Goal: Task Accomplishment & Management: Use online tool/utility

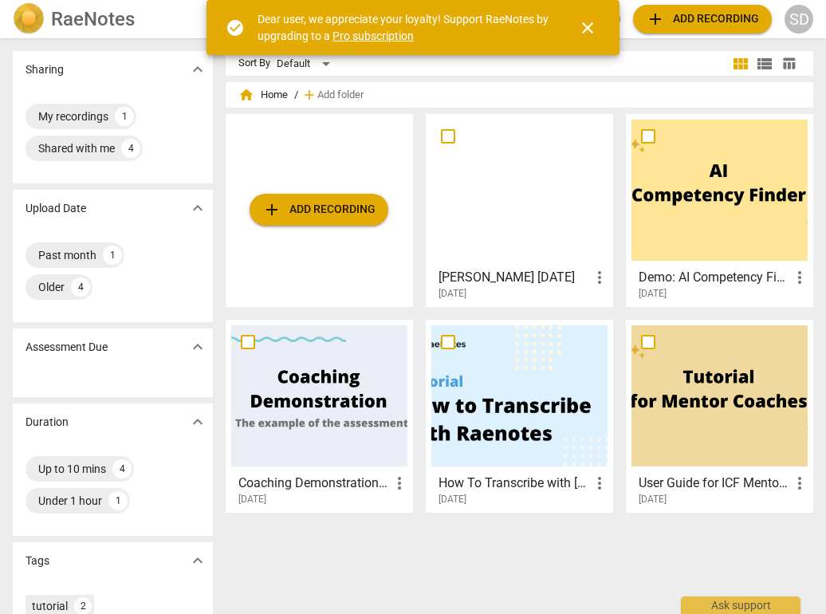
click at [500, 274] on h3 "[PERSON_NAME] [DATE]" at bounding box center [515, 277] width 152 height 19
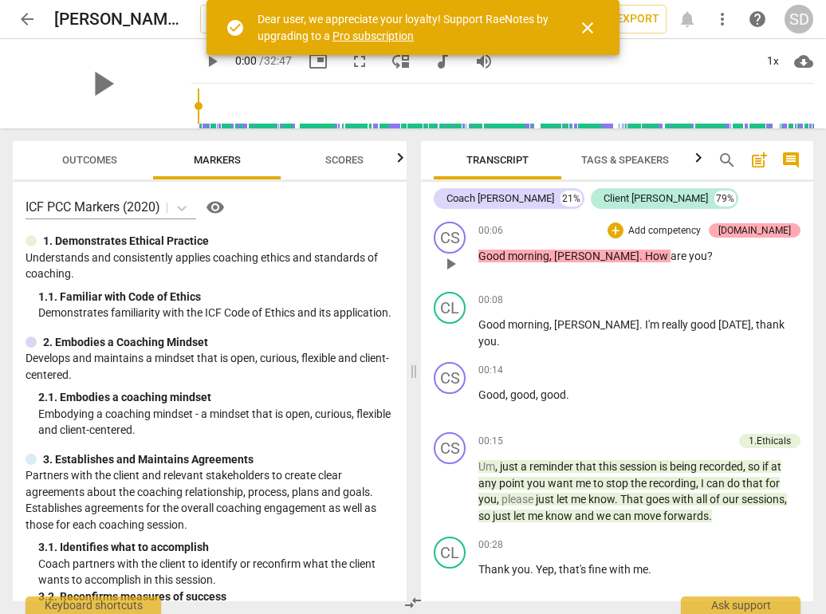
click at [760, 231] on div "[DOMAIN_NAME]" at bounding box center [755, 230] width 73 height 14
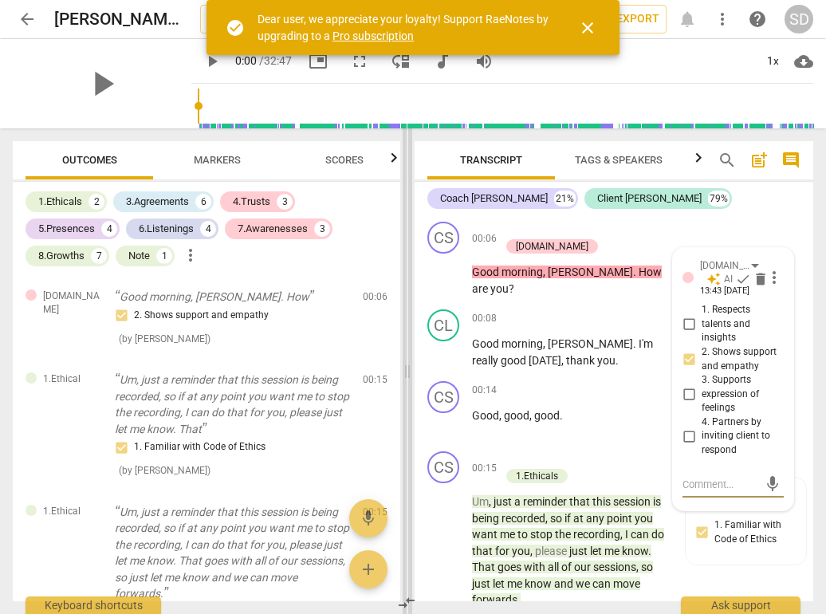
click at [406, 264] on span at bounding box center [408, 371] width 10 height 486
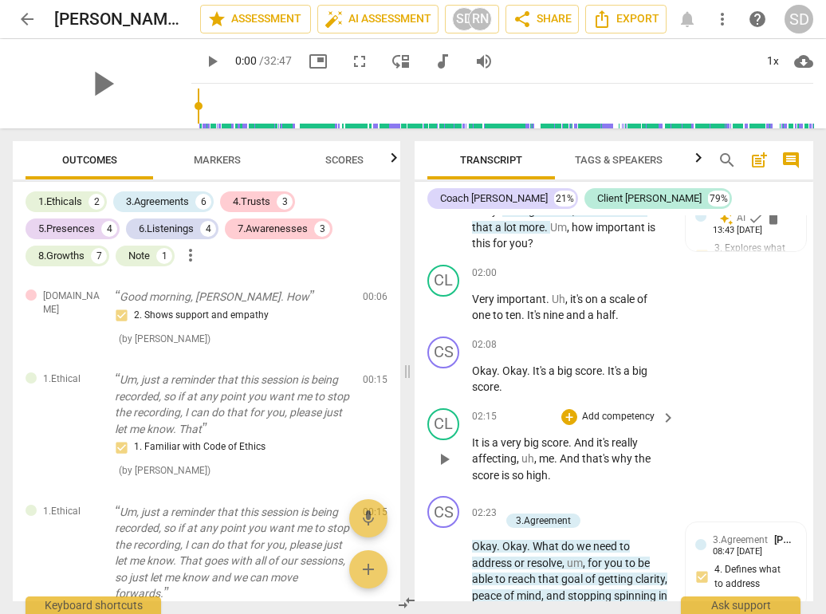
scroll to position [1106, 0]
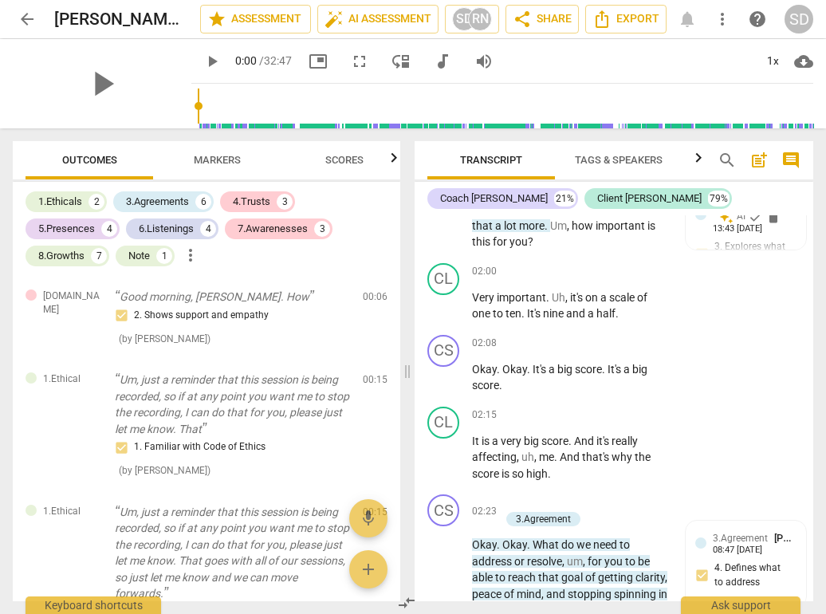
click at [216, 160] on span "Markers" at bounding box center [217, 160] width 47 height 12
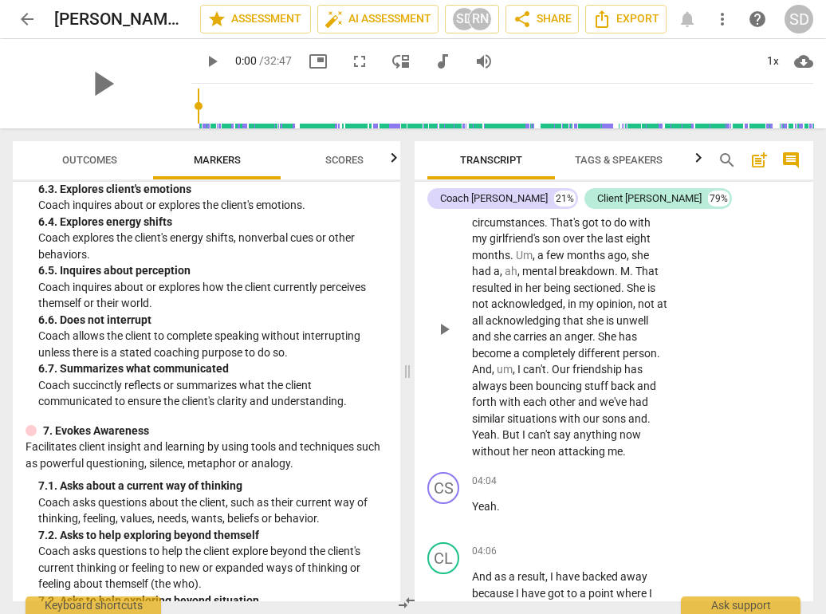
scroll to position [1727, 0]
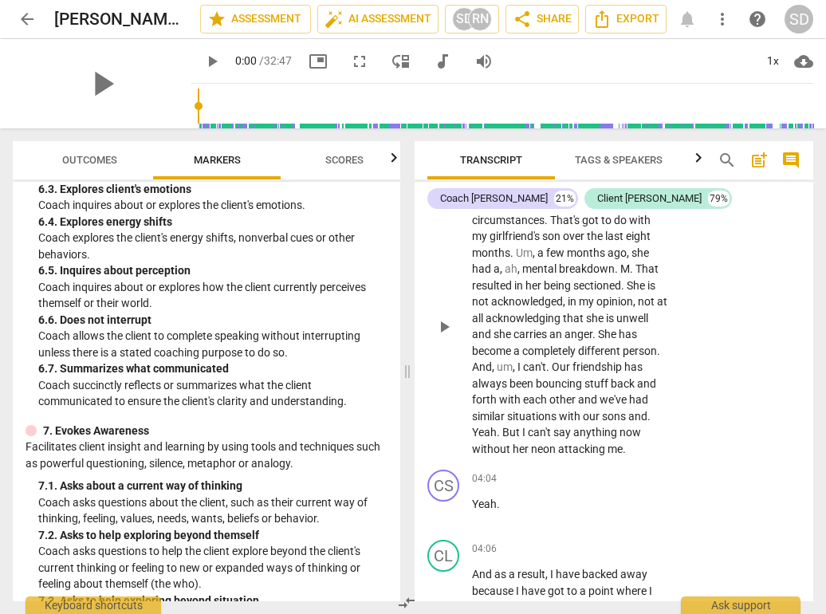
click at [542, 443] on span "neon" at bounding box center [544, 449] width 27 height 13
click at [407, 422] on span at bounding box center [408, 371] width 10 height 486
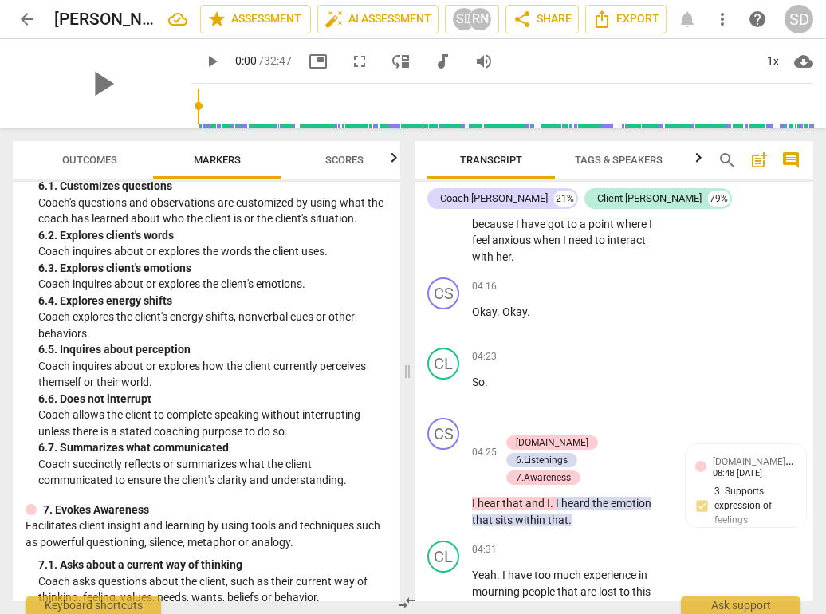
scroll to position [1200, 0]
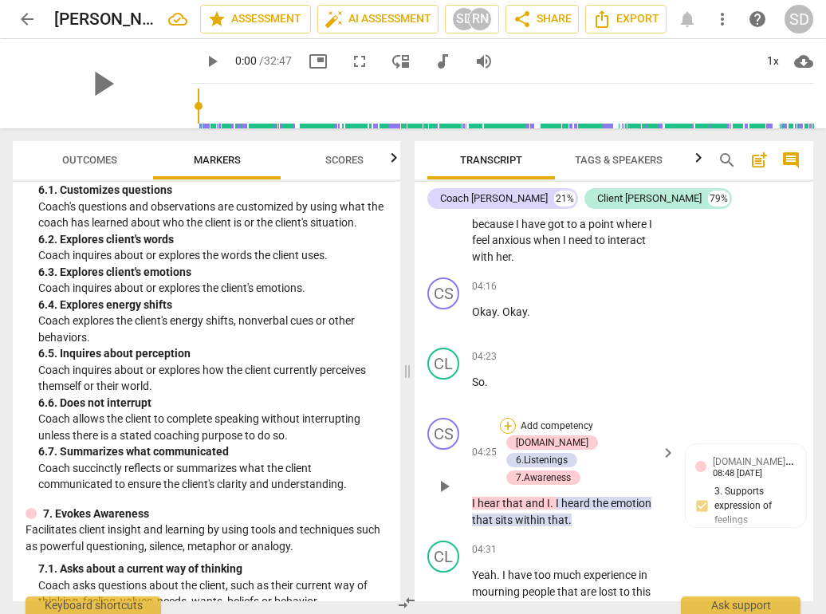
click at [505, 418] on div "+" at bounding box center [508, 426] width 16 height 16
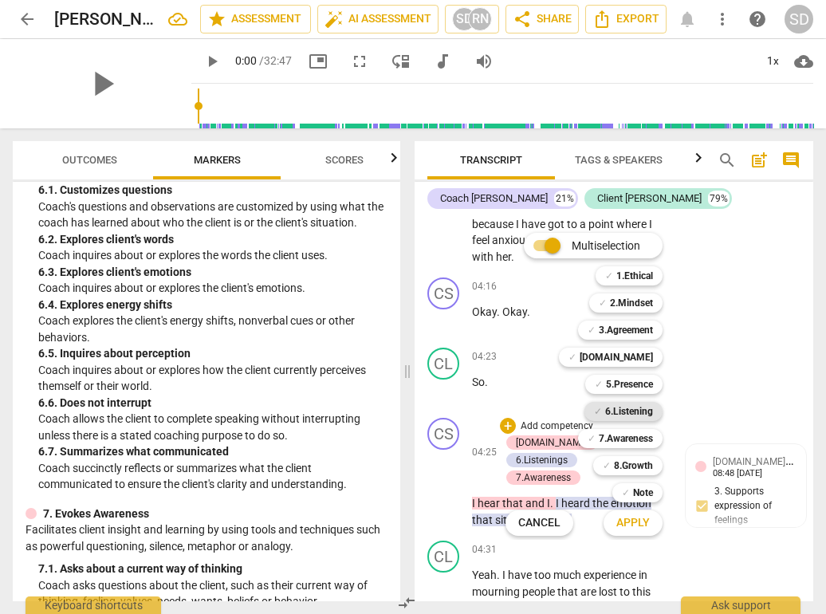
click at [625, 412] on b "6.Listening" at bounding box center [629, 411] width 48 height 19
click at [747, 437] on div at bounding box center [413, 307] width 826 height 614
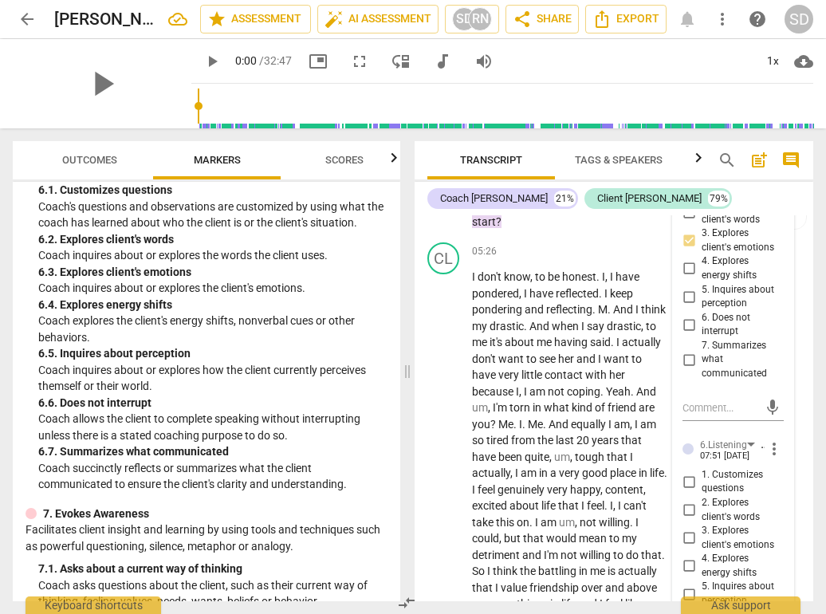
scroll to position [2650, 0]
click at [767, 439] on span "more_vert" at bounding box center [774, 448] width 19 height 19
click at [778, 434] on li "Delete" at bounding box center [785, 435] width 55 height 30
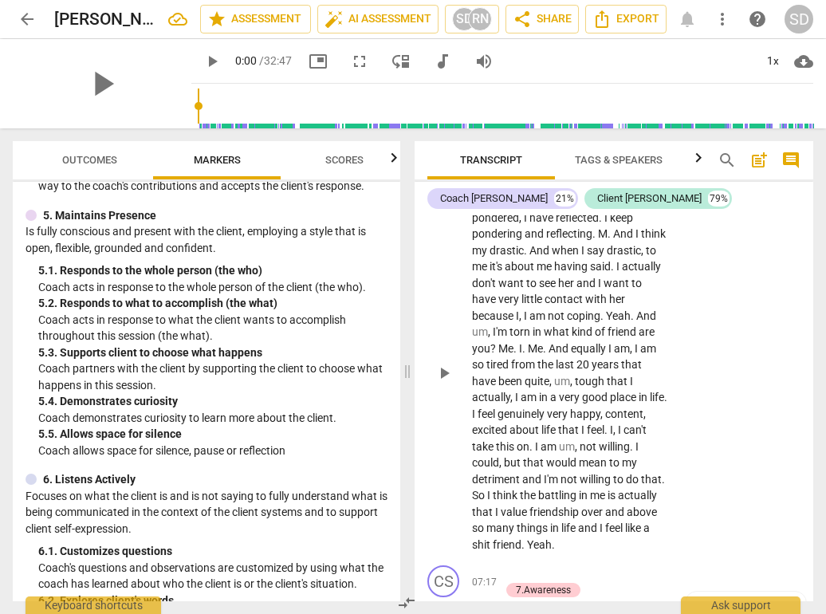
scroll to position [2727, 0]
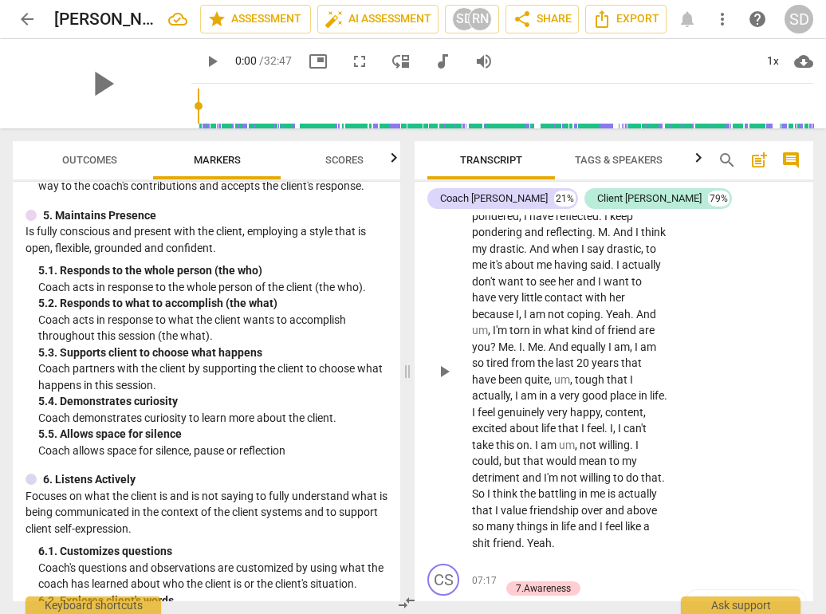
click at [510, 324] on span "I'm" at bounding box center [501, 330] width 17 height 13
click at [450, 362] on span "play_arrow" at bounding box center [444, 371] width 19 height 19
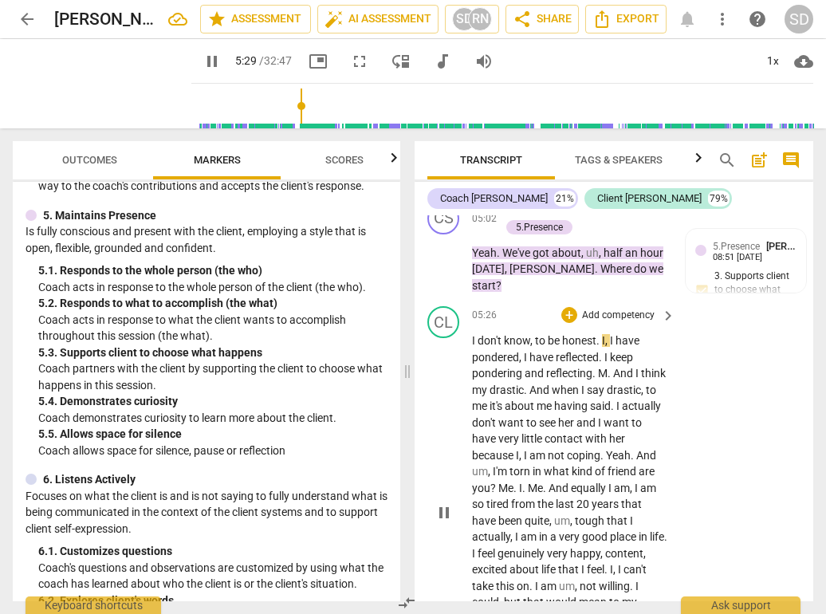
scroll to position [2585, 0]
click at [472, 335] on span "I" at bounding box center [475, 341] width 6 height 13
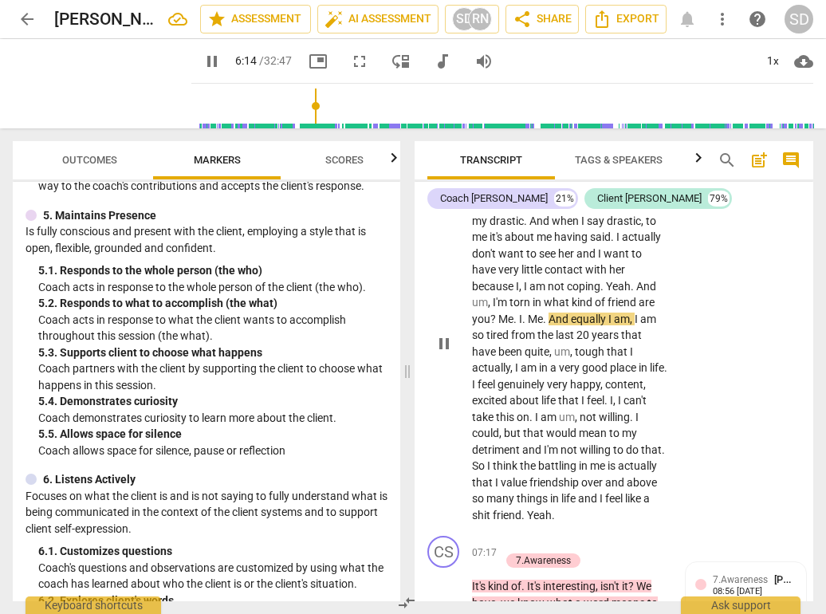
scroll to position [2762, 0]
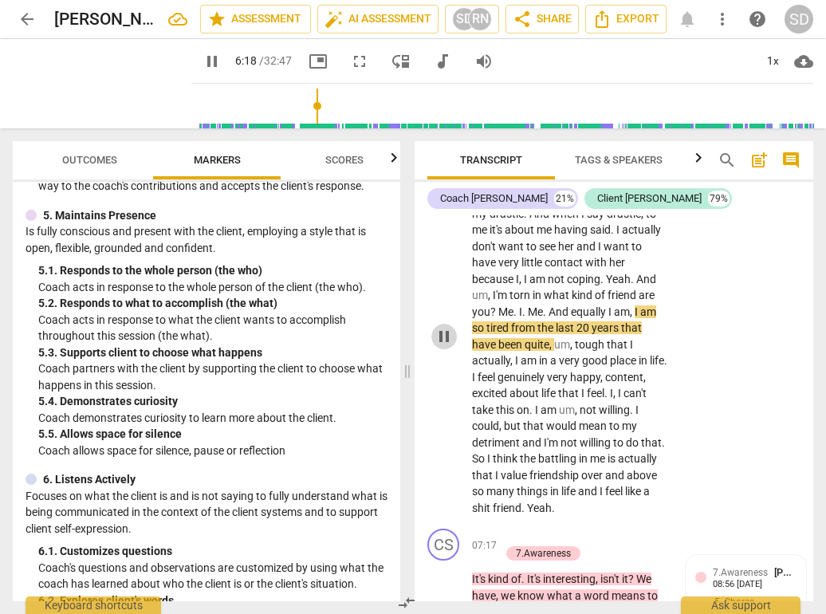
click at [443, 327] on span "pause" at bounding box center [444, 336] width 19 height 19
type input "379"
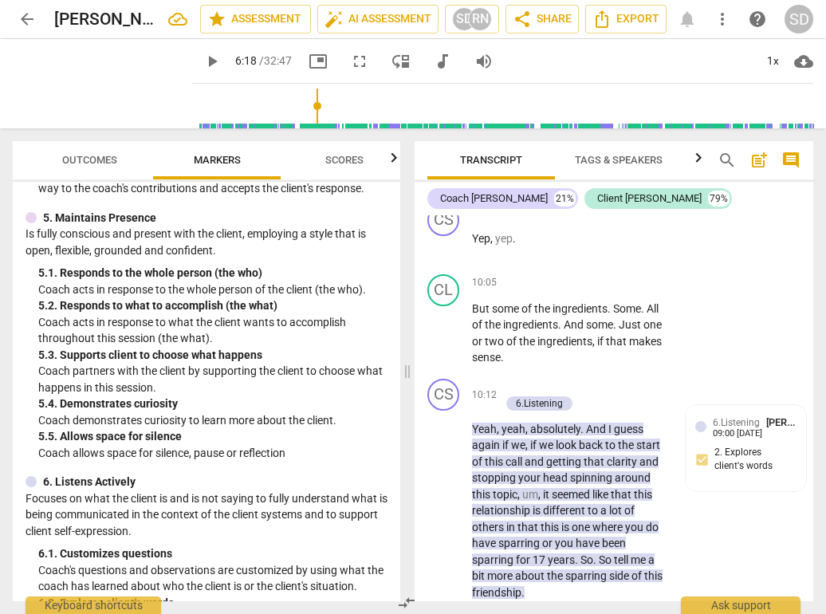
scroll to position [833, 0]
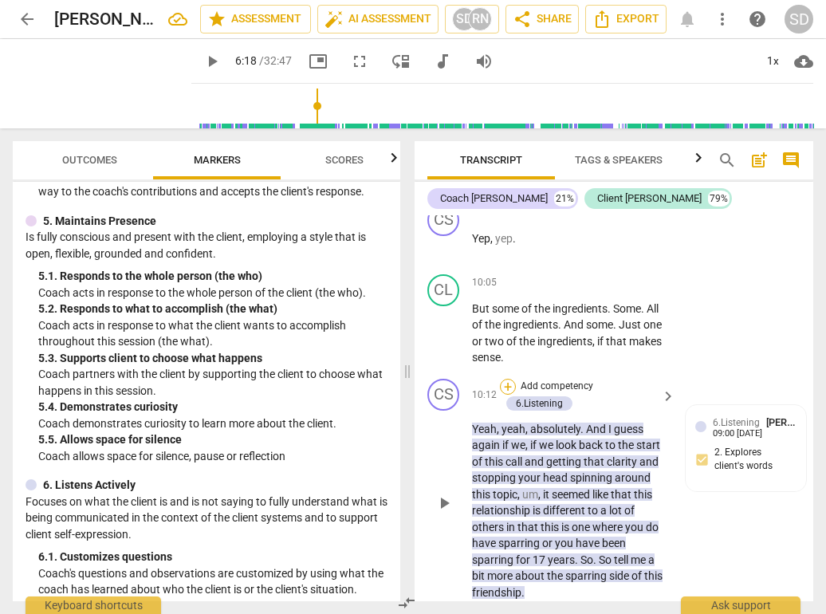
click at [510, 379] on div "+" at bounding box center [508, 387] width 16 height 16
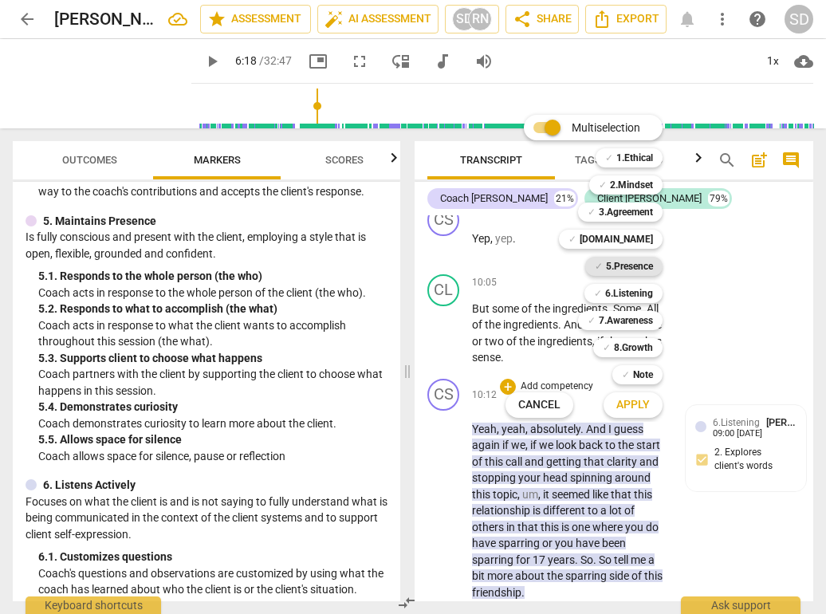
click at [614, 263] on b "5.Presence" at bounding box center [629, 266] width 47 height 19
click at [640, 409] on span "Apply" at bounding box center [633, 405] width 33 height 16
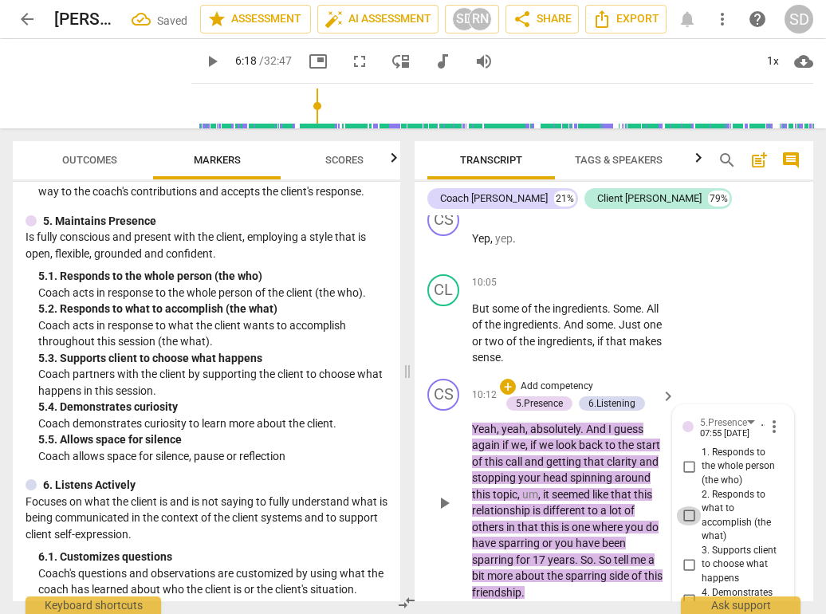
click at [686, 506] on input "2. Responds to what to accomplish (the what)" at bounding box center [689, 515] width 26 height 19
checkbox input "true"
click at [412, 418] on span at bounding box center [408, 371] width 10 height 486
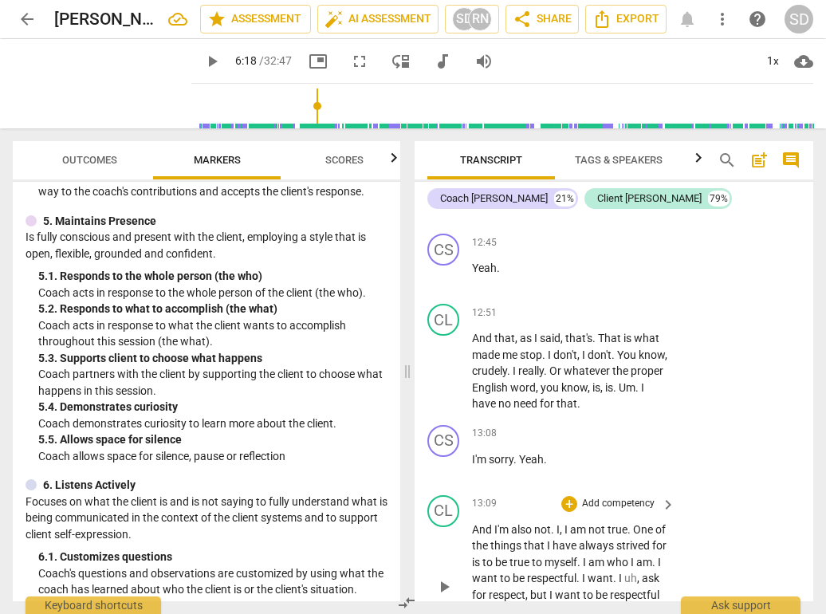
scroll to position [5662, 0]
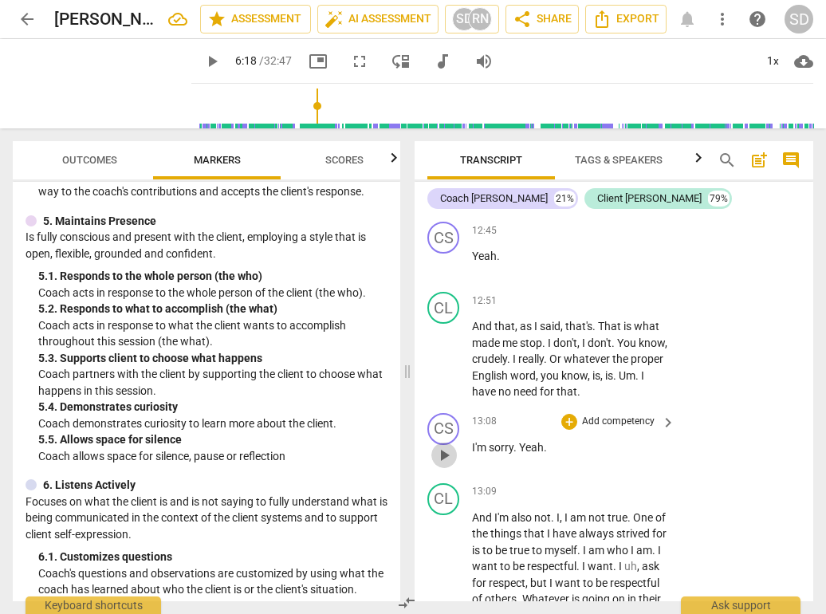
click at [444, 446] on span "play_arrow" at bounding box center [444, 455] width 19 height 19
click at [472, 441] on span "I'm" at bounding box center [480, 447] width 17 height 13
click at [440, 446] on span "pause" at bounding box center [444, 455] width 19 height 19
type input "793"
click at [472, 441] on span "I'm" at bounding box center [480, 447] width 17 height 13
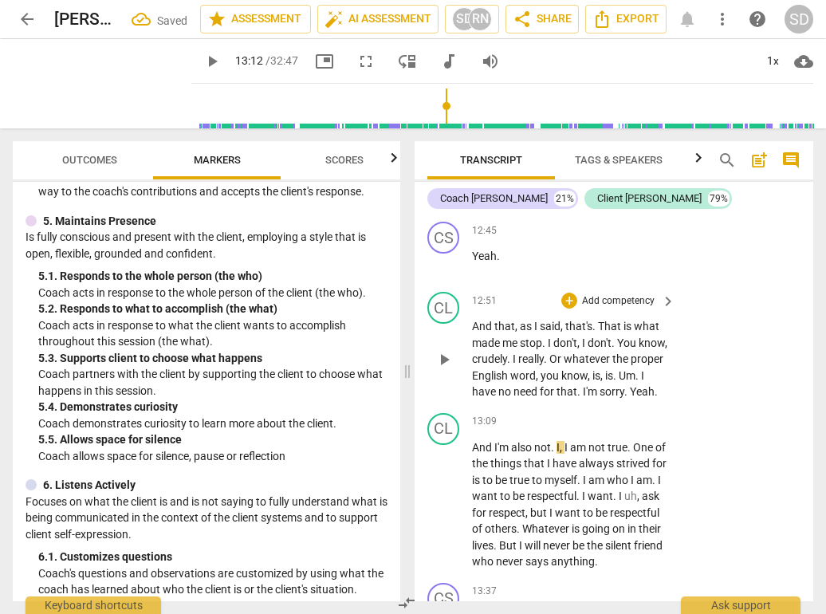
click at [630, 385] on span "Yeah" at bounding box center [642, 391] width 25 height 13
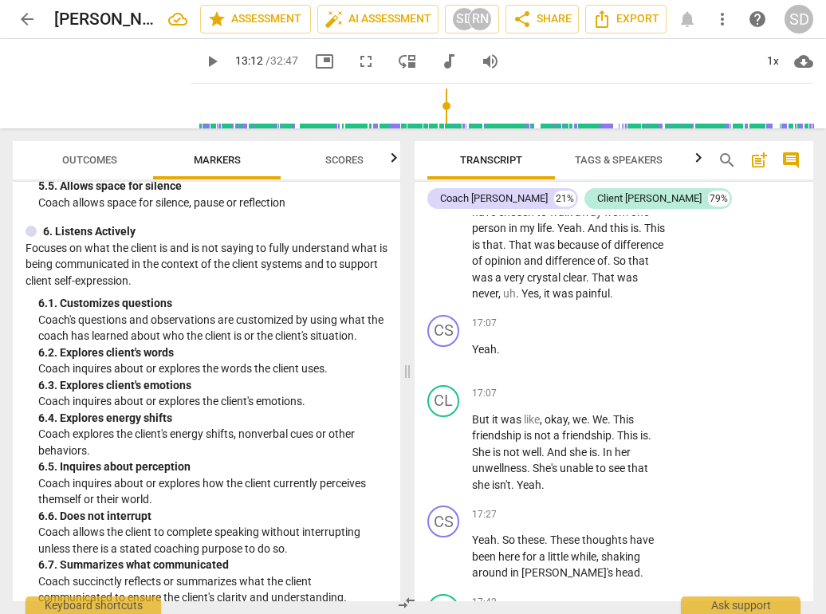
scroll to position [1085, 0]
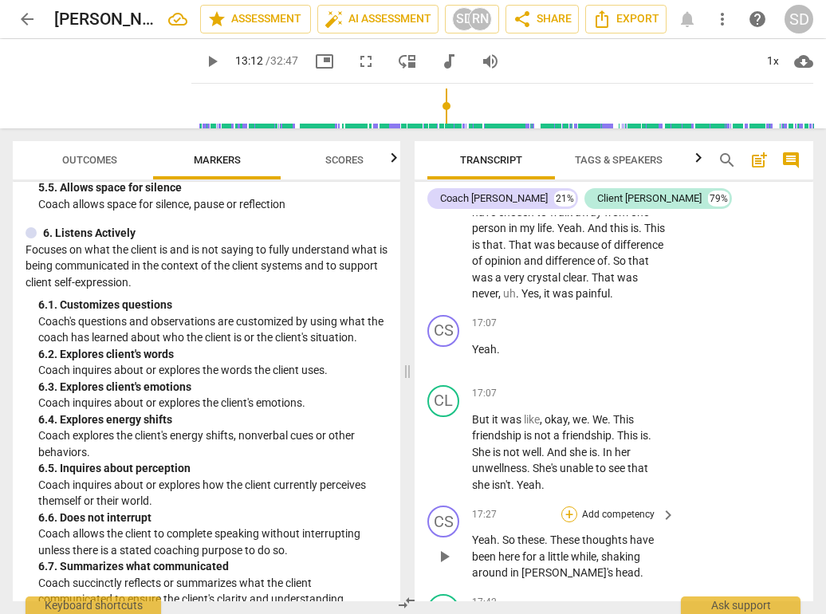
click at [570, 506] on div "+" at bounding box center [570, 514] width 16 height 16
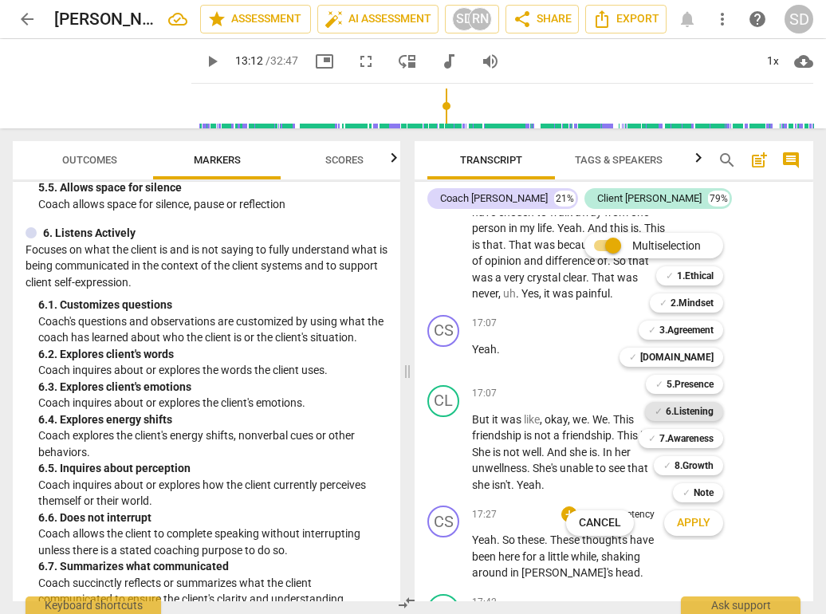
click at [680, 412] on b "6.Listening" at bounding box center [690, 411] width 48 height 19
click at [694, 520] on span "Apply" at bounding box center [693, 523] width 33 height 16
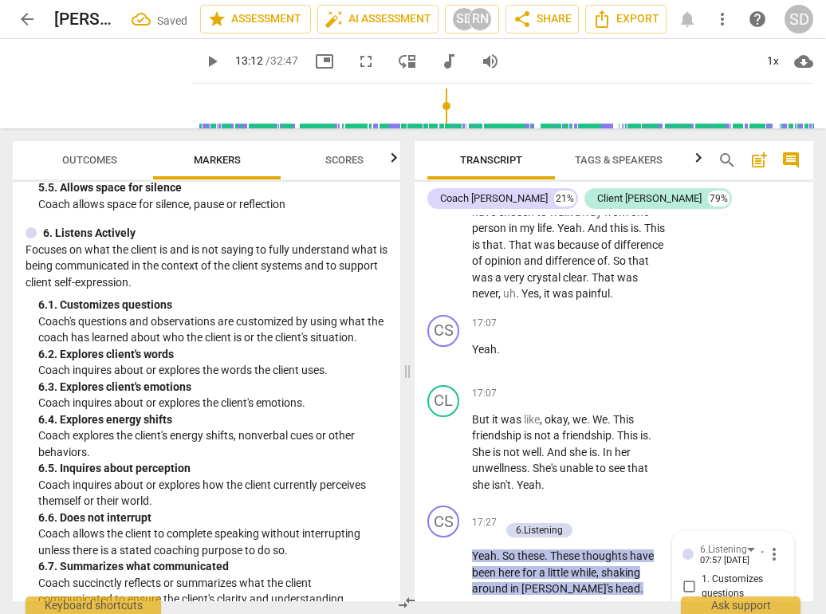
scroll to position [7516, 0]
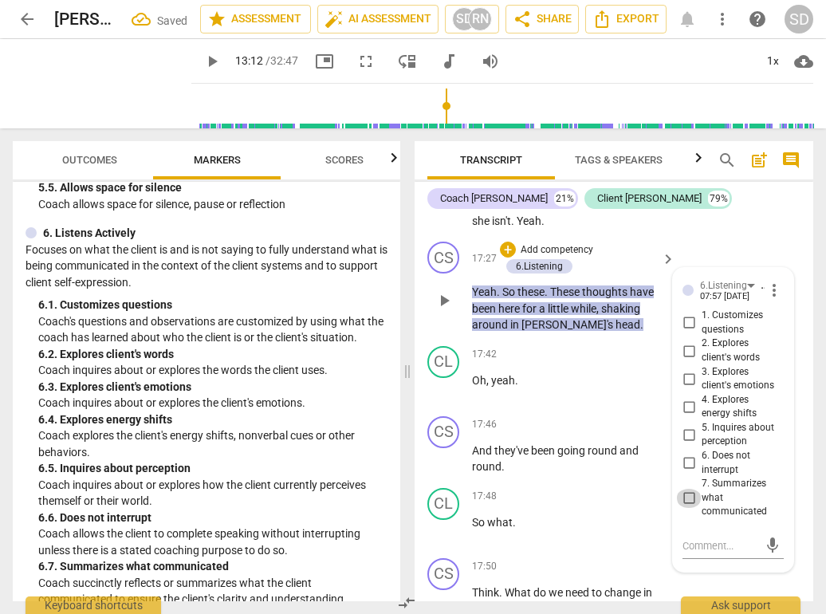
click at [687, 489] on input "7. Summarizes what communicated" at bounding box center [689, 498] width 26 height 19
checkbox input "true"
click at [408, 238] on span at bounding box center [408, 371] width 10 height 486
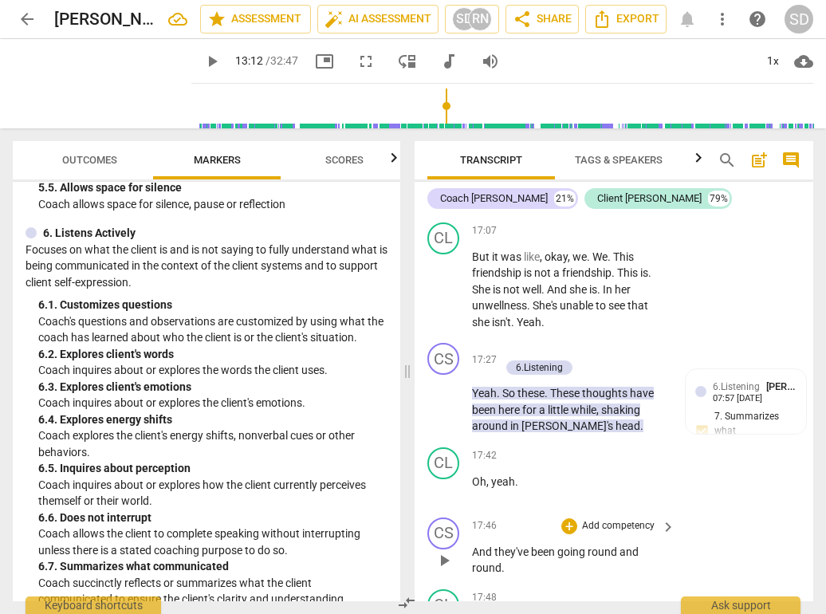
scroll to position [7404, 0]
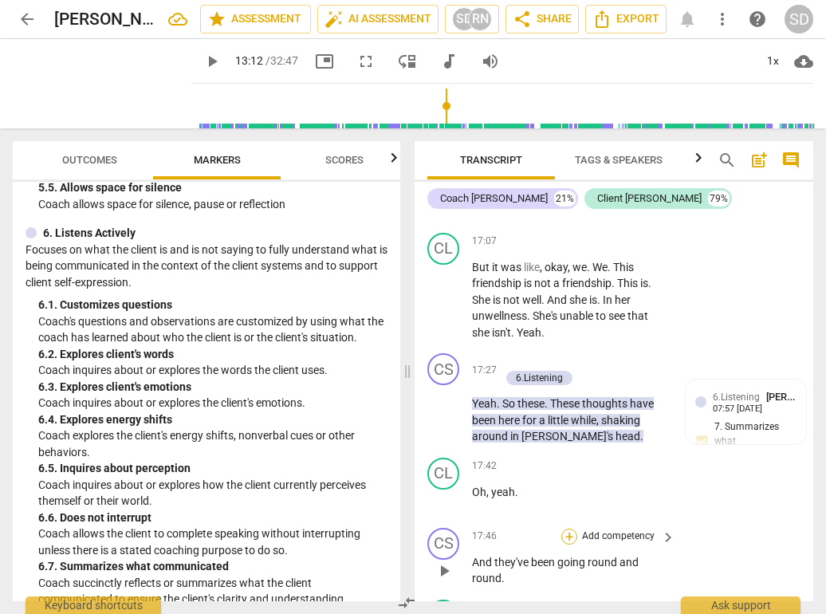
click at [570, 529] on div "+" at bounding box center [570, 537] width 16 height 16
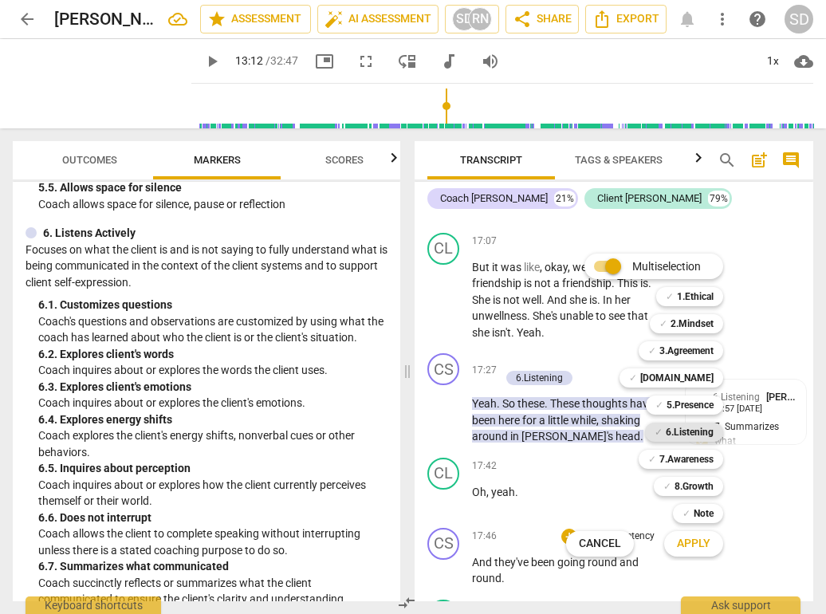
click at [668, 433] on b "6.Listening" at bounding box center [690, 432] width 48 height 19
click at [686, 542] on span "Apply" at bounding box center [693, 544] width 33 height 16
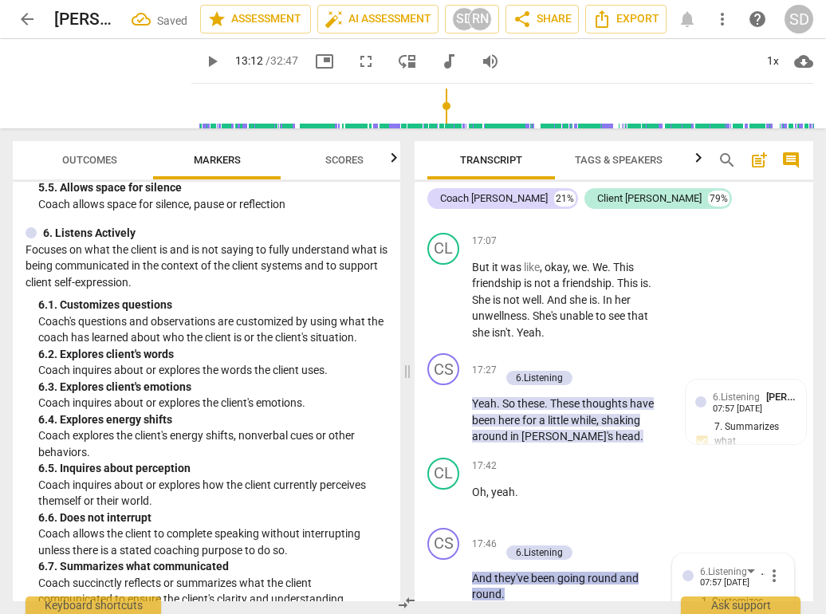
scroll to position [7689, 0]
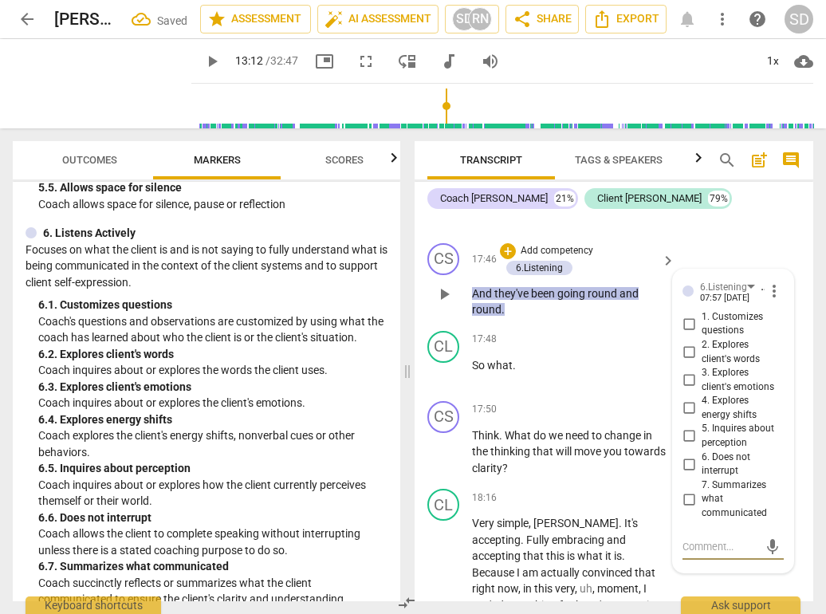
click at [686, 490] on input "7. Summarizes what communicated" at bounding box center [689, 499] width 26 height 19
checkbox input "true"
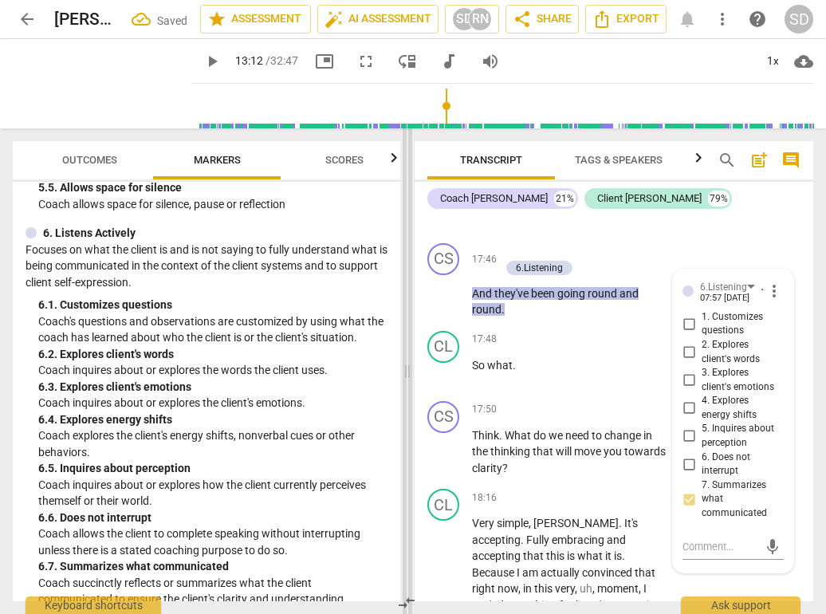
click at [408, 314] on span at bounding box center [408, 371] width 10 height 486
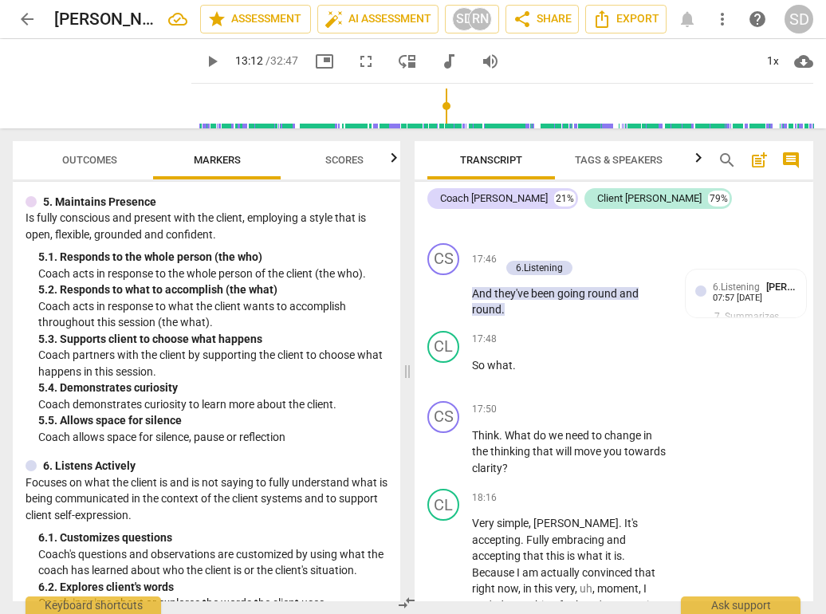
scroll to position [849, 0]
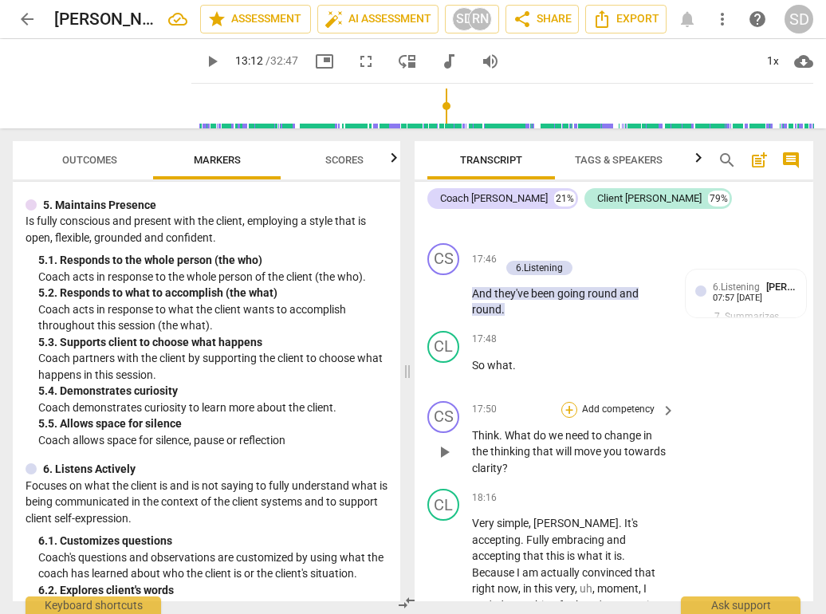
click at [569, 402] on div "+" at bounding box center [570, 410] width 16 height 16
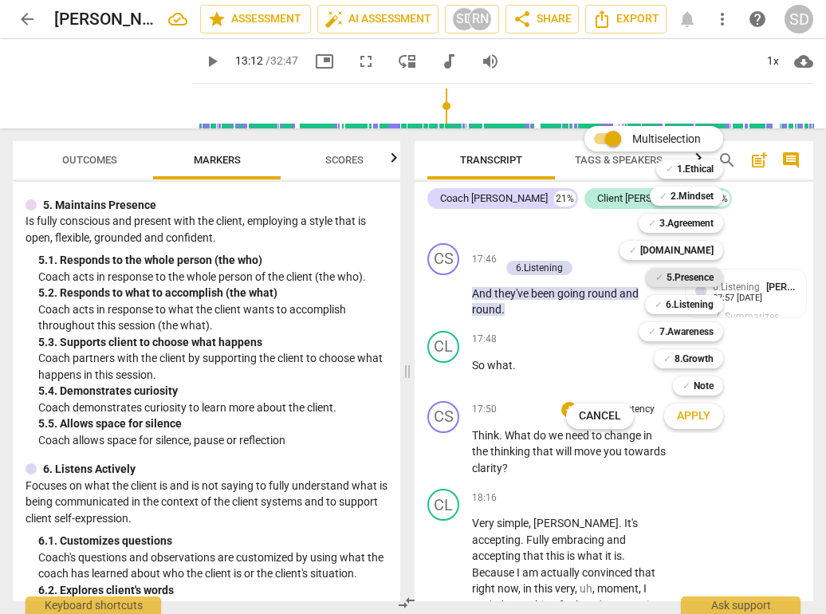
click at [672, 277] on b "5.Presence" at bounding box center [690, 277] width 47 height 19
click at [694, 416] on span "Apply" at bounding box center [693, 416] width 33 height 16
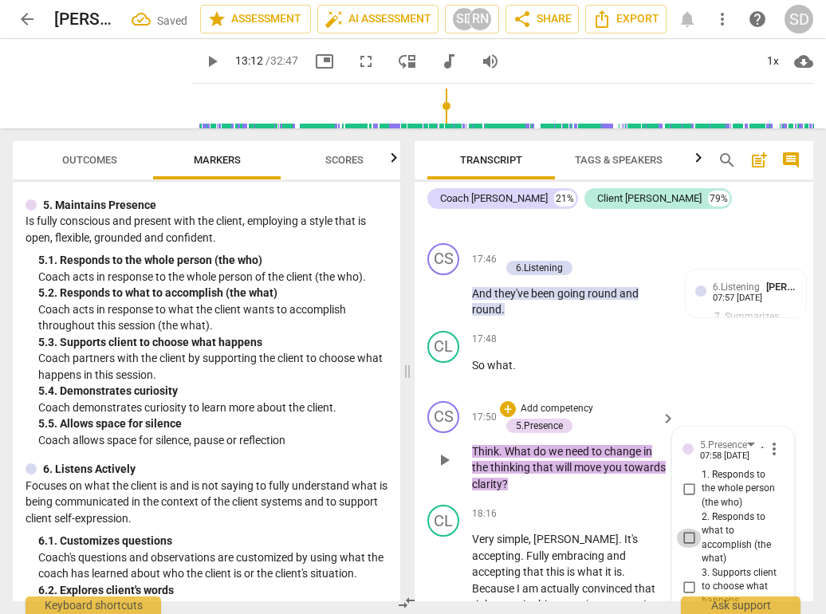
click at [685, 529] on input "2. Responds to what to accomplish (the what)" at bounding box center [689, 538] width 26 height 19
checkbox input "true"
click at [409, 313] on span at bounding box center [408, 371] width 10 height 486
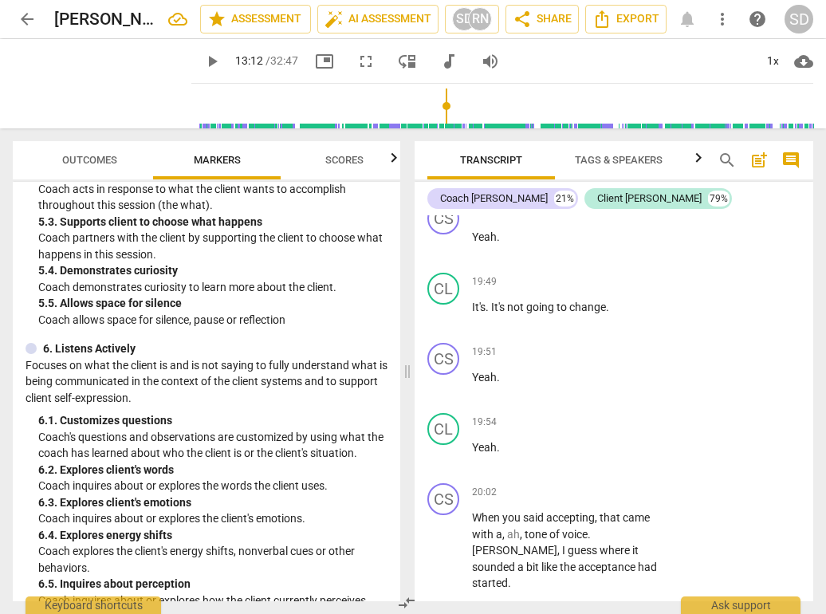
scroll to position [975, 0]
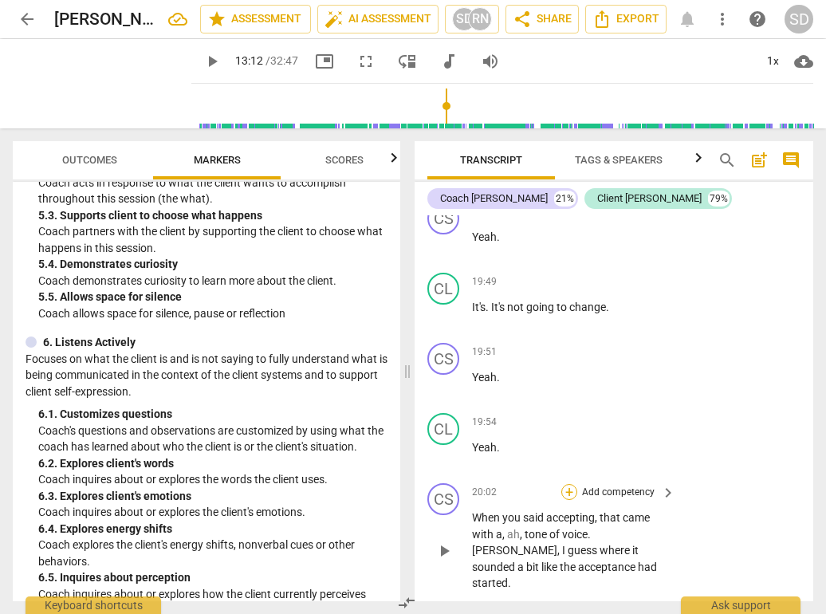
click at [566, 484] on div "+" at bounding box center [570, 492] width 16 height 16
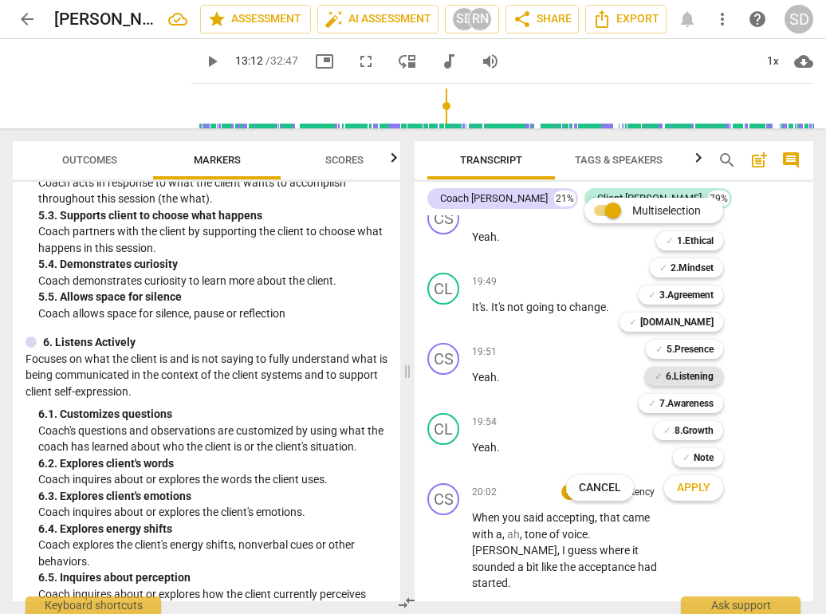
click at [674, 378] on b "6.Listening" at bounding box center [690, 376] width 48 height 19
click at [691, 488] on span "Apply" at bounding box center [693, 488] width 33 height 16
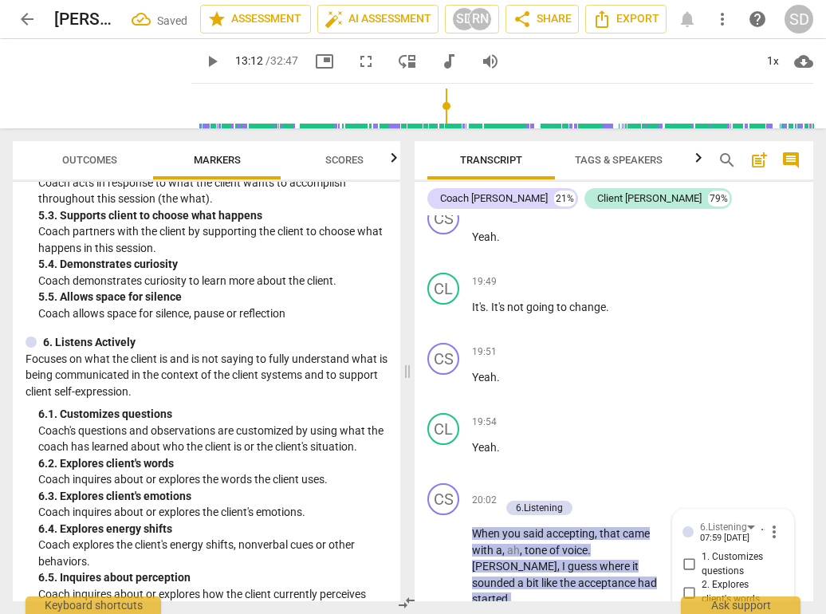
scroll to position [8979, 0]
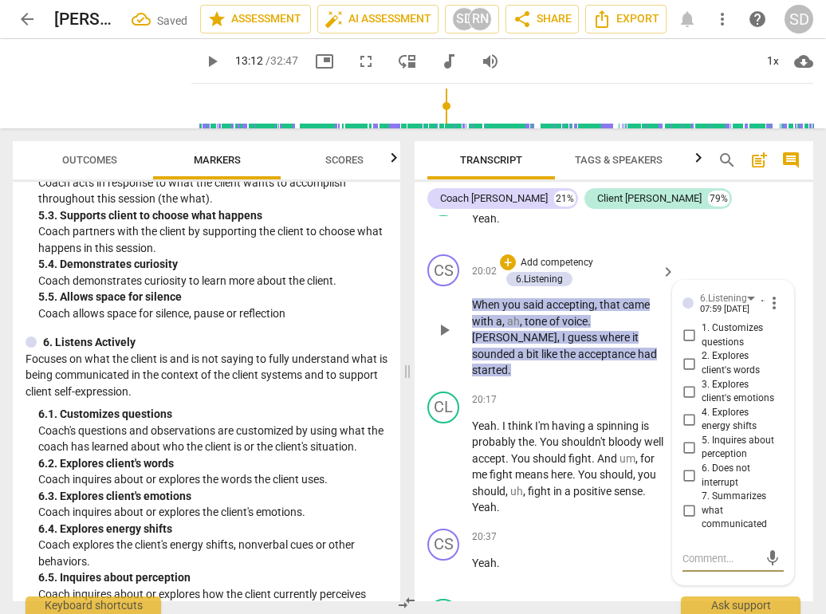
click at [688, 382] on input "3. Explores client's emotions" at bounding box center [689, 391] width 26 height 19
checkbox input "true"
click at [688, 410] on input "4. Explores energy shifts" at bounding box center [689, 419] width 26 height 19
checkbox input "true"
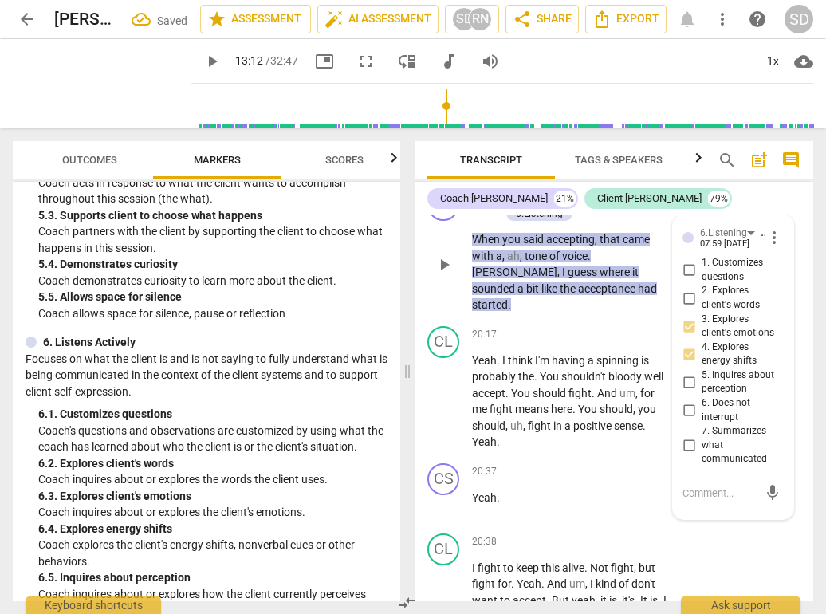
scroll to position [9057, 0]
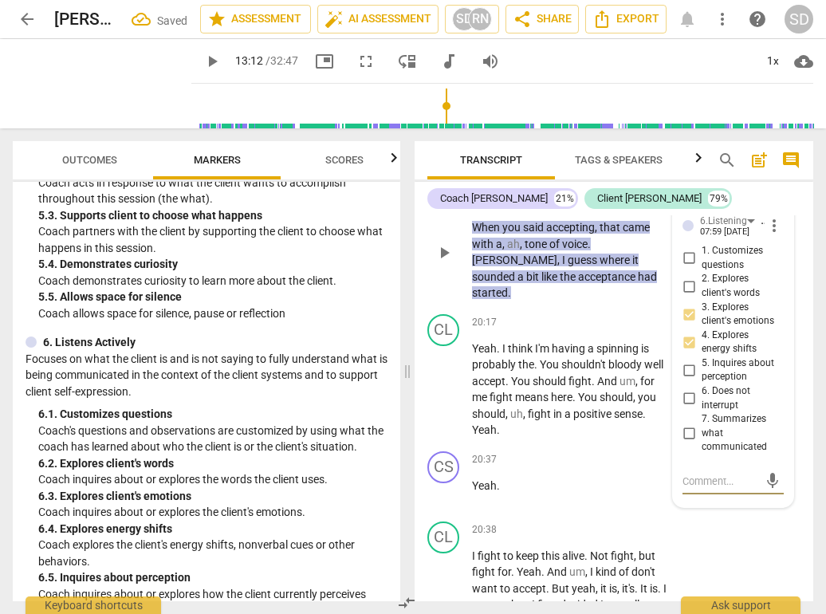
click at [709, 474] on textarea at bounding box center [721, 481] width 76 height 15
type textarea "N"
type textarea "No"
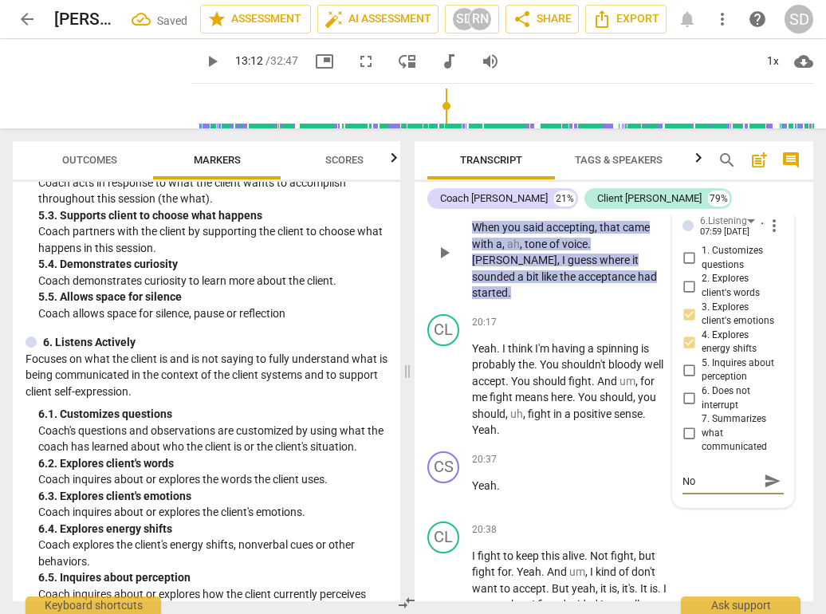
type textarea "Not"
type textarea "Not s"
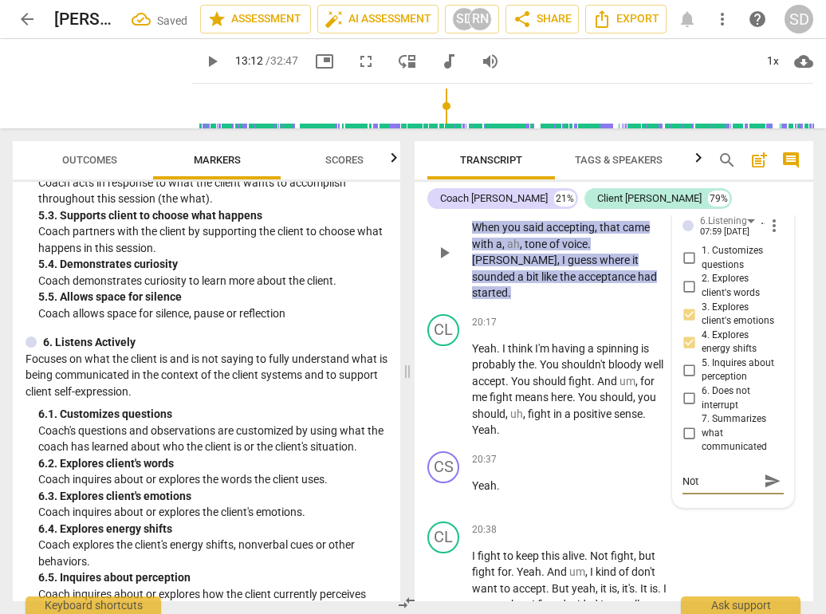
type textarea "Not s"
type textarea "Not su"
type textarea "Not sur"
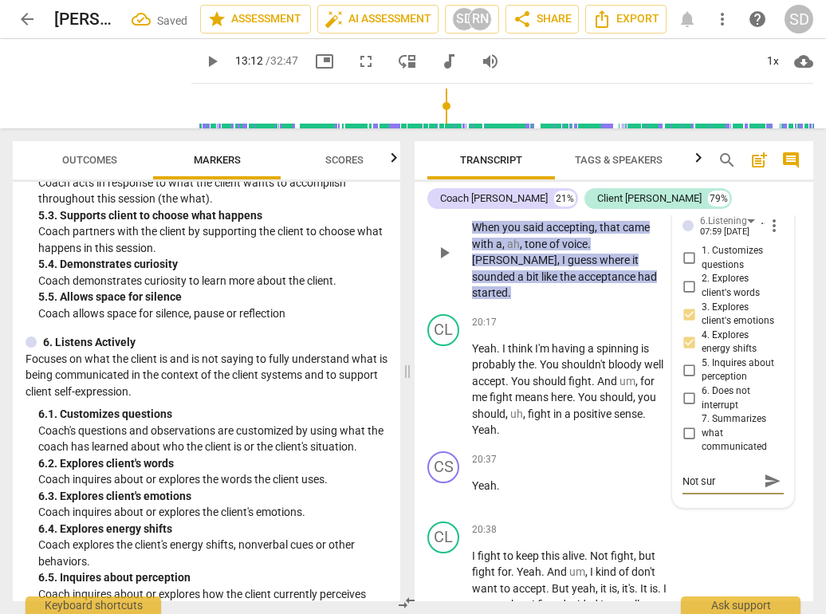
type textarea "Not sure"
type textarea "Not sure i"
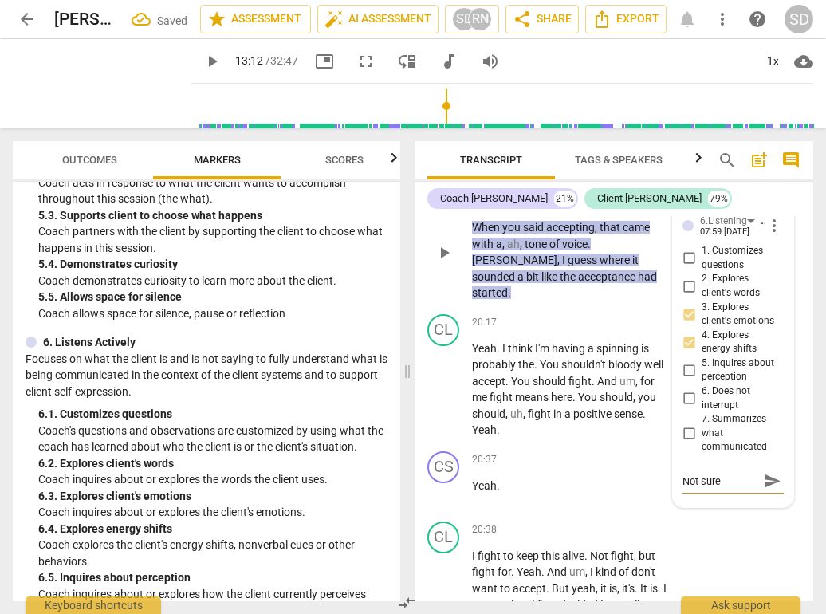
type textarea "Not sure i"
type textarea "Not sure if"
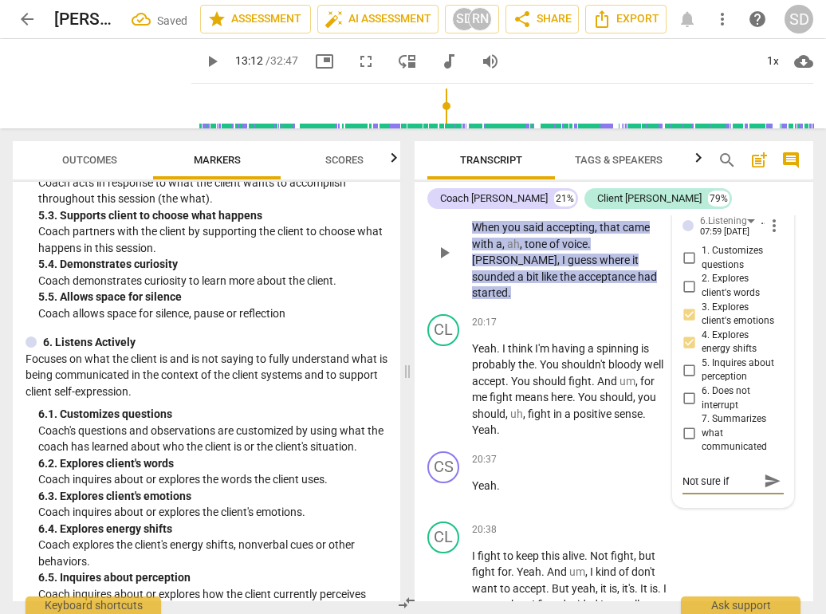
type textarea "Not sure if e"
type textarea "Not sure if"
type textarea "Not sure if t"
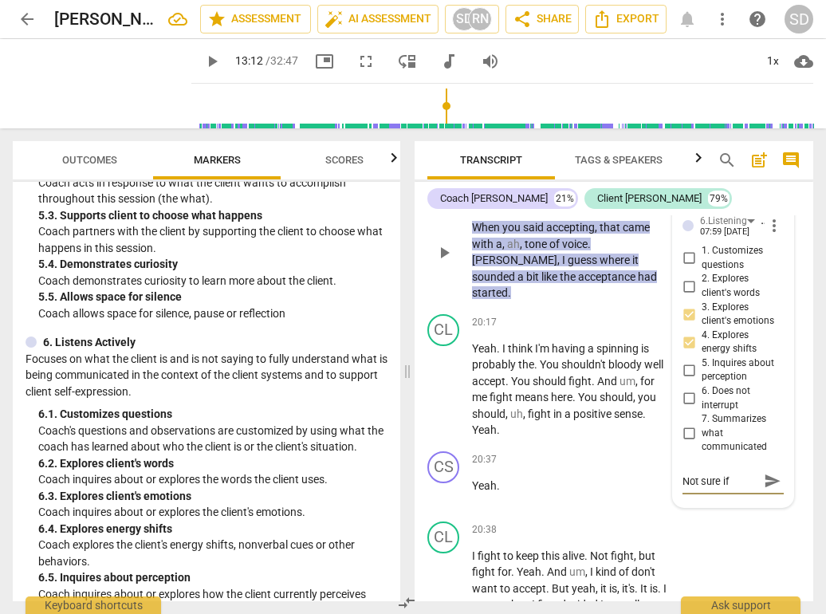
type textarea "Not sure if t"
type textarea "Not sure if to"
type textarea "Not sure if ton"
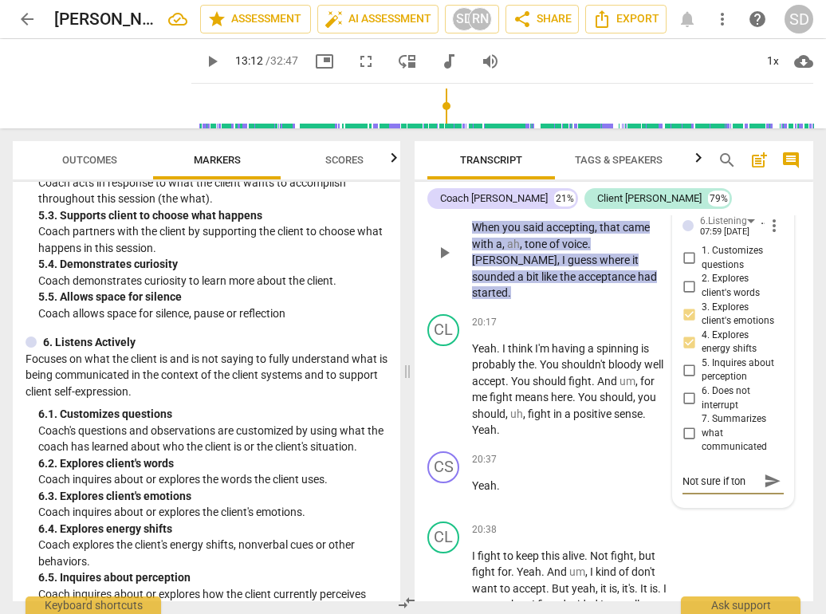
type textarea "Not sure if ton"
type textarea "Not sure if tone"
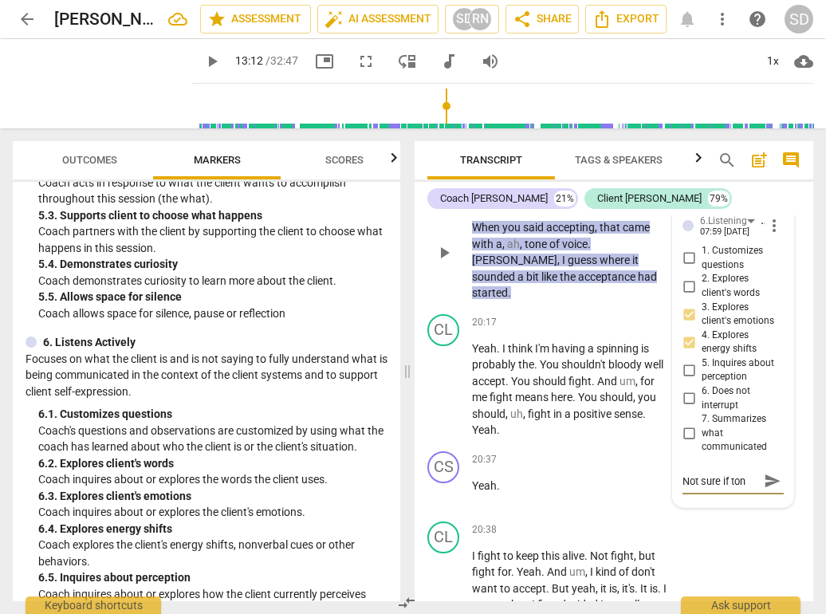
type textarea "Not sure if tone"
type textarea "Not sure if tone o"
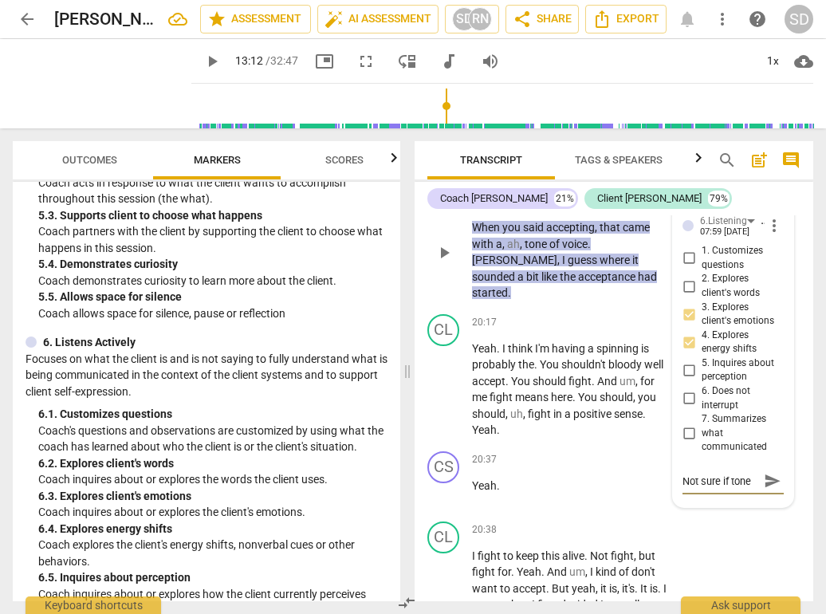
scroll to position [14, 0]
type textarea "Not sure if tone of"
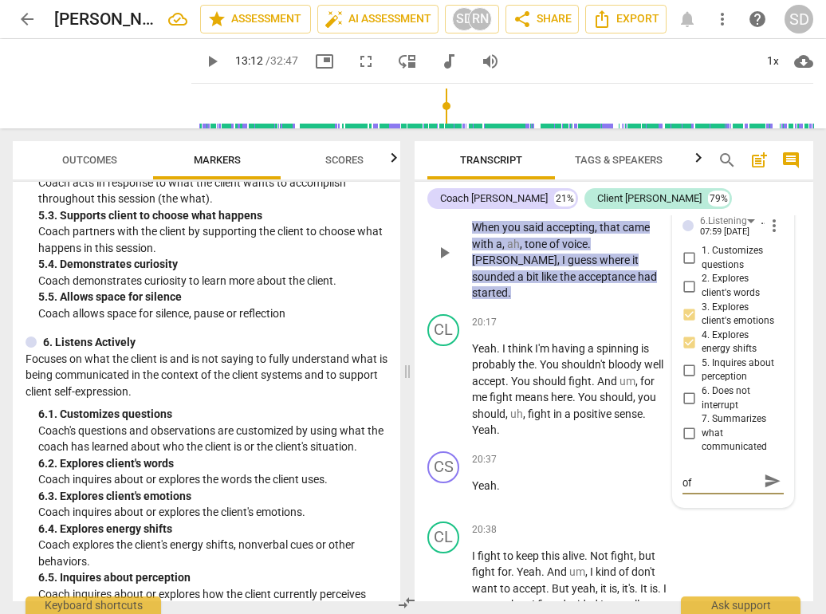
type textarea "Not sure if tone of v"
type textarea "Not sure if tone of vo"
type textarea "Not sure if tone of voc"
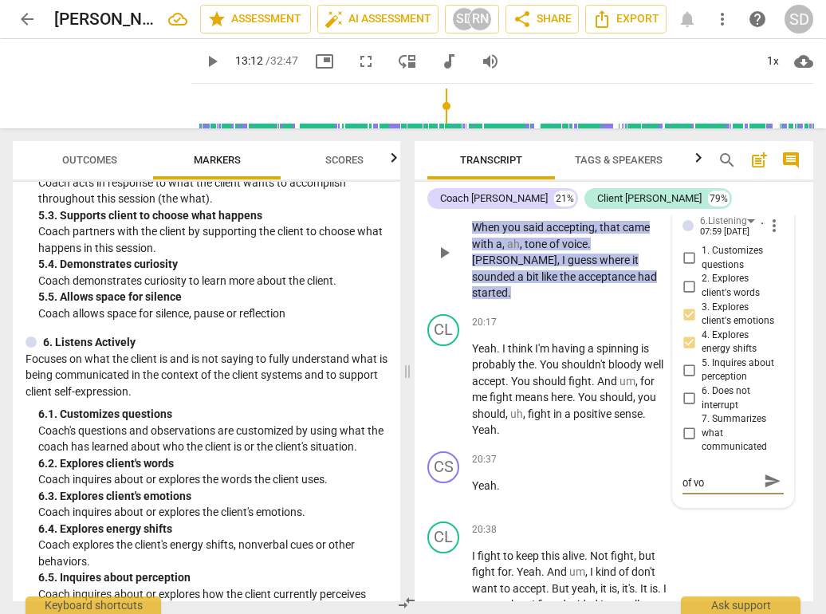
type textarea "Not sure if tone of voc"
type textarea "Not sure if tone of vo"
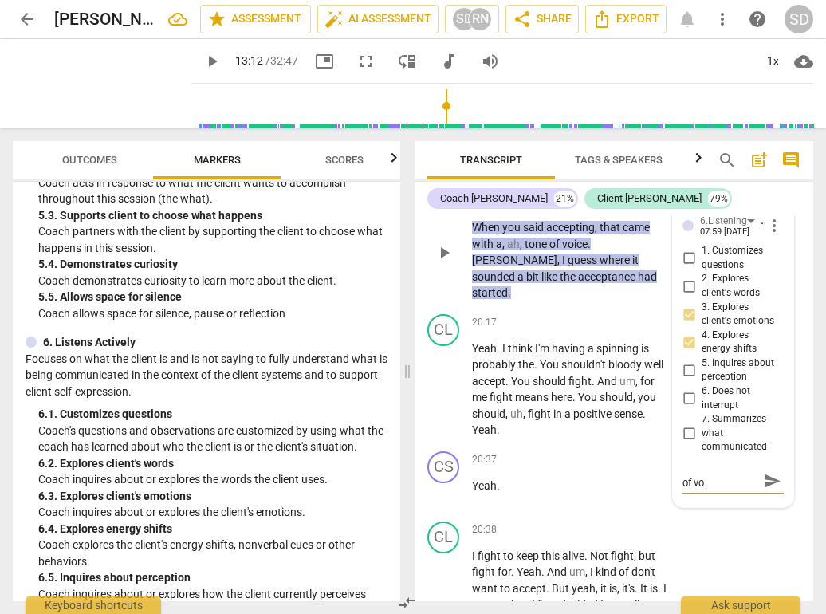
type textarea "Not sure if tone of voi"
type textarea "Not sure if tone of voic"
type textarea "Not sure if tone of voice"
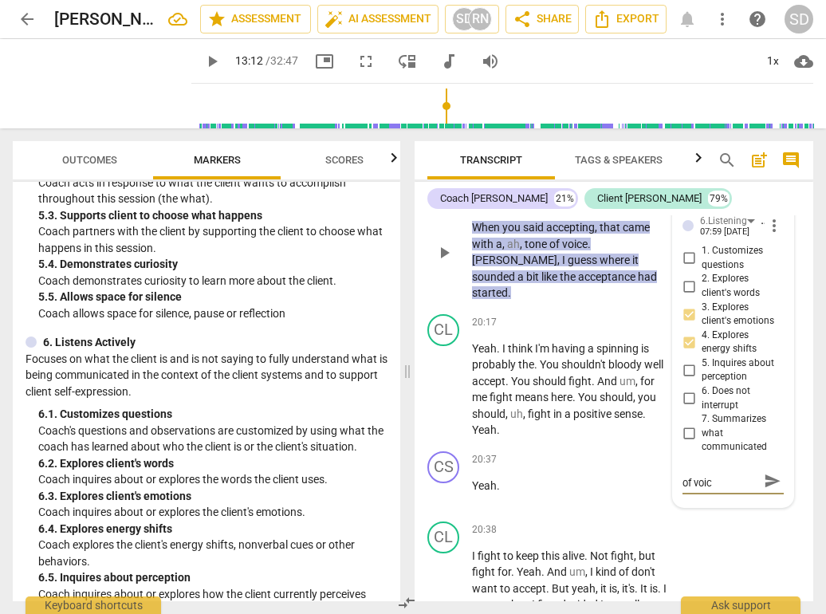
type textarea "Not sure if tone of voice"
type textarea "Not sure if tone of voice i"
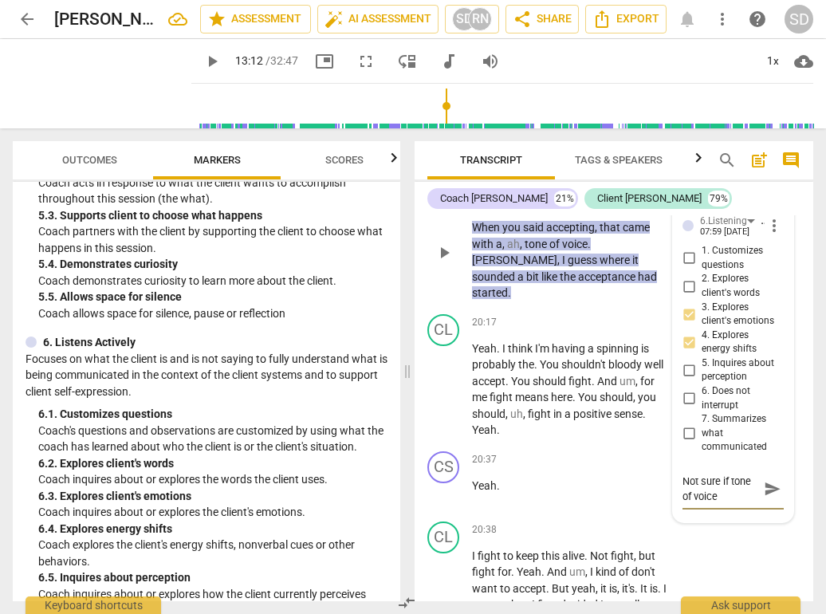
type textarea "Not sure if tone of voice i"
type textarea "Not sure if tone of voice is"
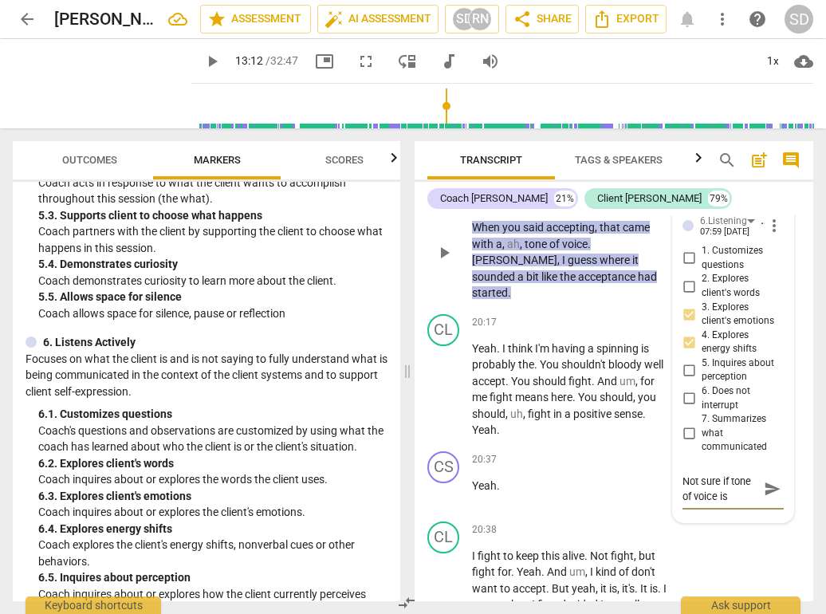
type textarea "Not sure if tone of voice is e"
type textarea "Not sure if tone of voice is em"
type textarea "Not sure if tone of voice is emo"
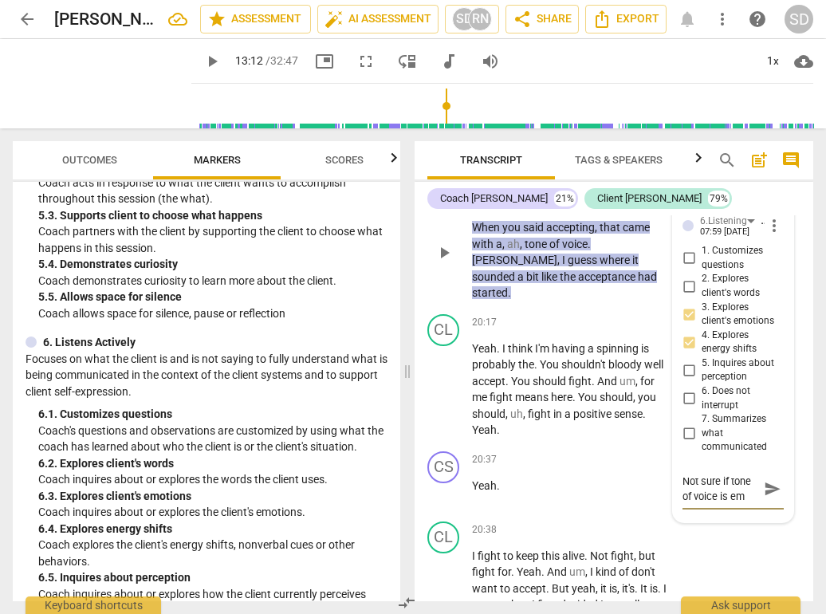
type textarea "Not sure if tone of voice is emo"
type textarea "Not sure if tone of voice is emot"
type textarea "Not sure if tone of voice is emoti"
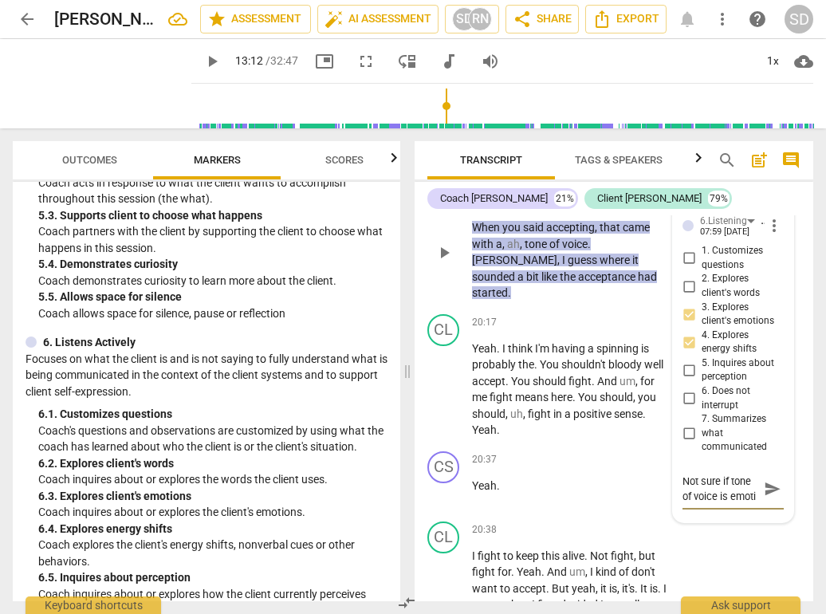
type textarea "Not sure if tone of voice is emotio"
type textarea "Not sure if tone of voice is emotion"
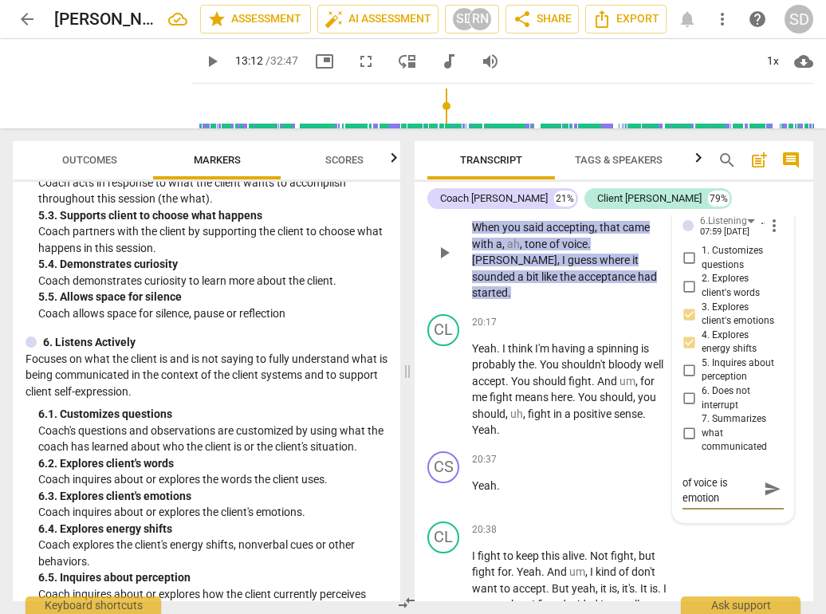
type textarea "Not sure if tone of voice is emotion"
type textarea "Not sure if tone of voice is emotion o"
type textarea "Not sure if tone of voice is emotion or"
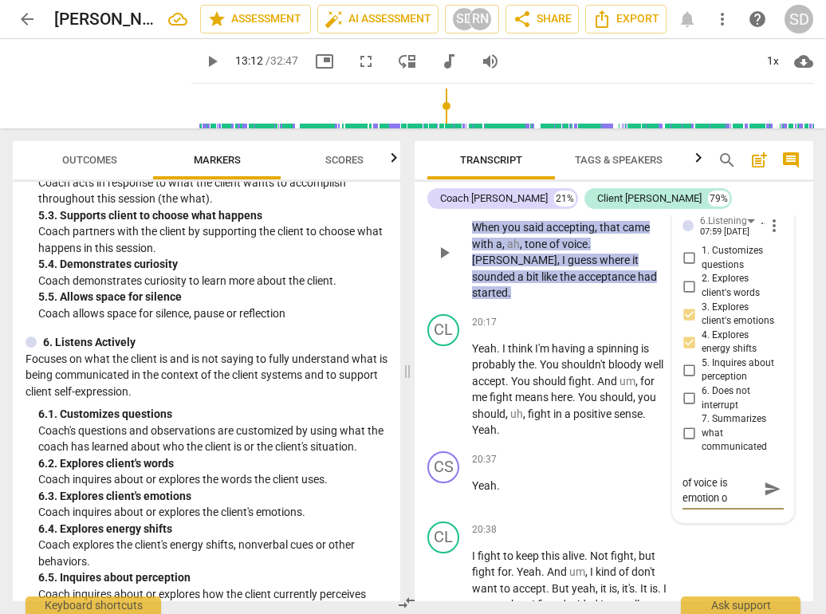
type textarea "Not sure if tone of voice is emotion or"
type textarea "Not sure if tone of voice is emotion or e"
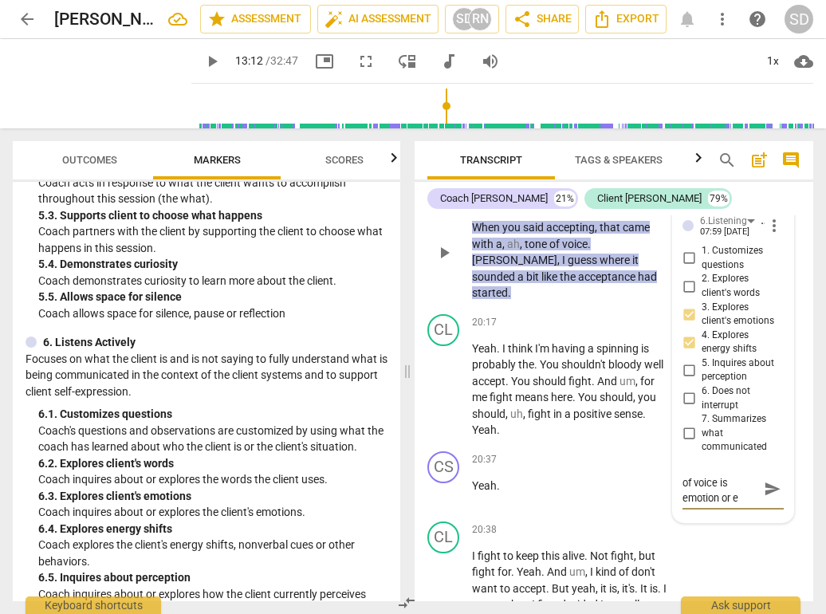
type textarea "Not sure if tone of voice is emotion or en"
type textarea "Not sure if tone of voice is emotion or ene"
type textarea "Not sure if tone of voice is emotion or ener"
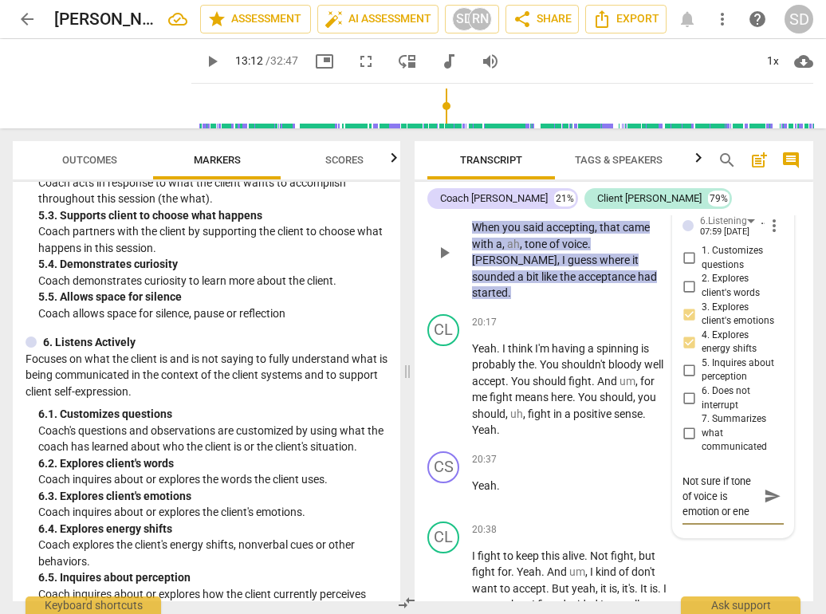
type textarea "Not sure if tone of voice is emotion or ener"
type textarea "Not sure if tone of voice is emotion or energ"
type textarea "Not sure if tone of voice is emotion or energy"
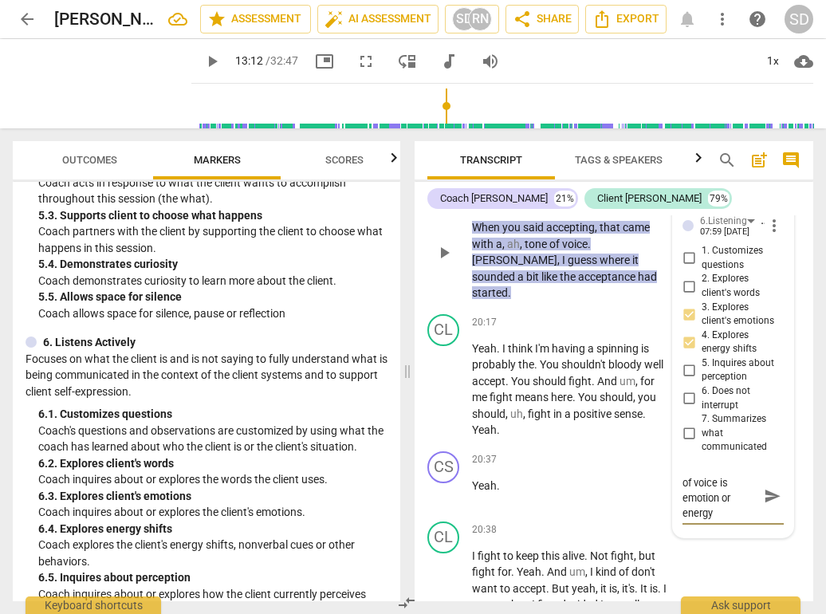
type textarea "Not sure if tone of voice is emotion or energy"
type textarea "Not sure if tone of voice is emotion or energy h"
type textarea "Not sure if tone of voice is emotion or energy ho"
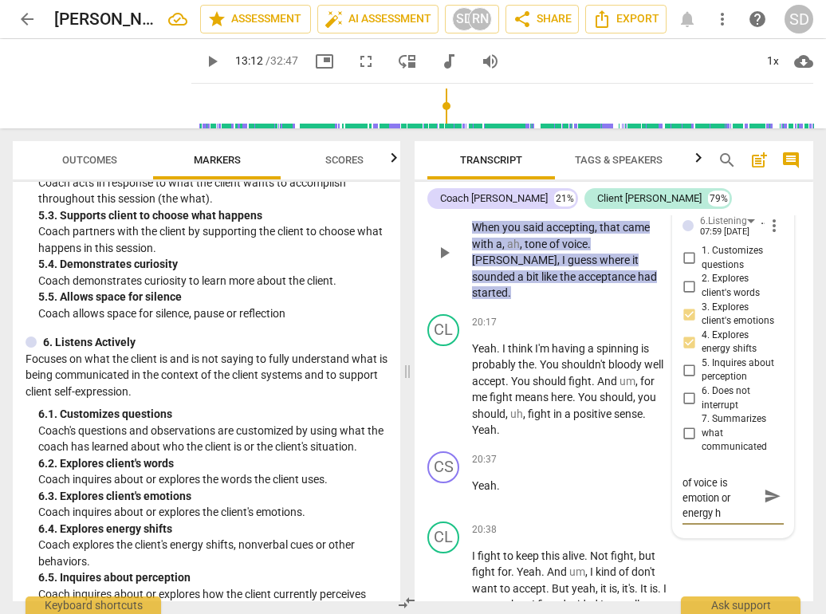
type textarea "Not sure if tone of voice is emotion or energy ho"
type textarea "Not sure if tone of voice is emotion or energy how"
type textarea "Not sure if tone of voice is emotion or energy [PERSON_NAME]"
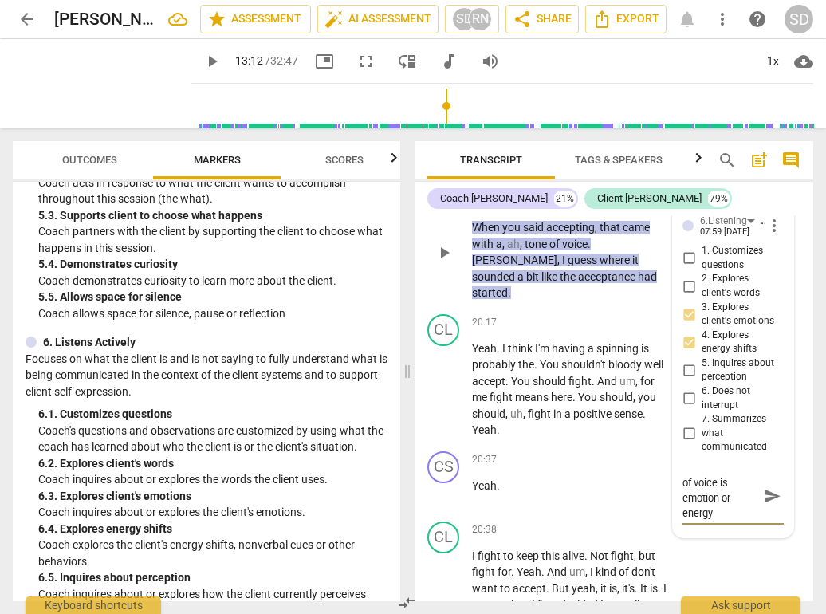
type textarea "Not sure if tone of voice is emotion or energy howev"
type textarea "Not sure if tone of voice is emotion or energy howeve"
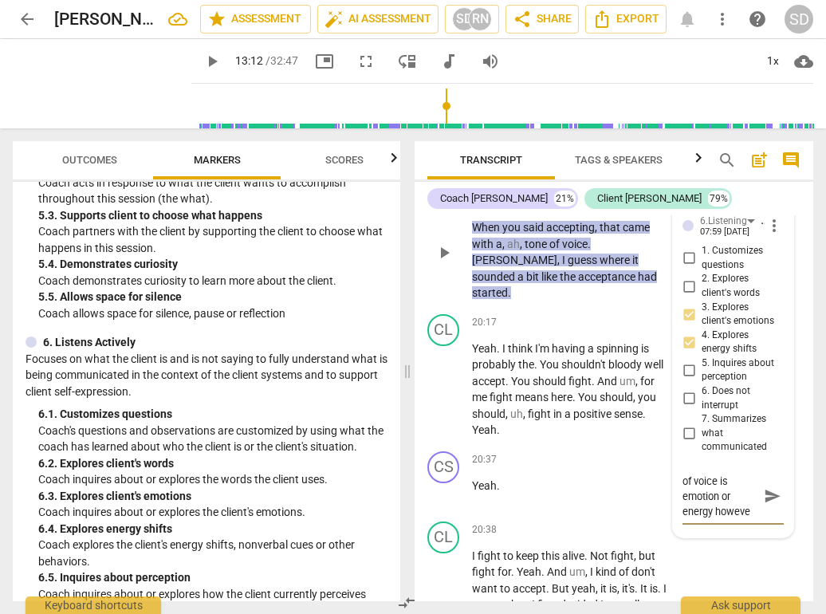
type textarea "Not sure if tone of voice is emotion or energy however"
type textarea "Not sure if tone of voice is emotion or energy however i"
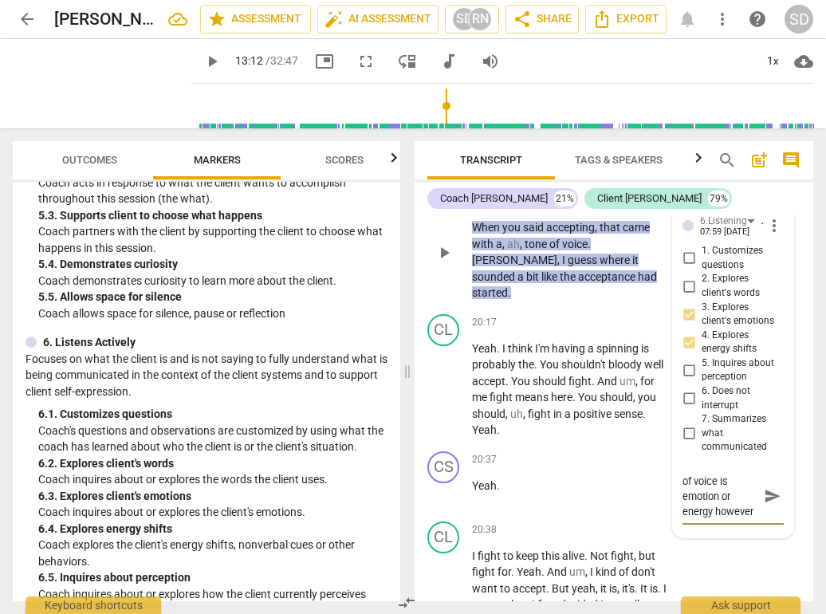
type textarea "Not sure if tone of voice is emotion or energy however i"
type textarea "Not sure if tone of voice is emotion or energy however it"
type textarea "Not sure if tone of voice is emotion or energy however its"
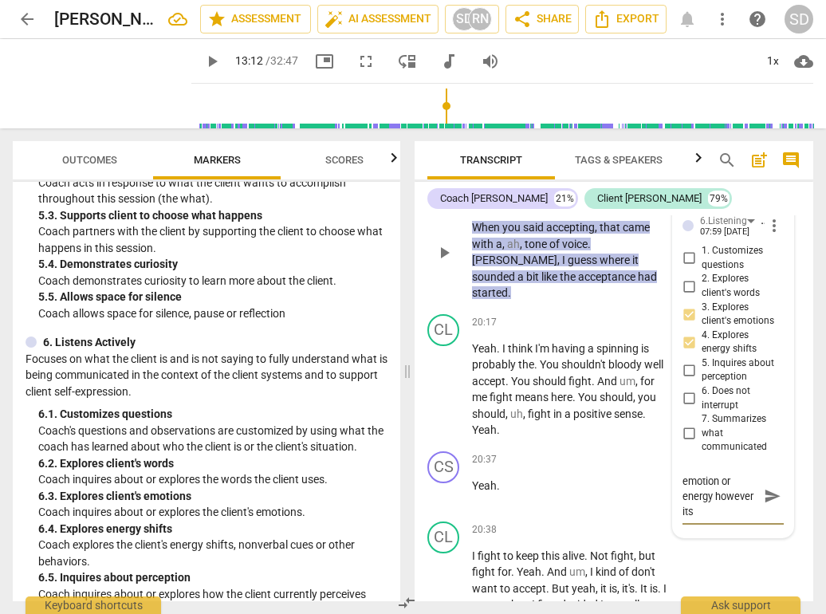
type textarea "Not sure if tone of voice is emotion or energy however its"
type textarea "Not sure if tone of voice is emotion or energy however its w"
type textarea "Not sure if tone of voice is emotion or energy however its wh"
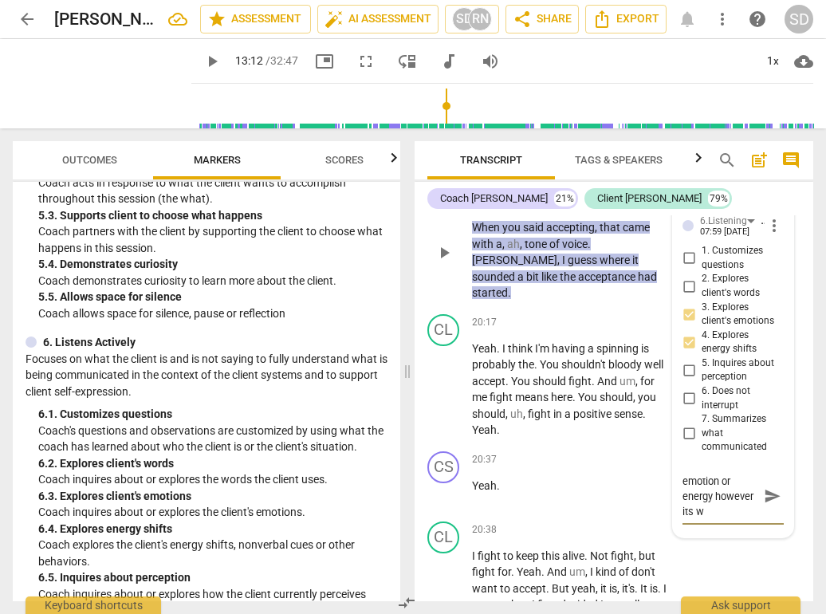
type textarea "Not sure if tone of voice is emotion or energy however its wh"
type textarea "Not sure if tone of voice is emotion or energy however its wha"
type textarea "Not sure if tone of voice is emotion or energy however its what"
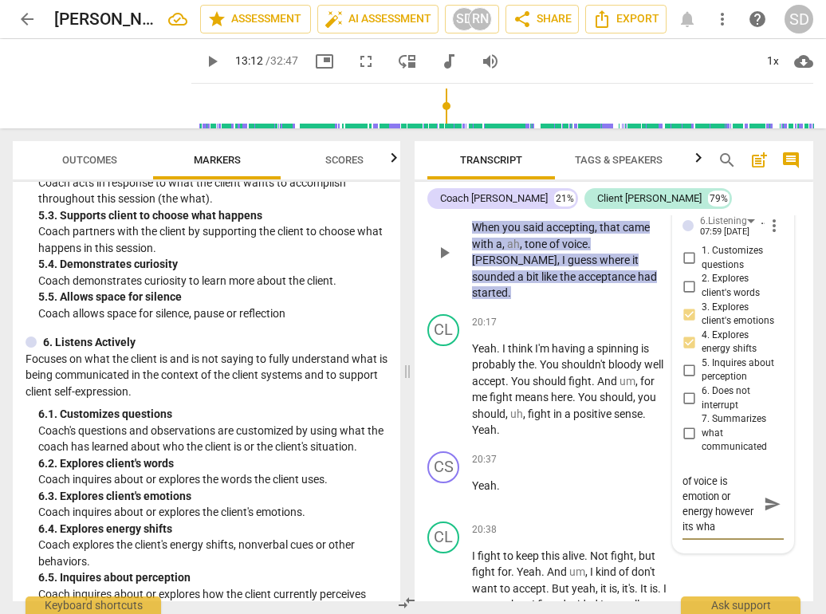
type textarea "Not sure if tone of voice is emotion or energy however its what"
type textarea "Not sure if tone of voice is emotion or energy however its what c"
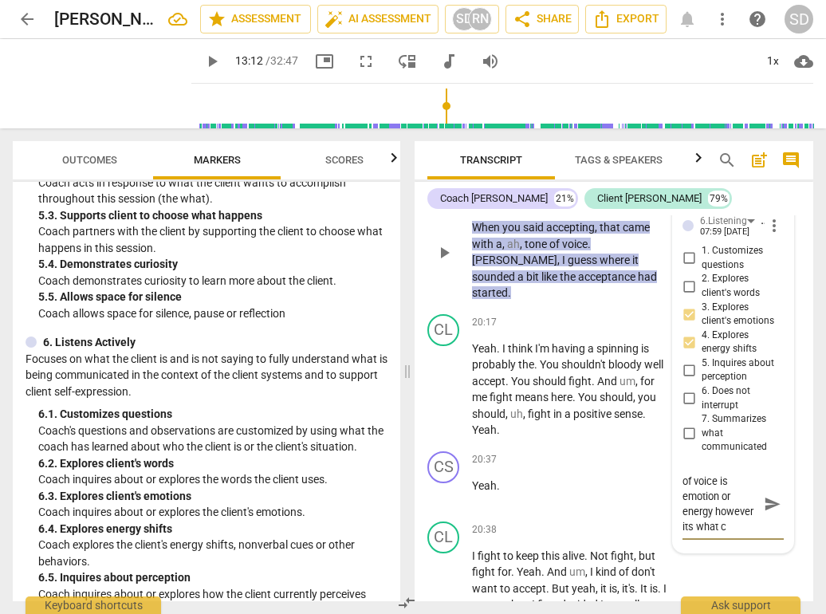
type textarea "Not sure if tone of voice is emotion or energy however its what ca"
type textarea "Not sure if tone of voice is emotion or energy however its what cam"
type textarea "Not sure if tone of voice is emotion or energy however its what came"
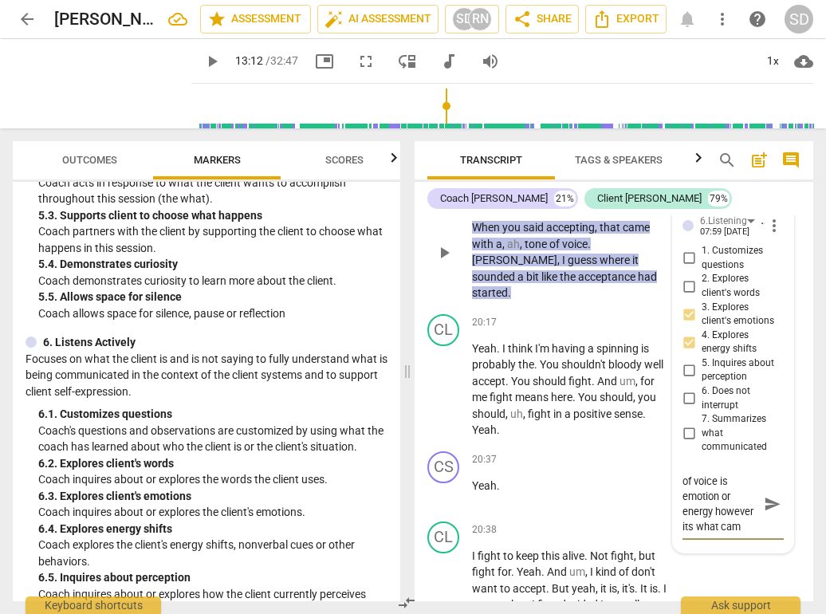
type textarea "Not sure if tone of voice is emotion or energy however its what came"
type textarea "Not sure if tone of voice is emotion or energy however its what came w"
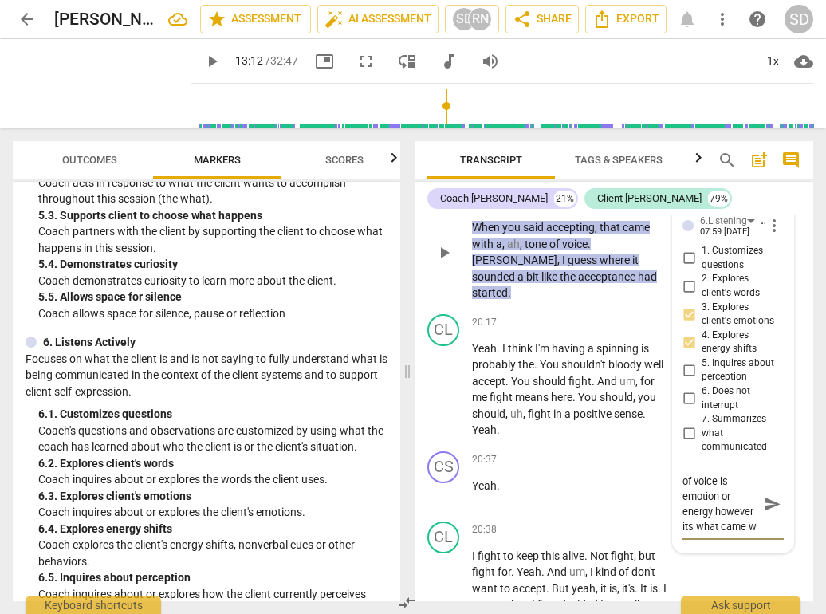
type textarea "Not sure if tone of voice is emotion or energy however its what came wi"
type textarea "Not sure if tone of voice is emotion or energy however its what came wit"
type textarea "Not sure if tone of voice is emotion or energy however its what came with"
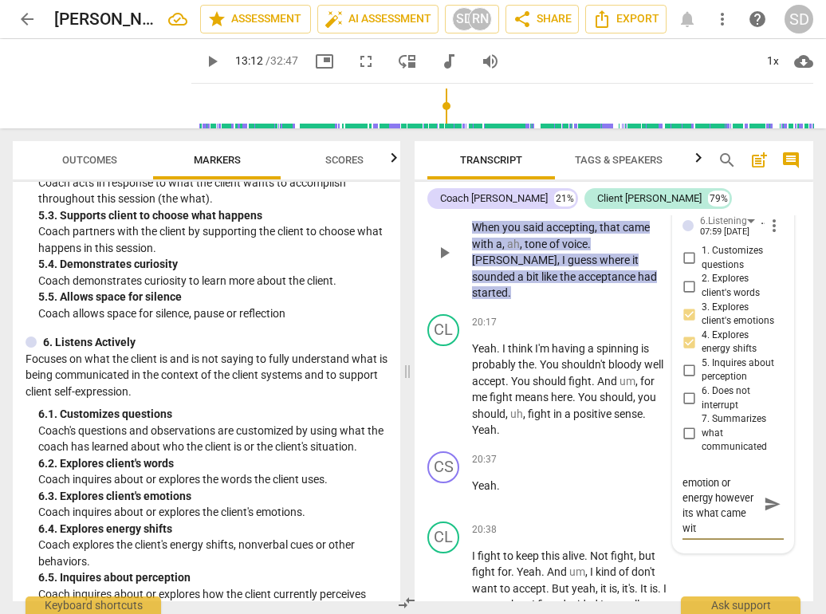
type textarea "Not sure if tone of voice is emotion or energy however its what came with"
type textarea "Not sure if tone of voice is emotion or energy however its what came with t"
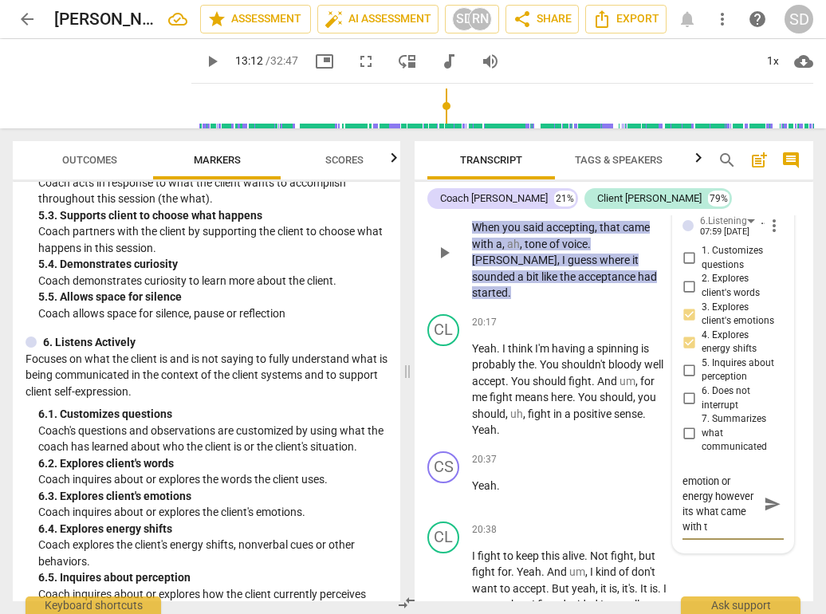
type textarea "Not sure if tone of voice is emotion or energy however its what came with th"
type textarea "Not sure if tone of voice is emotion or energy however its what came with the"
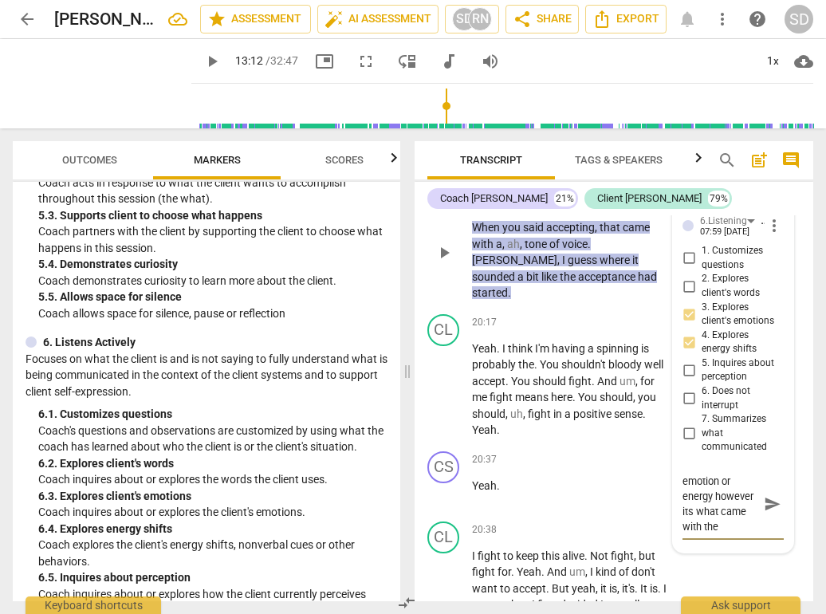
type textarea "Not sure if tone of voice is emotion or energy however its what came with the"
type textarea "Not sure if tone of voice is emotion or energy however its what came with the w"
type textarea "Not sure if tone of voice is emotion or energy however its what came with the wo"
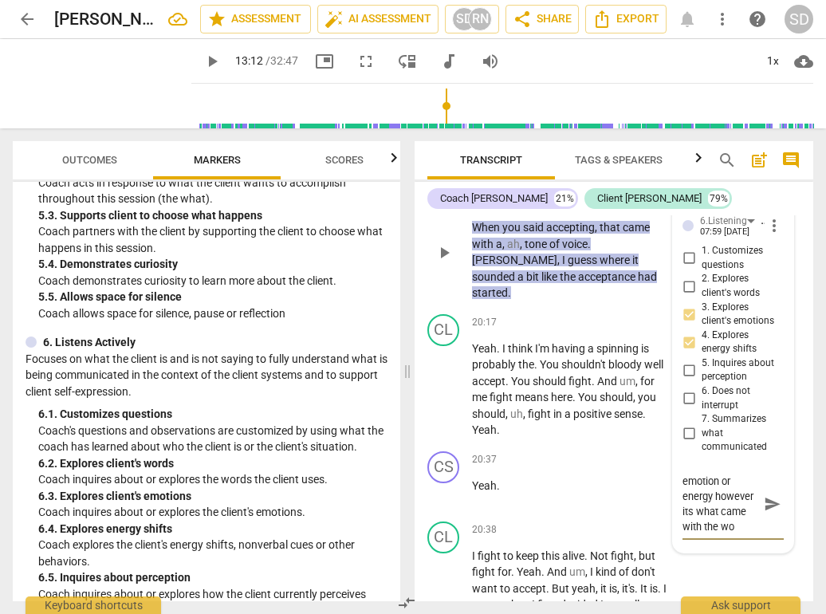
scroll to position [30, 0]
type textarea "Not sure if tone of voice is emotion or energy however its what came with the w…"
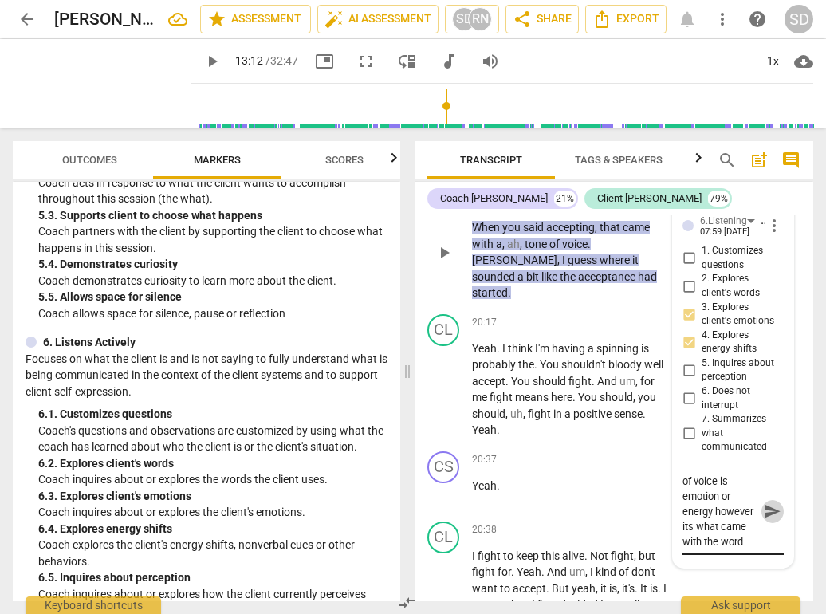
click at [768, 503] on span "send" at bounding box center [773, 512] width 18 height 18
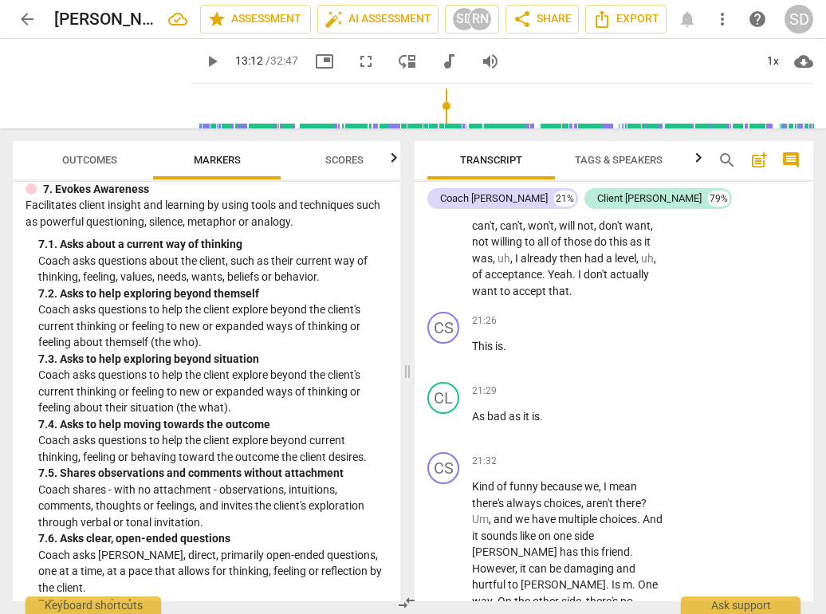
scroll to position [1526, 0]
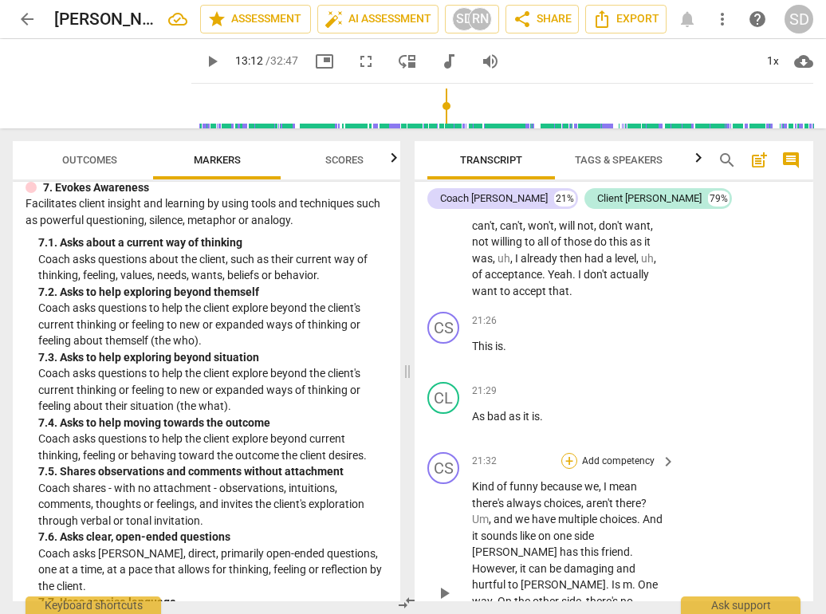
click at [566, 453] on div "+" at bounding box center [570, 461] width 16 height 16
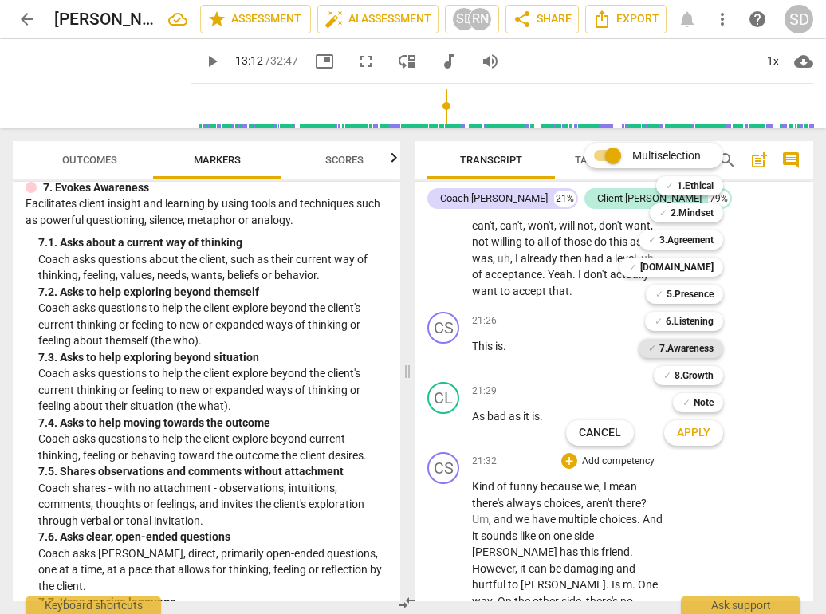
click at [685, 346] on b "7.Awareness" at bounding box center [687, 348] width 54 height 19
click at [694, 431] on span "Apply" at bounding box center [693, 433] width 33 height 16
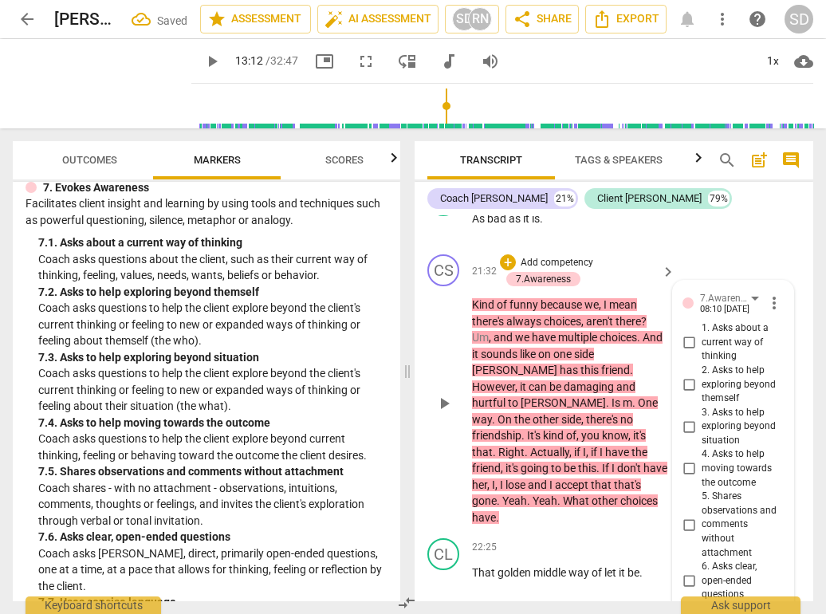
scroll to position [9649, 0]
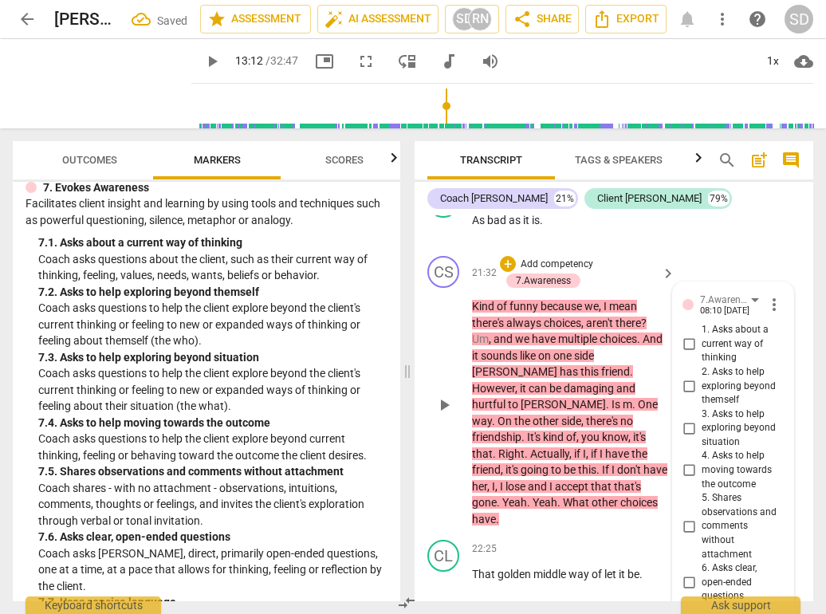
click at [688, 419] on input "3. Asks to help exploring beyond situation" at bounding box center [689, 428] width 26 height 19
checkbox input "true"
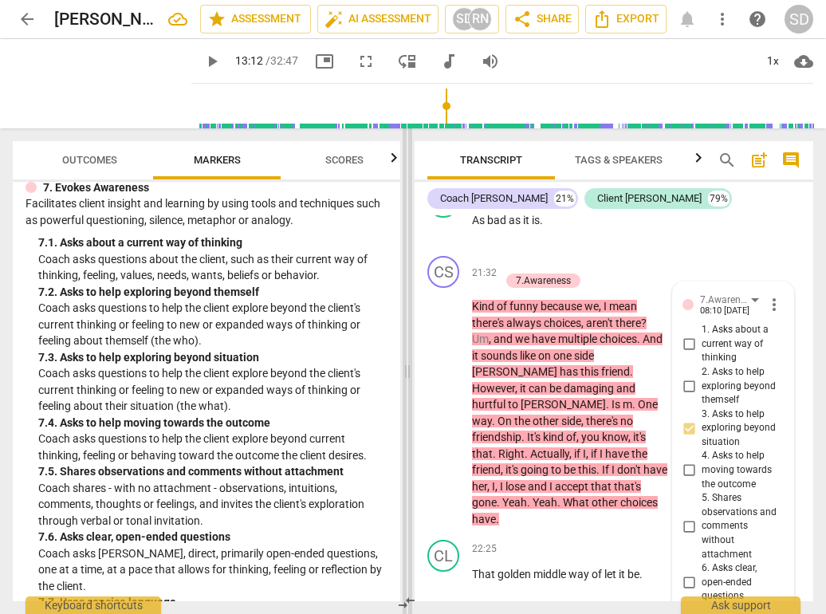
click at [408, 283] on span at bounding box center [408, 371] width 10 height 486
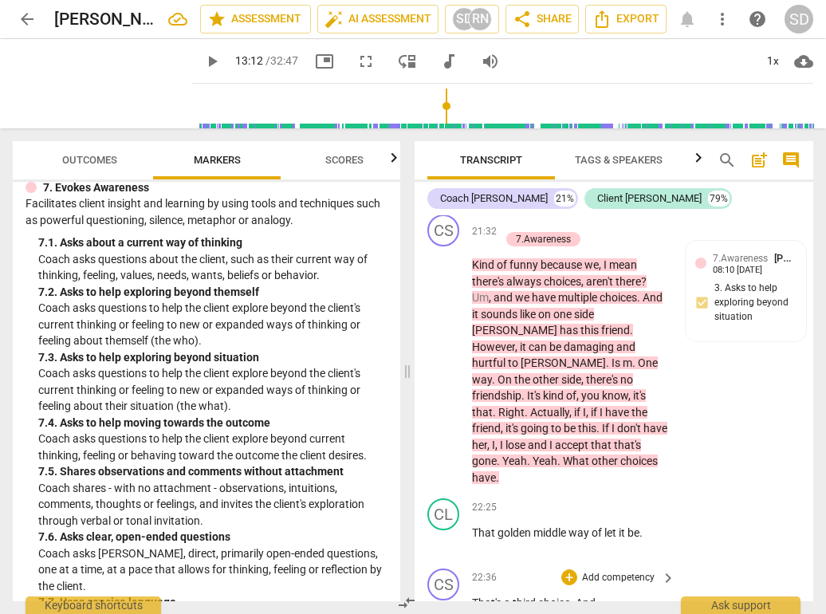
scroll to position [9698, 0]
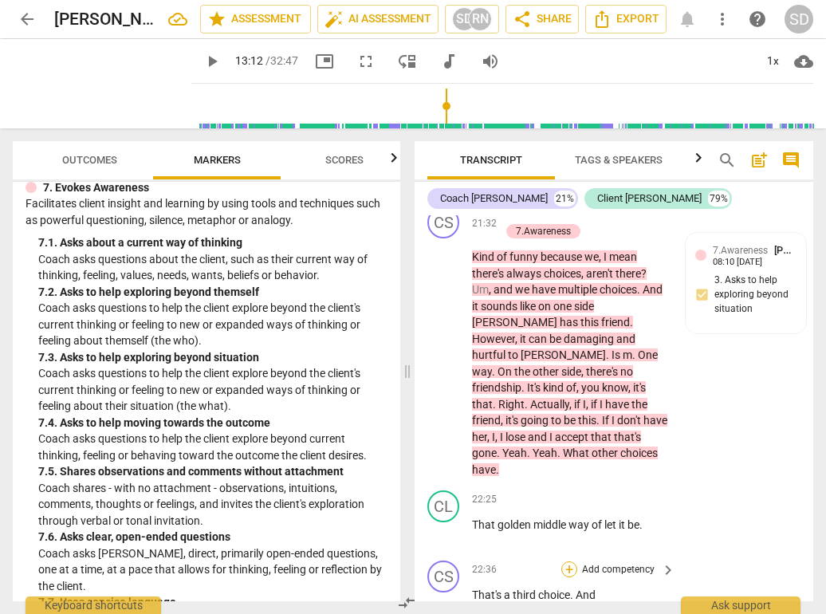
click at [565, 562] on div "+" at bounding box center [570, 570] width 16 height 16
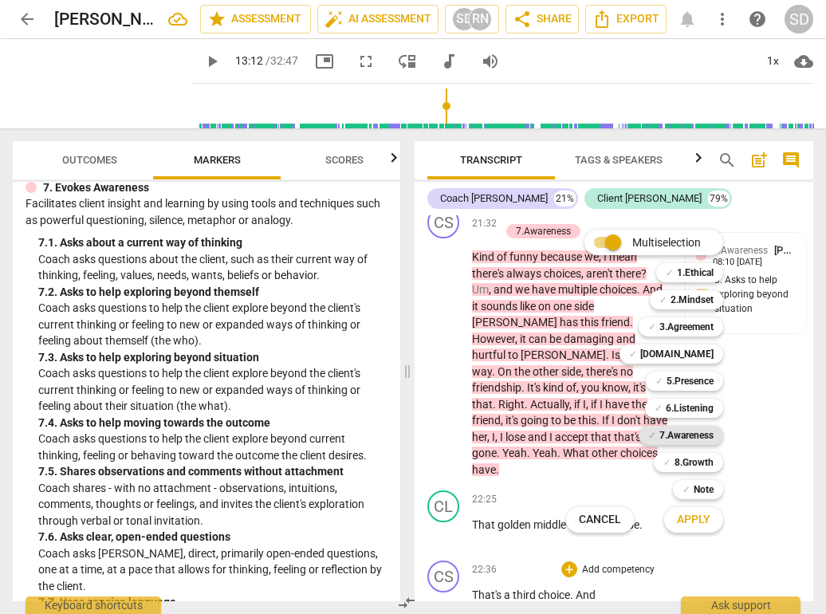
click at [660, 434] on b "7.Awareness" at bounding box center [687, 435] width 54 height 19
click at [676, 518] on button "Apply" at bounding box center [693, 520] width 59 height 29
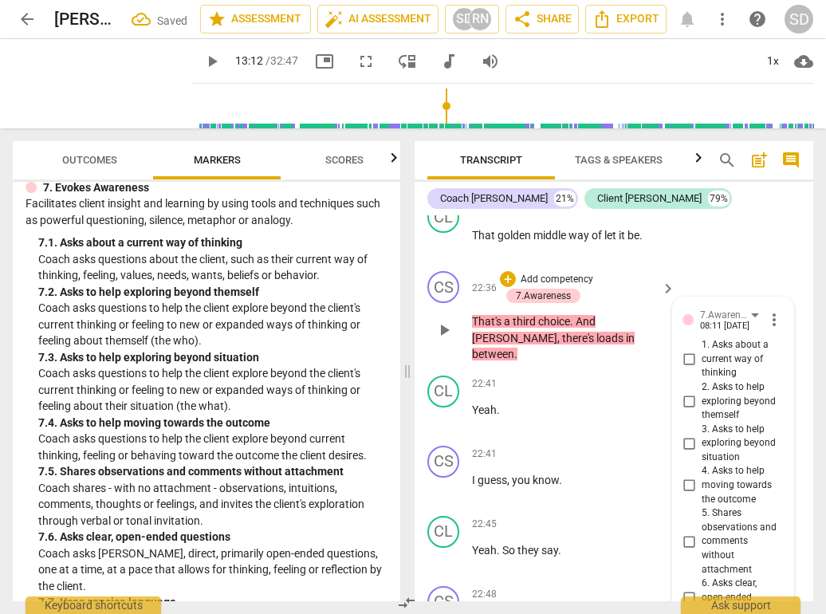
scroll to position [9981, 0]
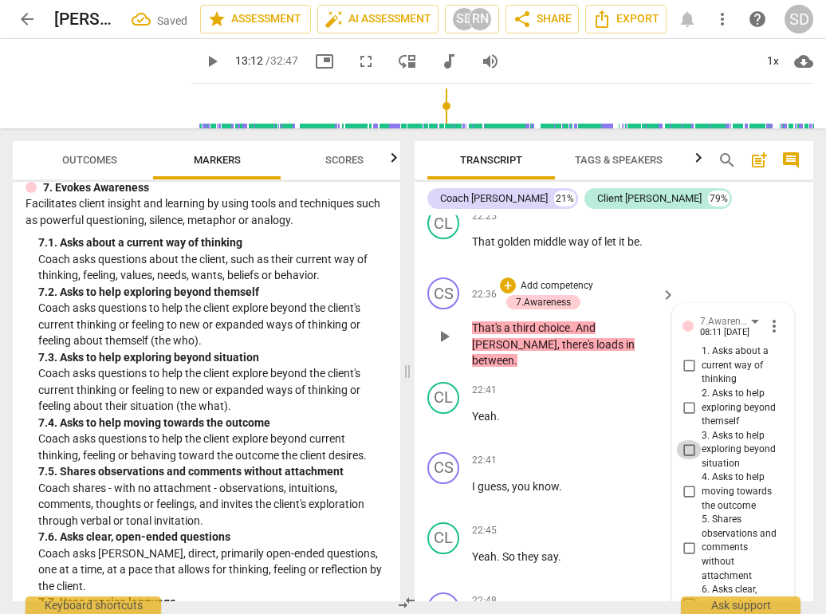
click at [687, 440] on input "3. Asks to help exploring beyond situation" at bounding box center [689, 449] width 26 height 19
checkbox input "true"
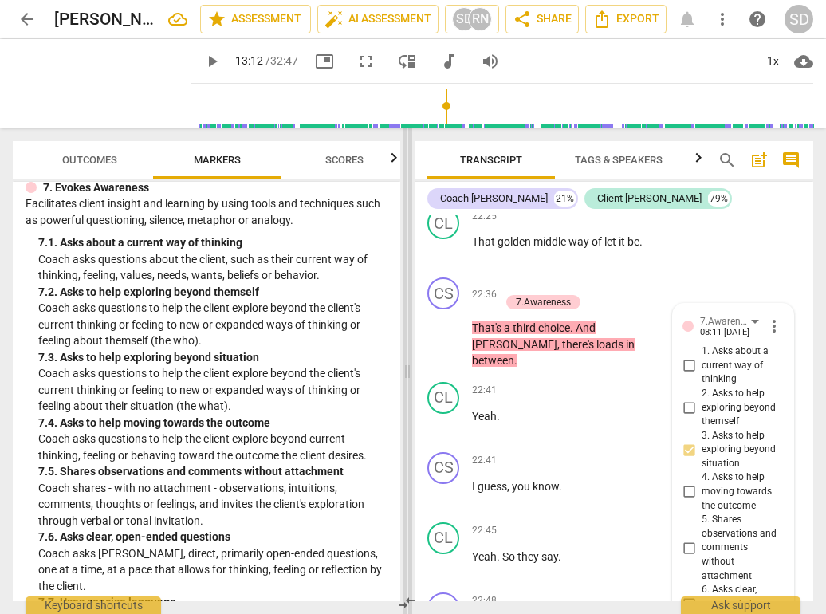
click at [407, 277] on span at bounding box center [408, 371] width 10 height 486
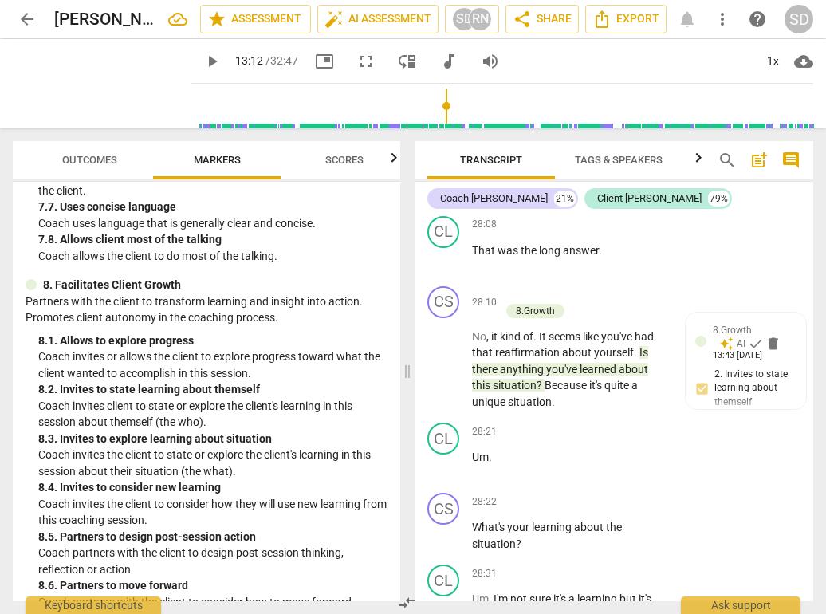
scroll to position [1925, 0]
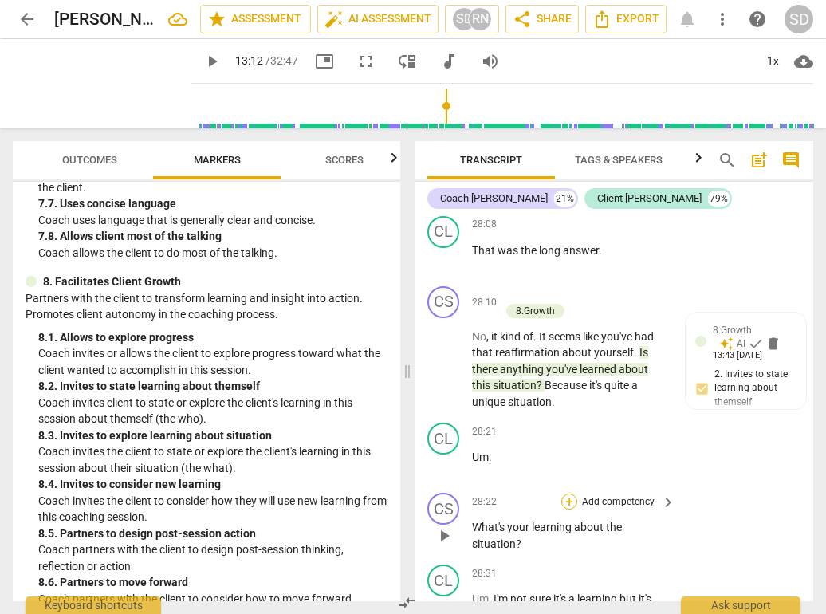
click at [565, 494] on div "+" at bounding box center [570, 502] width 16 height 16
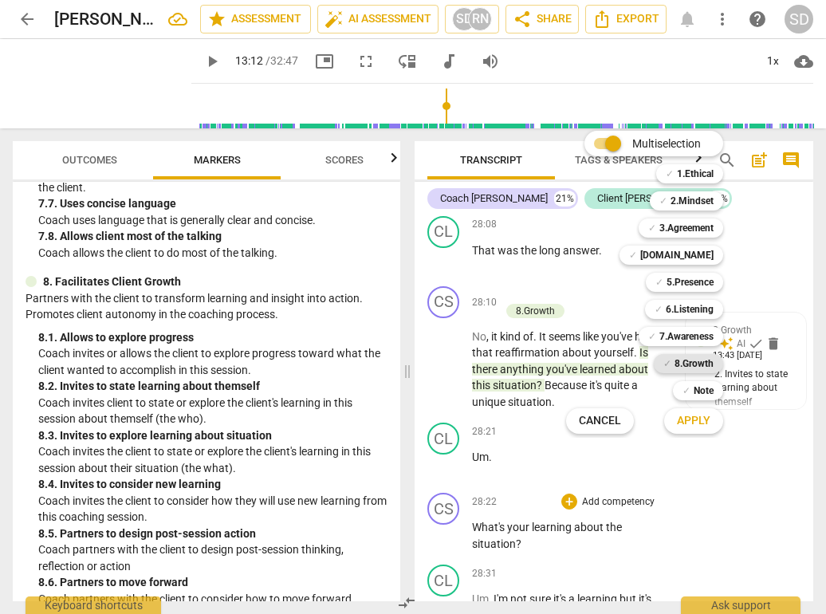
click at [701, 365] on b "8.Growth" at bounding box center [694, 363] width 39 height 19
click at [696, 420] on span "Apply" at bounding box center [693, 421] width 33 height 16
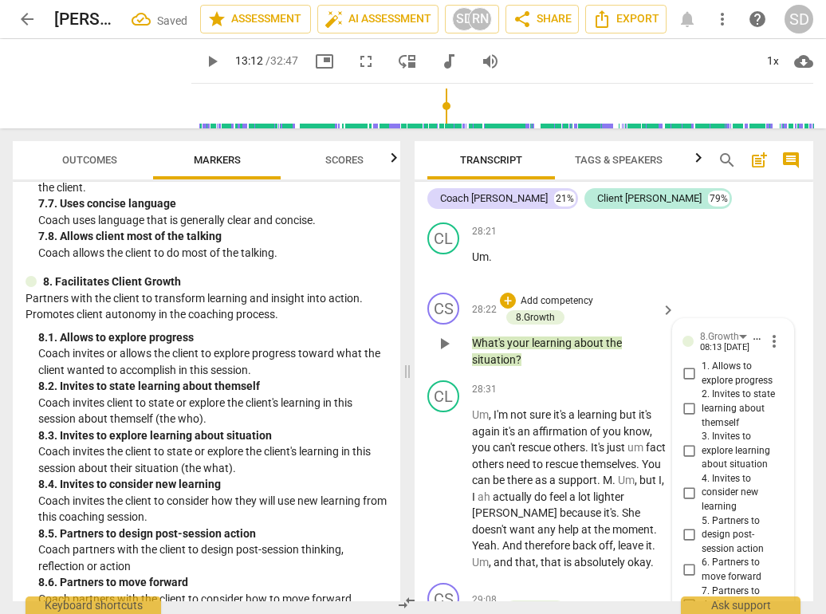
scroll to position [12811, 0]
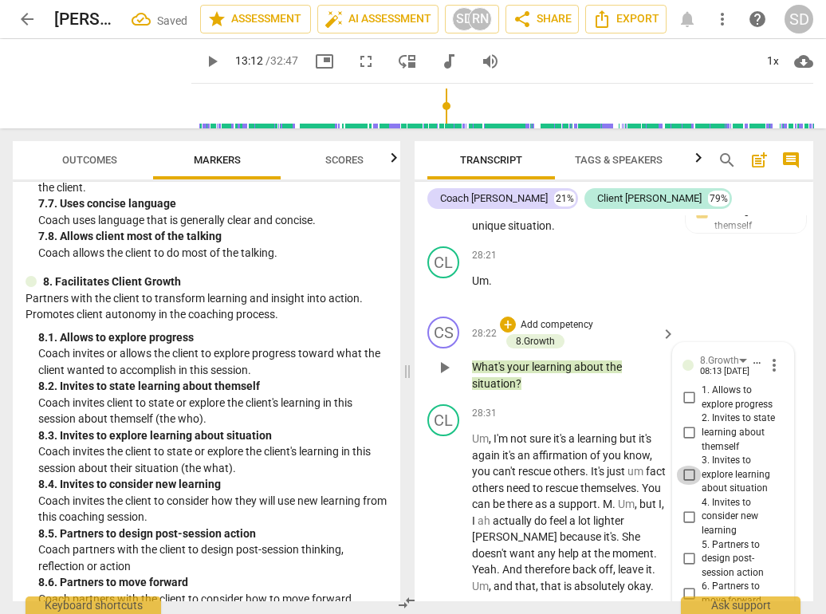
click at [690, 466] on input "3. Invites to explore learning about situation" at bounding box center [689, 475] width 26 height 19
checkbox input "true"
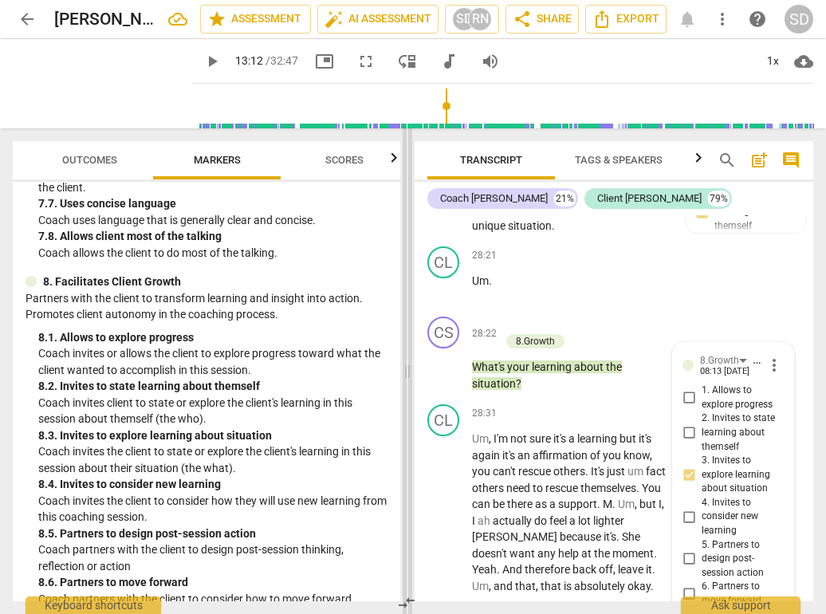
click at [408, 301] on span at bounding box center [408, 371] width 10 height 486
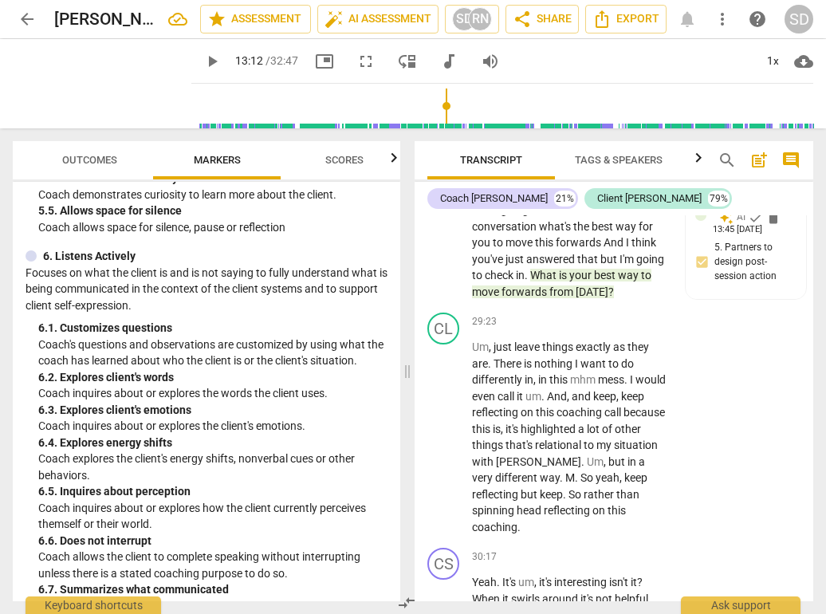
scroll to position [1055, 0]
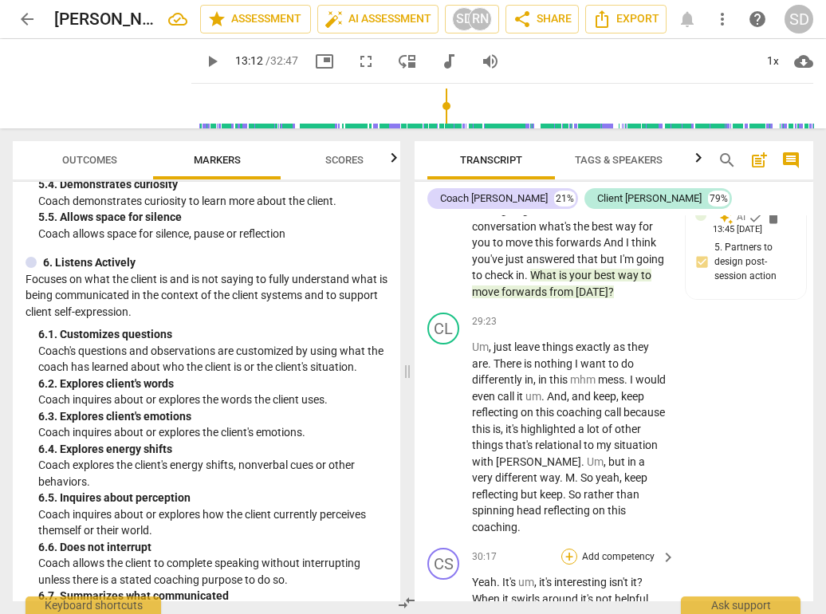
click at [570, 549] on div "+" at bounding box center [570, 557] width 16 height 16
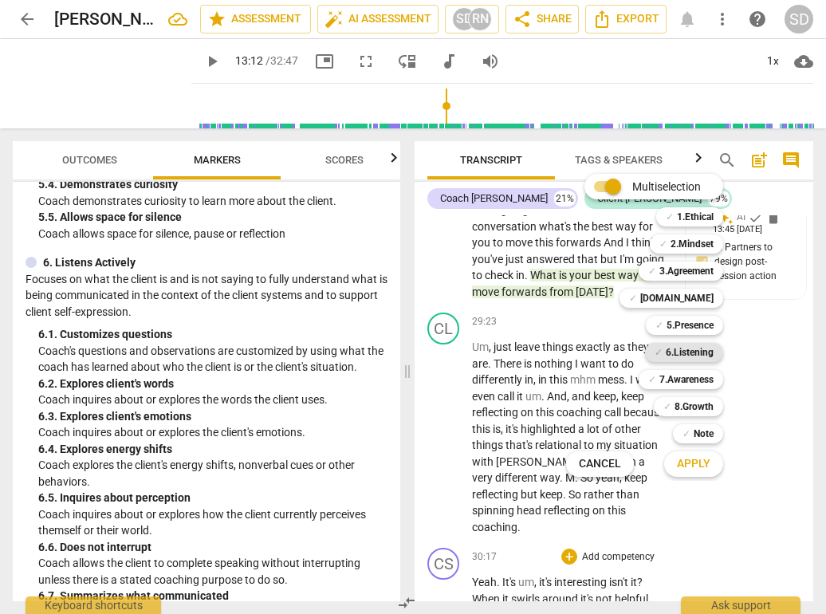
click at [686, 353] on b "6.Listening" at bounding box center [690, 352] width 48 height 19
click at [698, 464] on span "Apply" at bounding box center [693, 464] width 33 height 16
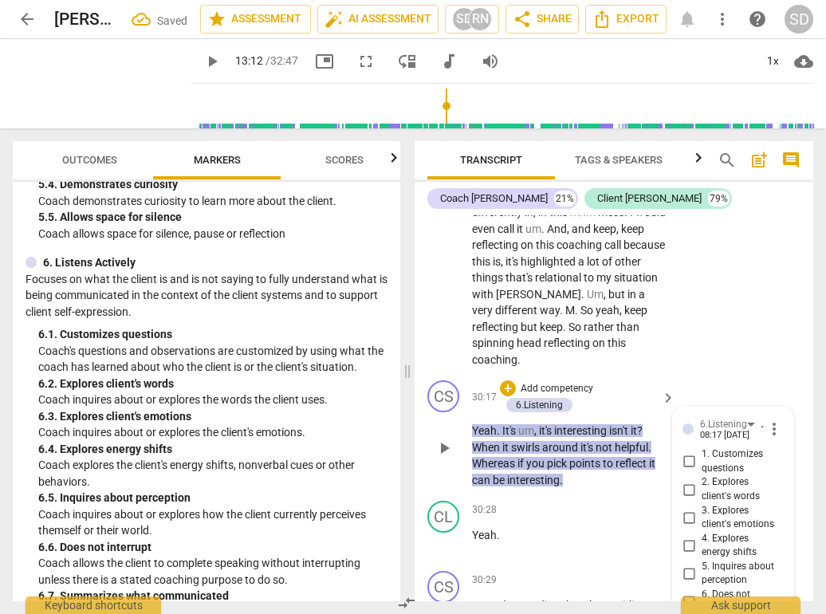
scroll to position [13421, 0]
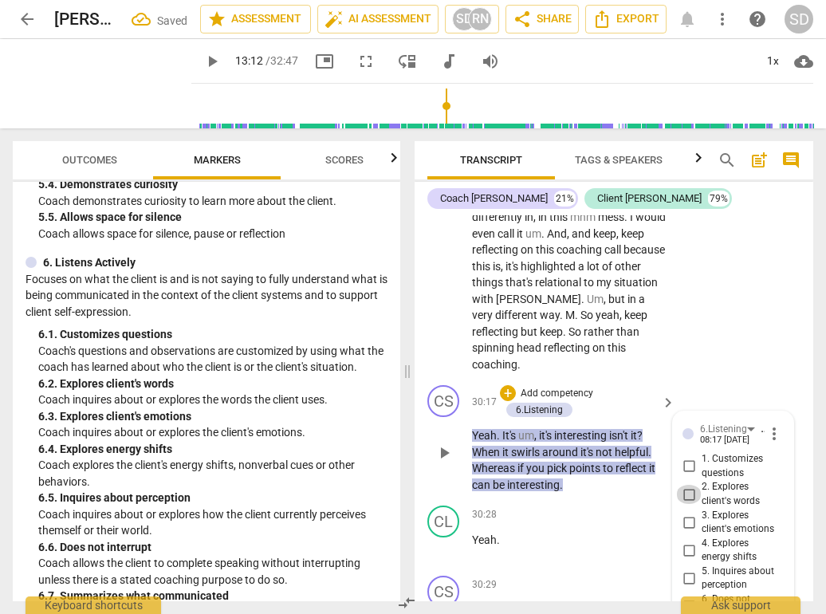
click at [688, 485] on input "2. Explores client's words" at bounding box center [689, 494] width 26 height 19
checkbox input "true"
click at [407, 314] on span at bounding box center [408, 371] width 10 height 486
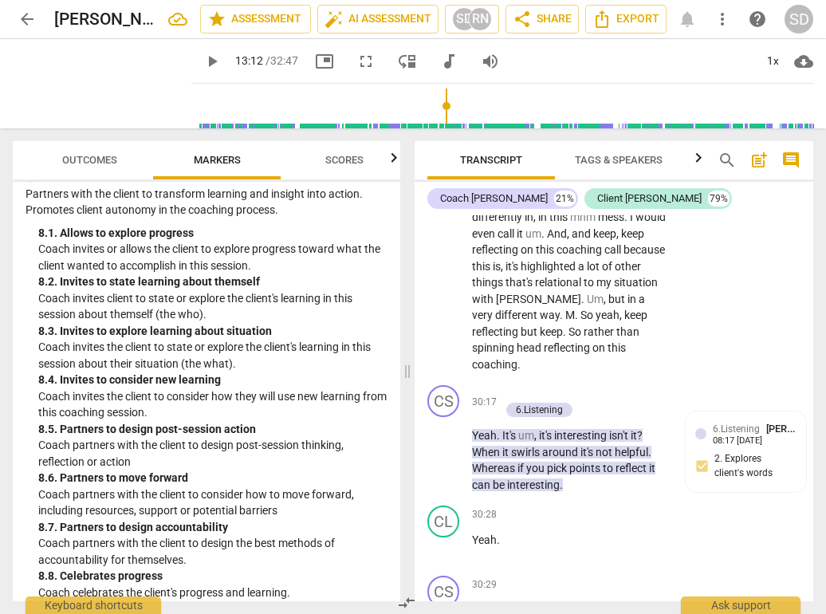
scroll to position [2034, 0]
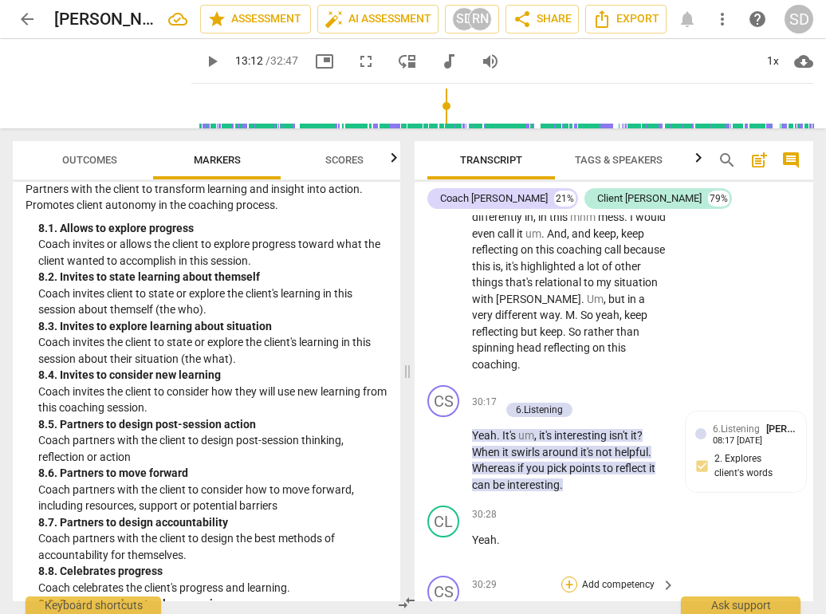
click at [567, 577] on div "+" at bounding box center [570, 585] width 16 height 16
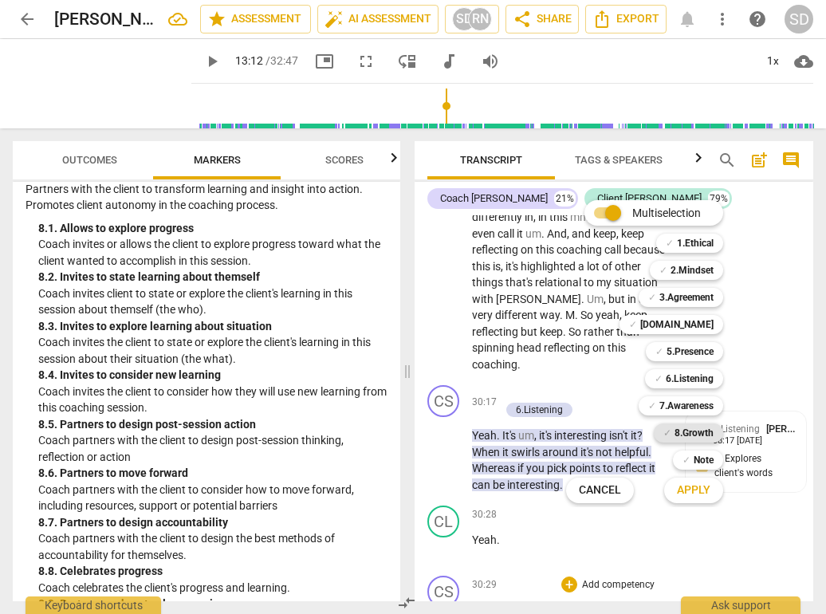
click at [680, 439] on b "8.Growth" at bounding box center [694, 433] width 39 height 19
click at [691, 491] on span "Apply" at bounding box center [693, 491] width 33 height 16
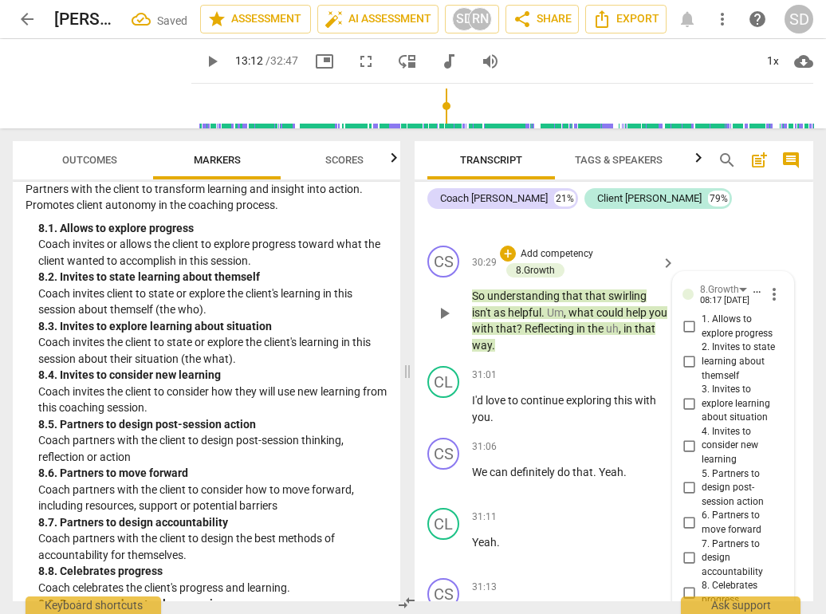
scroll to position [13741, 0]
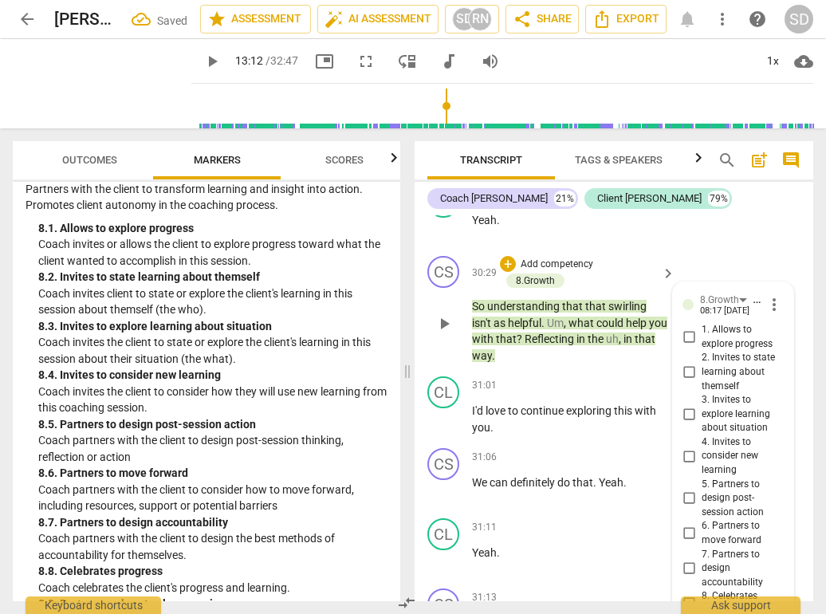
click at [686, 489] on input "5. Partners to design post-session action" at bounding box center [689, 498] width 26 height 19
checkbox input "true"
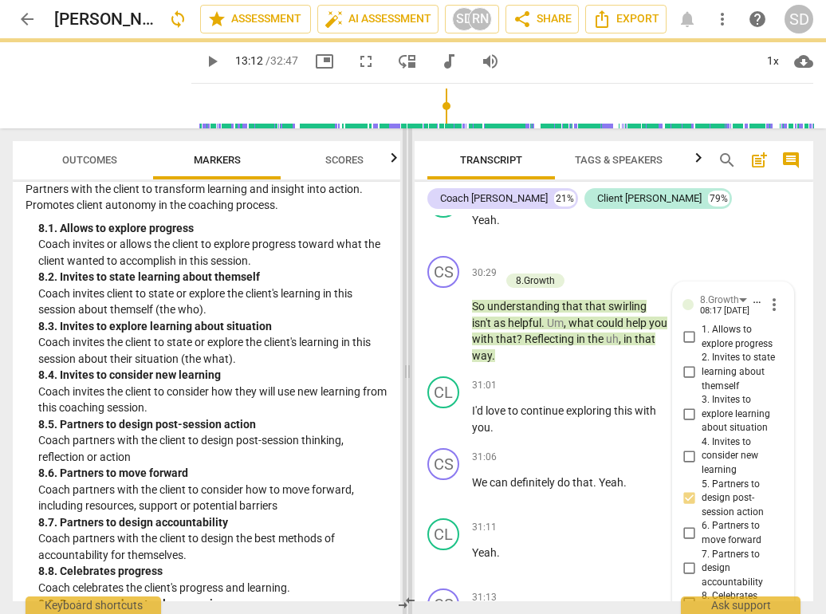
click at [408, 284] on span at bounding box center [408, 371] width 10 height 486
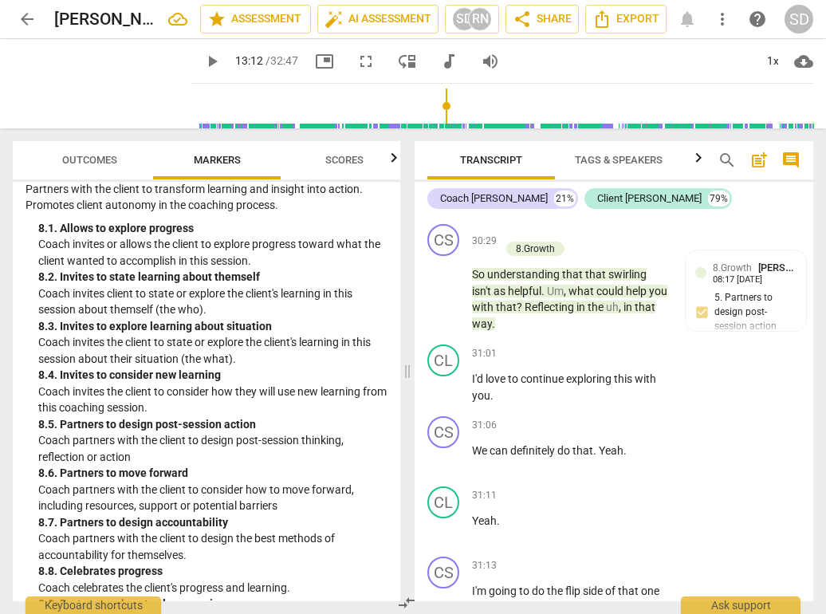
scroll to position [0, 0]
click at [569, 558] on div "+" at bounding box center [570, 566] width 16 height 16
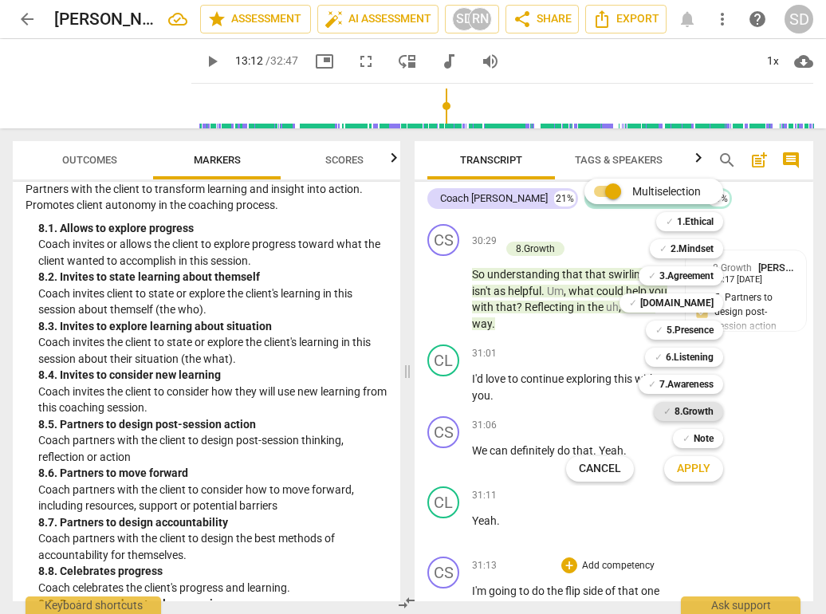
click at [685, 412] on b "8.Growth" at bounding box center [694, 411] width 39 height 19
click at [688, 470] on span "Apply" at bounding box center [693, 469] width 33 height 16
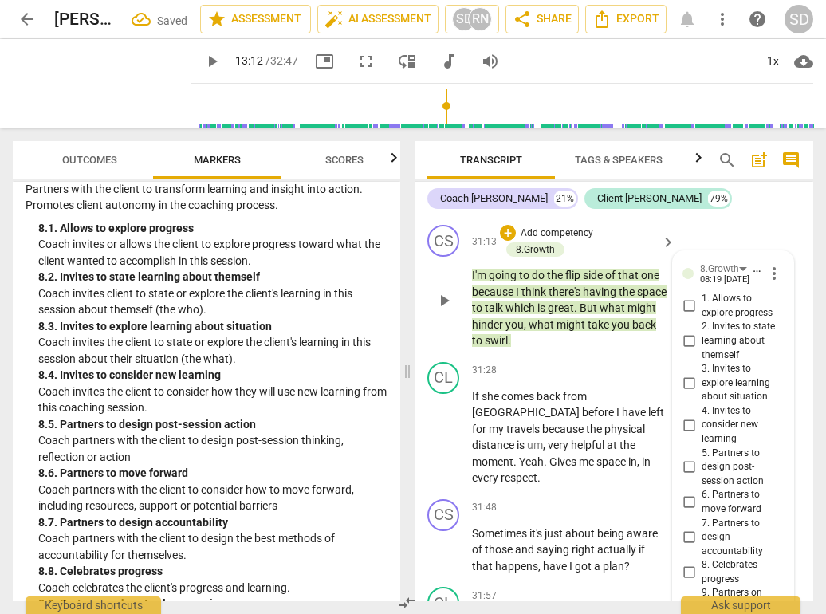
scroll to position [14080, 0]
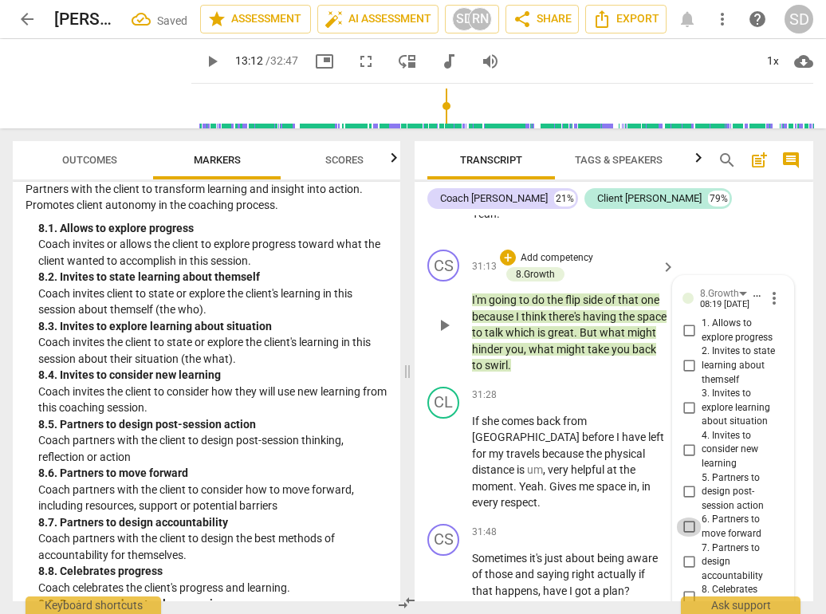
click at [690, 518] on input "6. Partners to move forward" at bounding box center [689, 527] width 26 height 19
checkbox input "true"
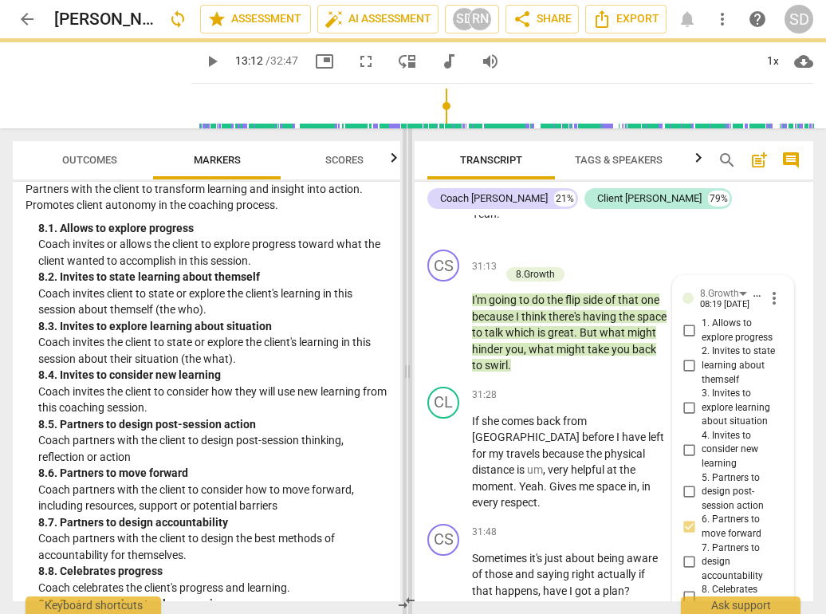
click at [408, 300] on span at bounding box center [408, 371] width 10 height 486
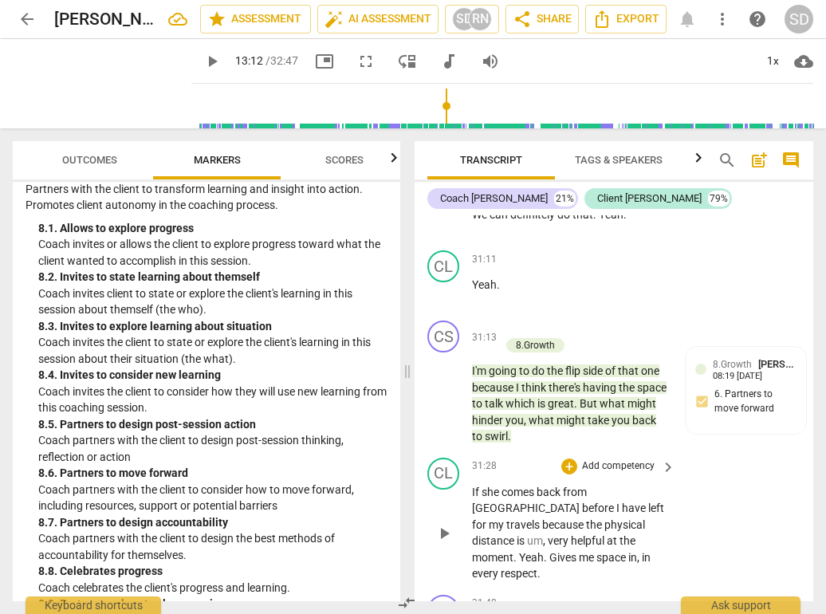
scroll to position [14010, 0]
click at [569, 595] on div "+" at bounding box center [570, 603] width 16 height 16
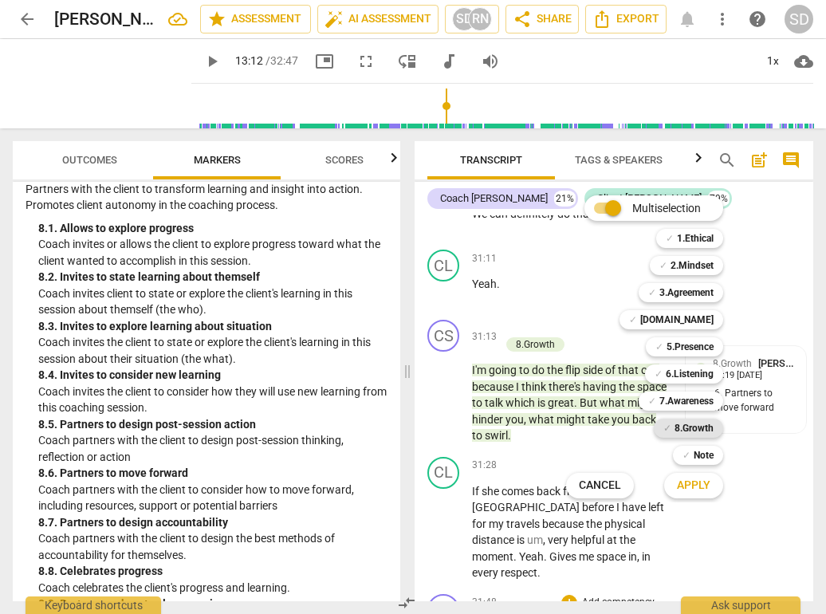
click at [676, 426] on b "8.Growth" at bounding box center [694, 428] width 39 height 19
click at [690, 488] on span "Apply" at bounding box center [693, 486] width 33 height 16
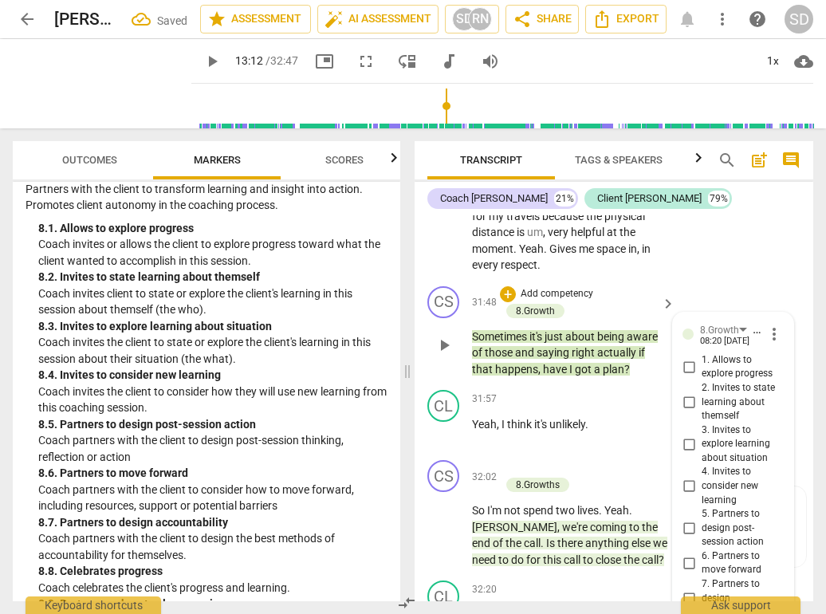
scroll to position [14311, 0]
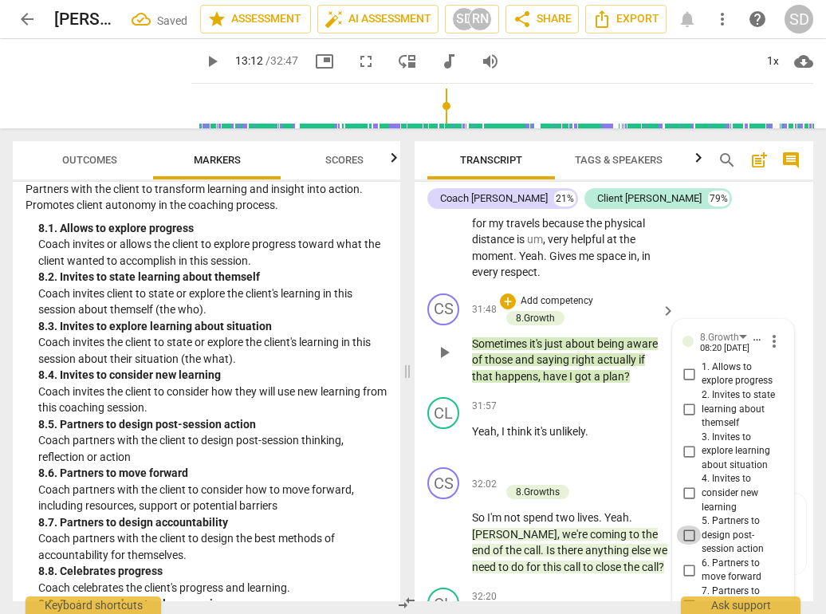
click at [687, 526] on input "5. Partners to design post-session action" at bounding box center [689, 535] width 26 height 19
checkbox input "true"
click at [408, 305] on span at bounding box center [408, 371] width 10 height 486
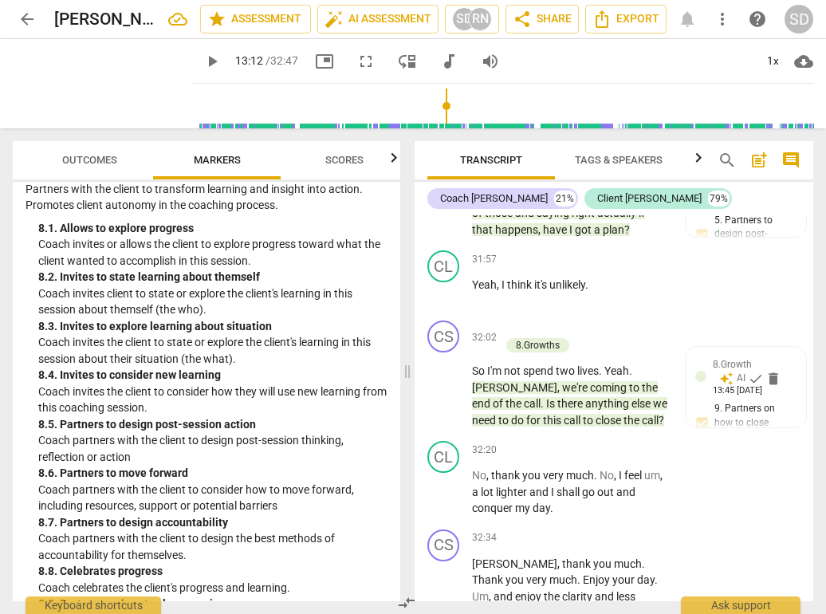
scroll to position [0, 0]
click at [570, 530] on div "+" at bounding box center [570, 538] width 16 height 16
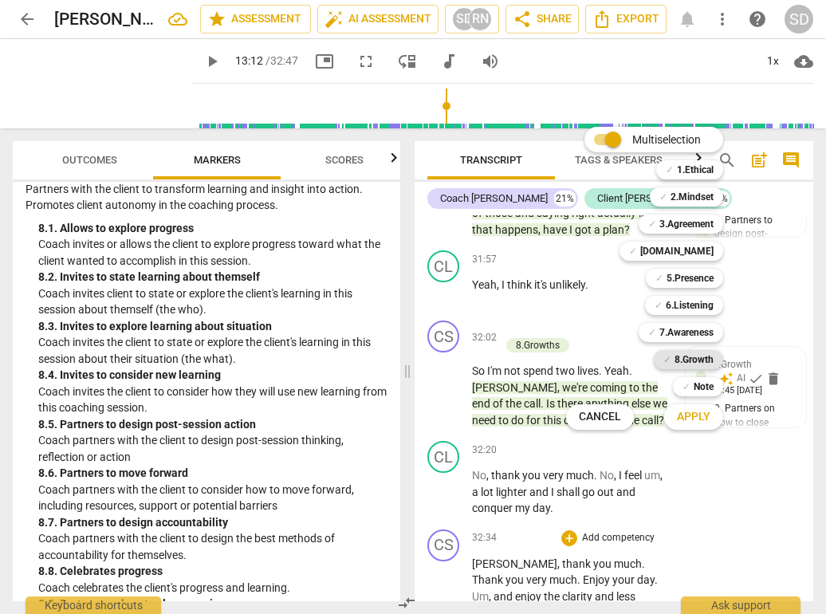
click at [692, 361] on b "8.Growth" at bounding box center [694, 359] width 39 height 19
click at [695, 415] on span "Apply" at bounding box center [693, 417] width 33 height 16
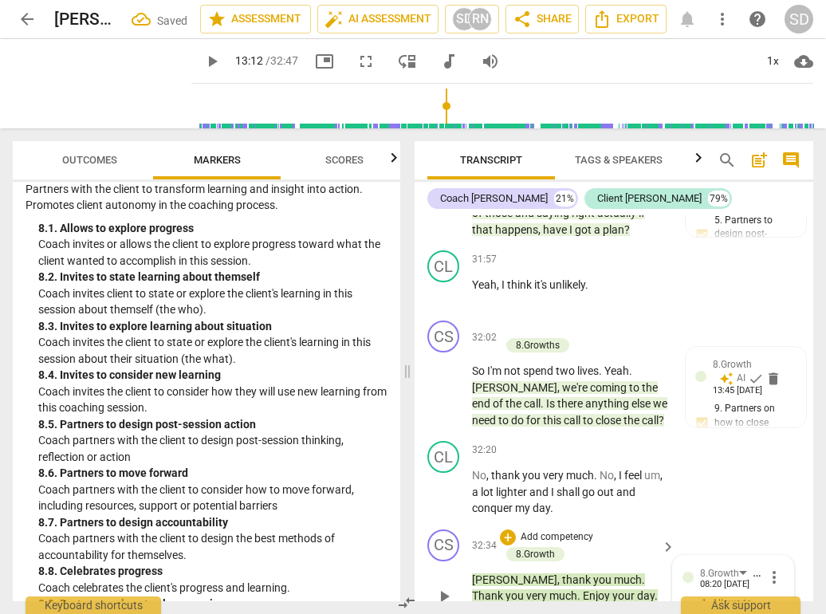
scroll to position [14571, 0]
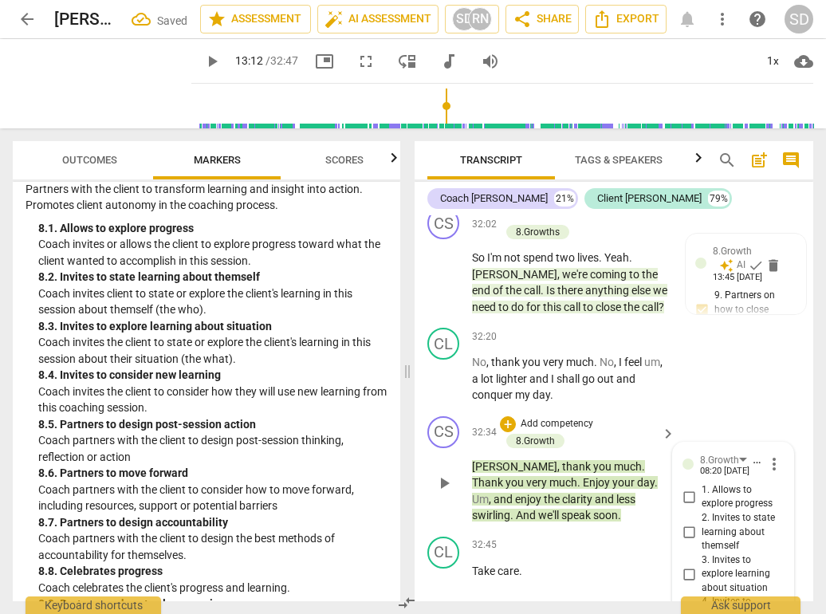
checkbox input "true"
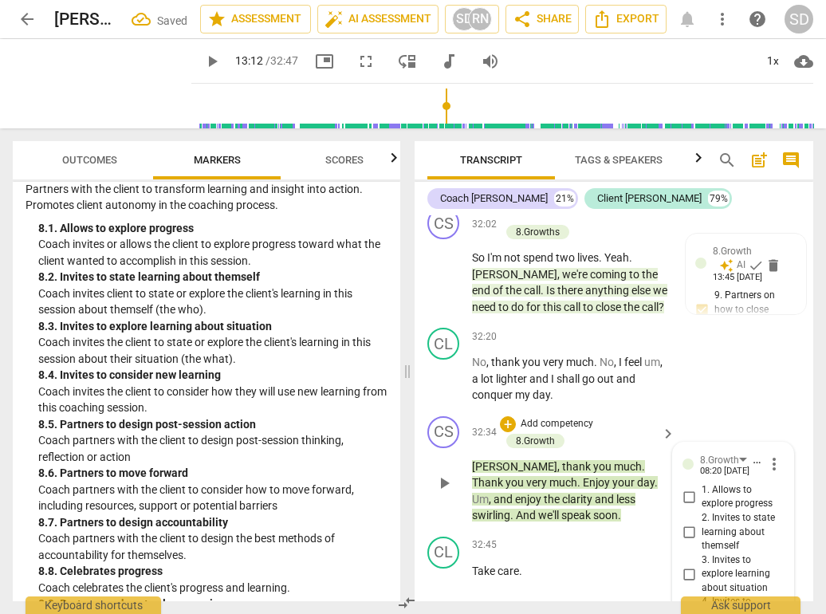
checkbox input "false"
click at [406, 278] on span at bounding box center [408, 371] width 10 height 486
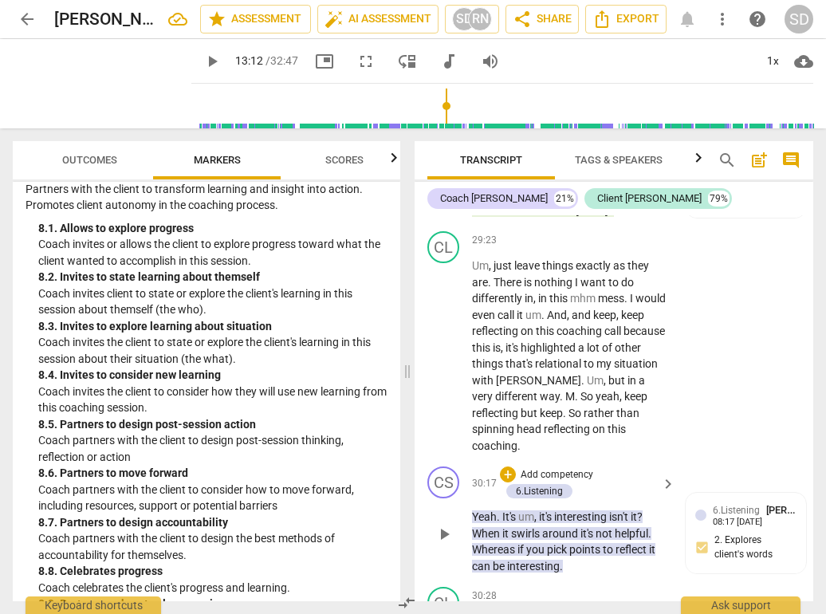
scroll to position [13326, 0]
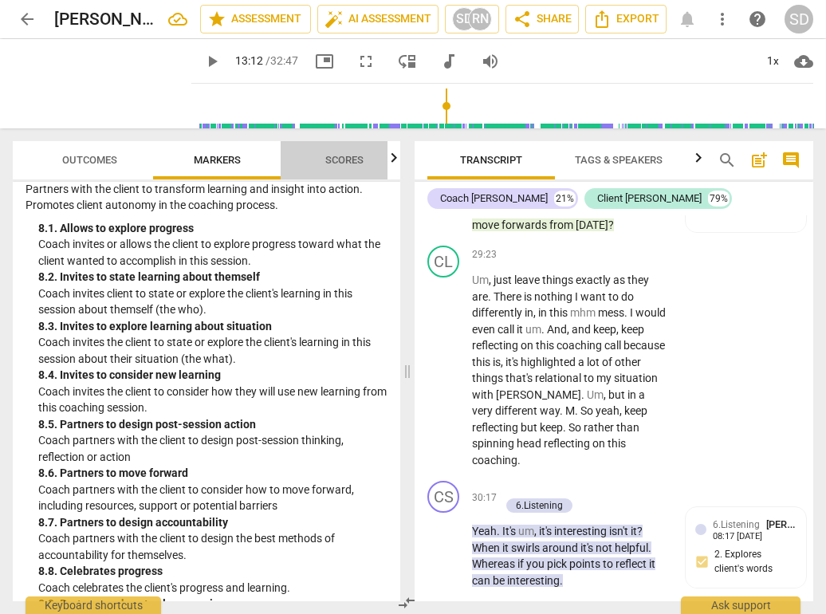
click at [337, 157] on span "Scores" at bounding box center [344, 160] width 38 height 12
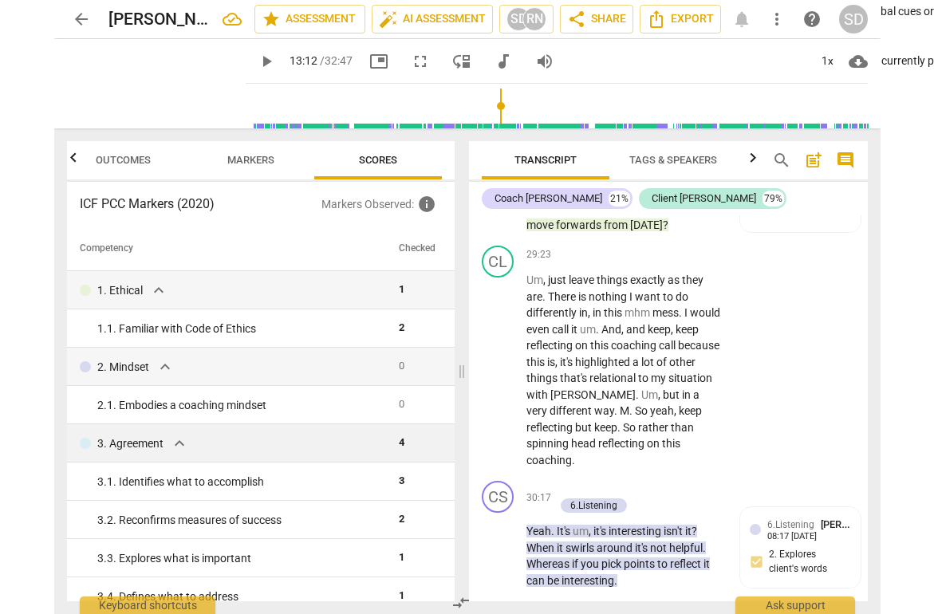
scroll to position [0, 0]
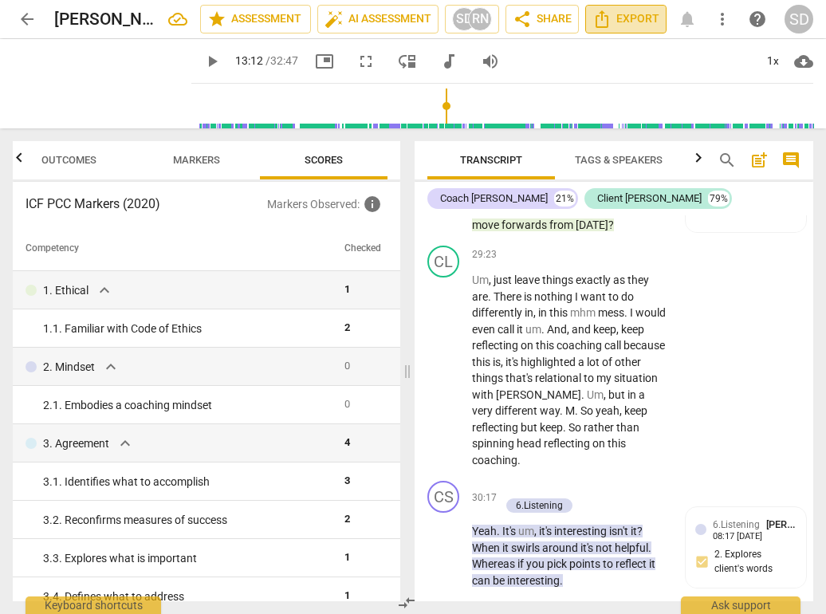
click at [621, 17] on span "Export" at bounding box center [626, 19] width 67 height 19
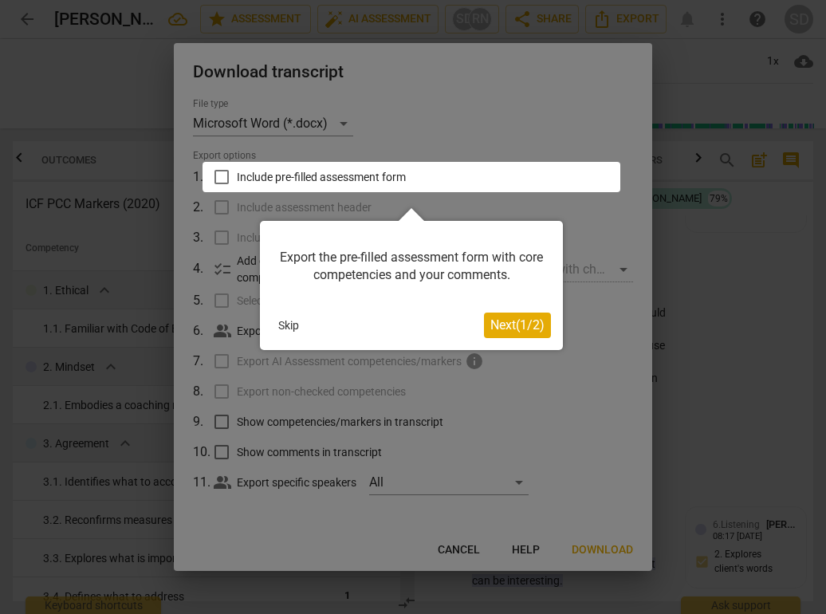
click at [505, 326] on span "Next ( 1 / 2 )" at bounding box center [518, 324] width 54 height 15
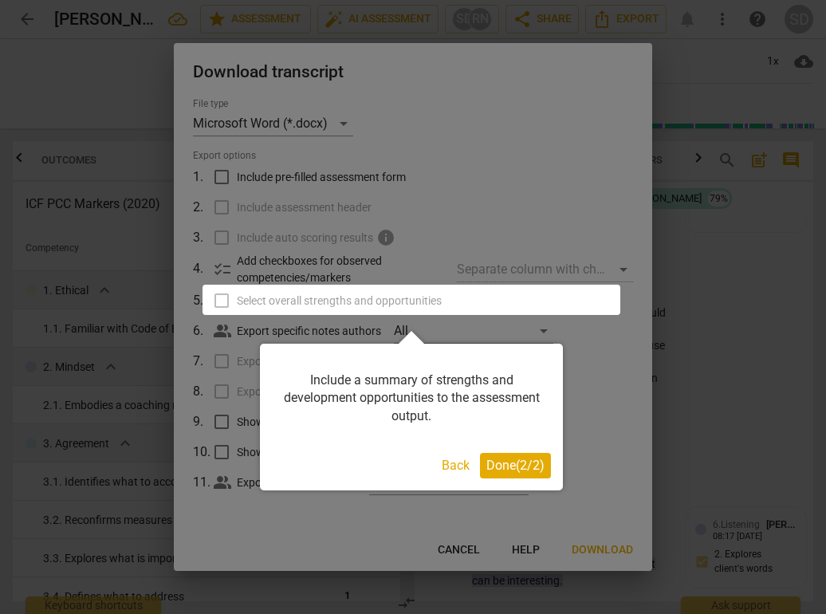
click at [506, 466] on span "Done ( 2 / 2 )" at bounding box center [516, 465] width 58 height 15
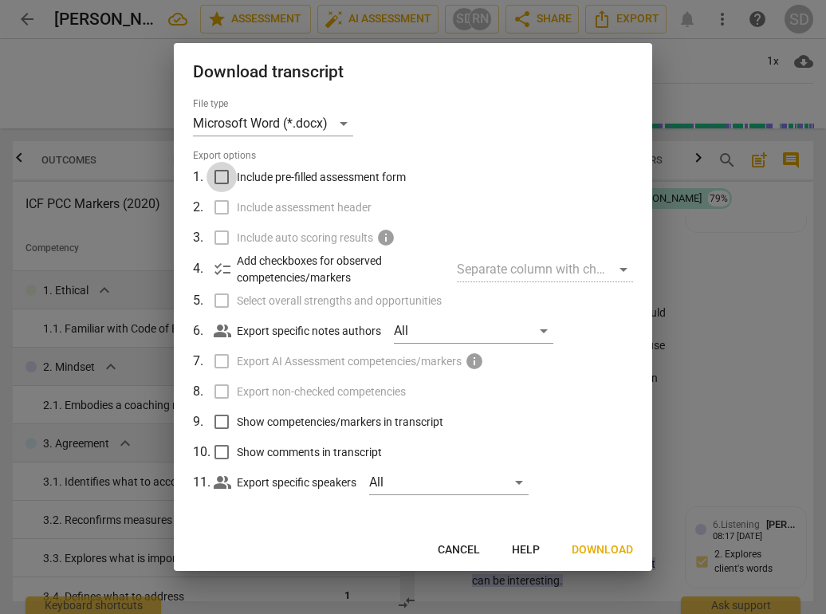
click at [224, 179] on input "Include pre-filled assessment form" at bounding box center [222, 177] width 30 height 30
checkbox input "true"
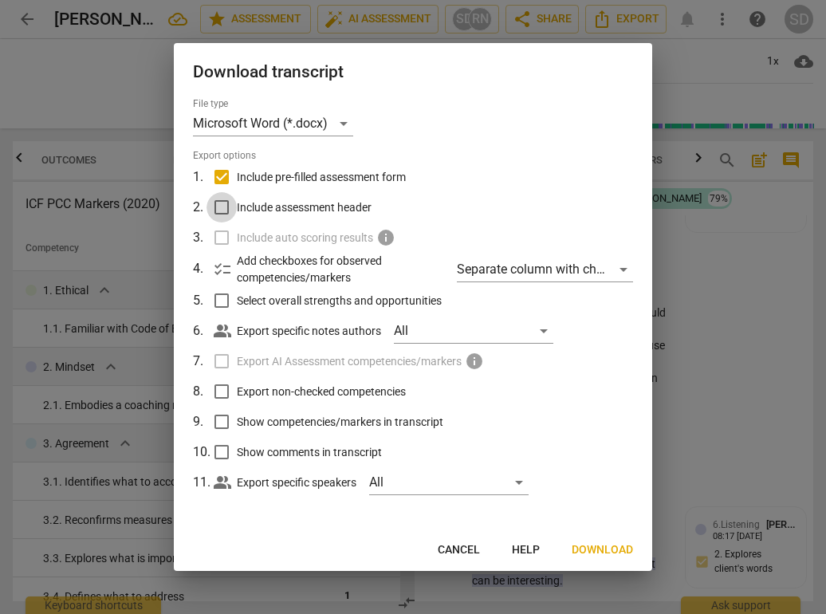
click at [223, 212] on input "Include assessment header" at bounding box center [222, 207] width 30 height 30
checkbox input "true"
click at [221, 300] on input "Select overall strengths and opportunities" at bounding box center [222, 301] width 30 height 30
checkbox input "true"
click at [223, 392] on input "Export non-checked competencies" at bounding box center [222, 391] width 30 height 30
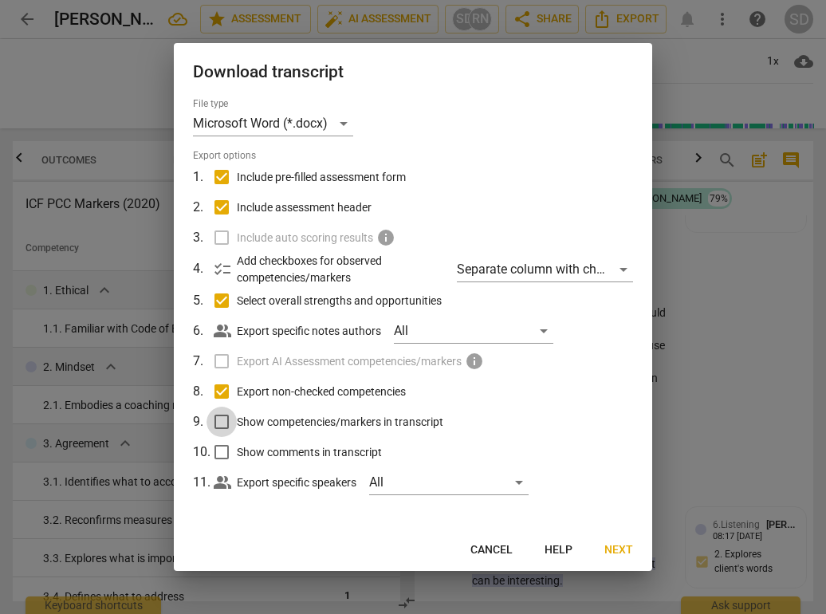
click at [224, 424] on input "Show competencies/markers in transcript" at bounding box center [222, 422] width 30 height 30
click at [221, 452] on input "Show comments in transcript" at bounding box center [222, 452] width 30 height 30
click at [616, 549] on span "Next" at bounding box center [619, 550] width 29 height 16
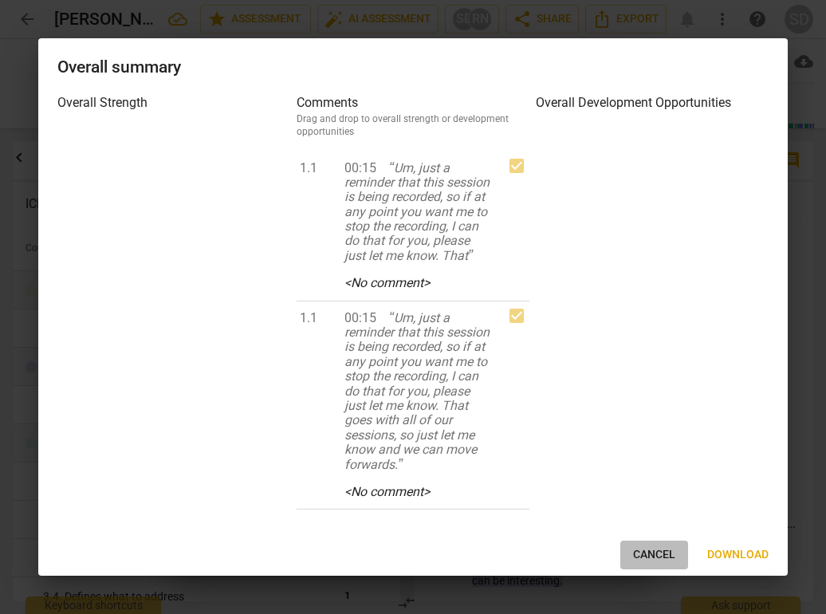
click at [648, 557] on span "Cancel" at bounding box center [654, 555] width 42 height 16
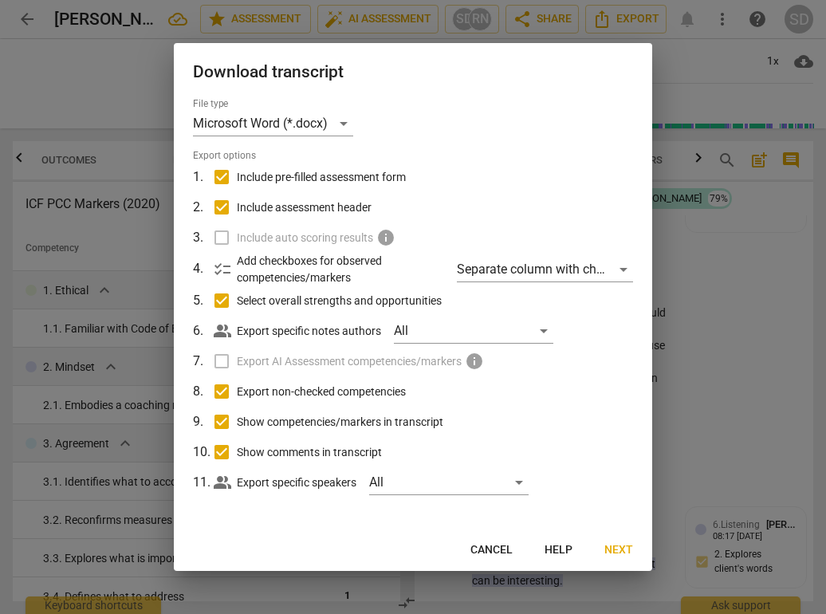
click at [502, 549] on span "Cancel" at bounding box center [492, 550] width 42 height 16
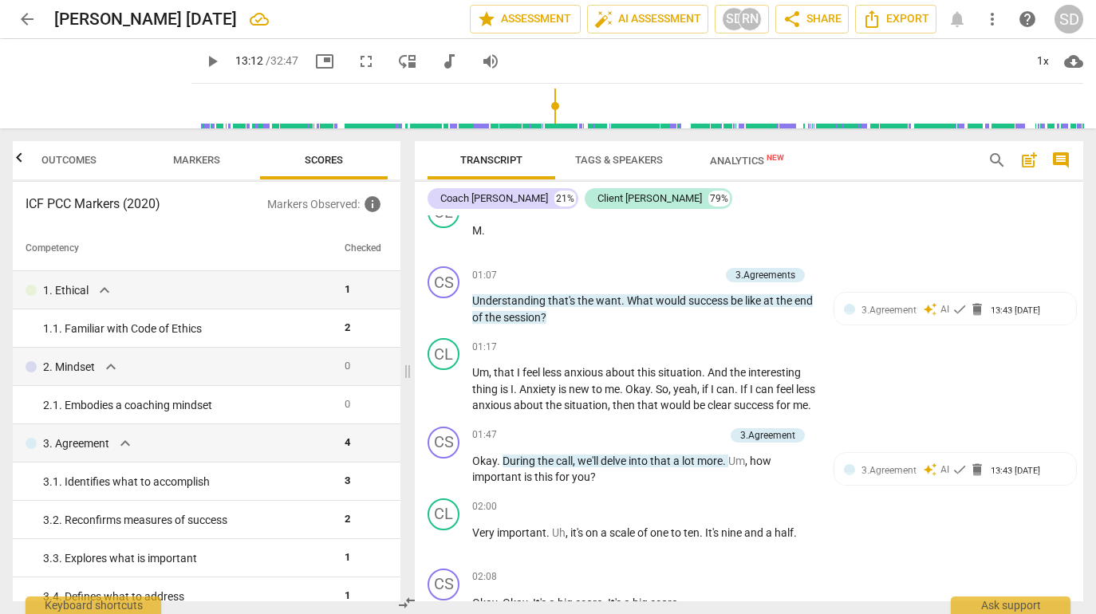
scroll to position [640, 0]
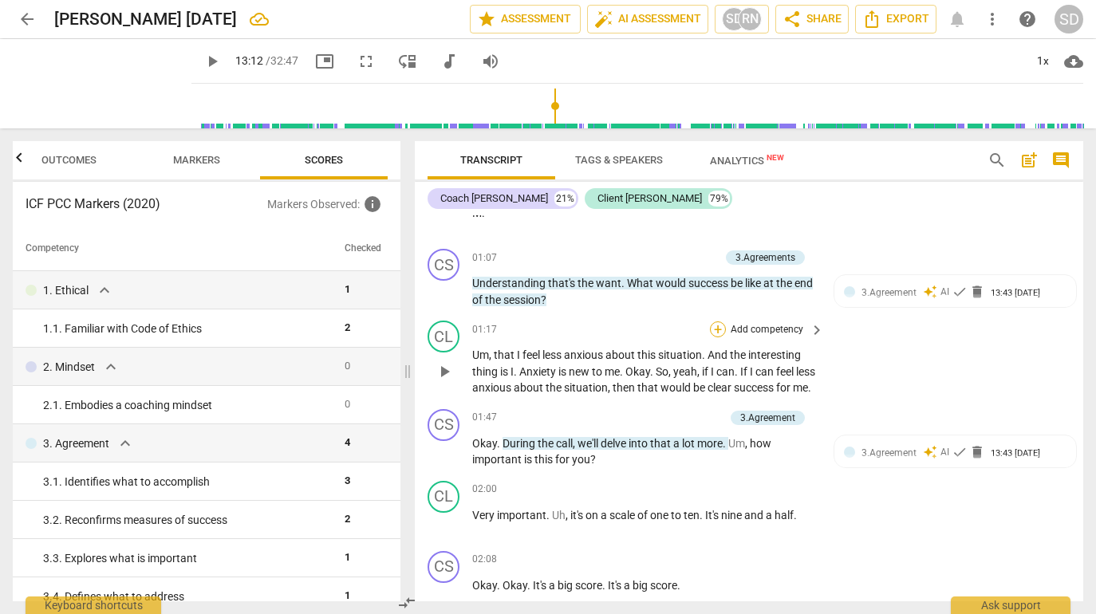
click at [713, 337] on div "+" at bounding box center [718, 329] width 16 height 16
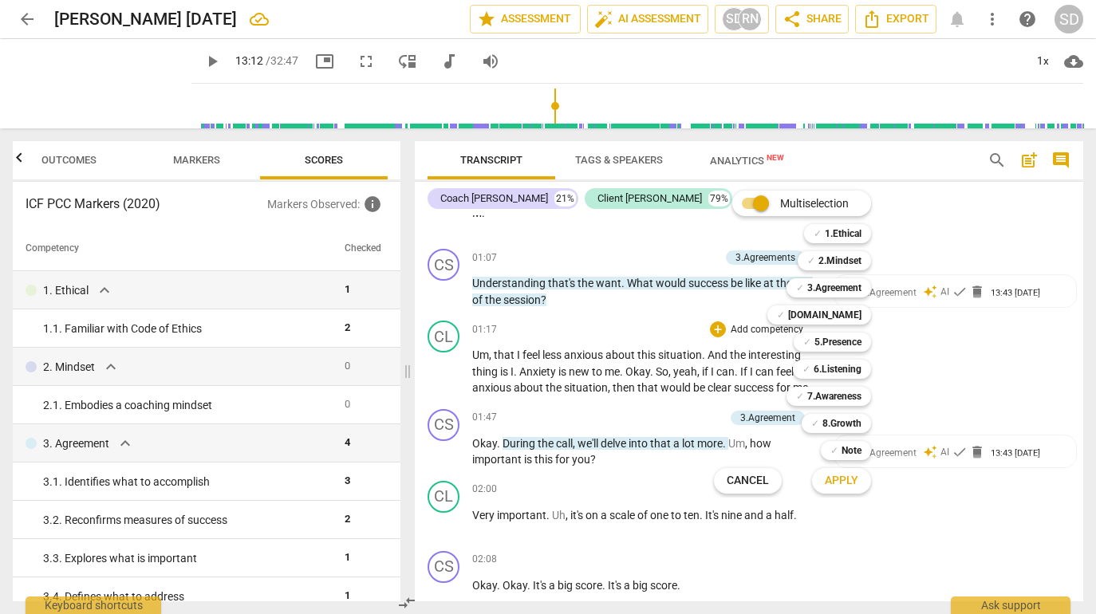
click at [196, 163] on div at bounding box center [548, 307] width 1096 height 614
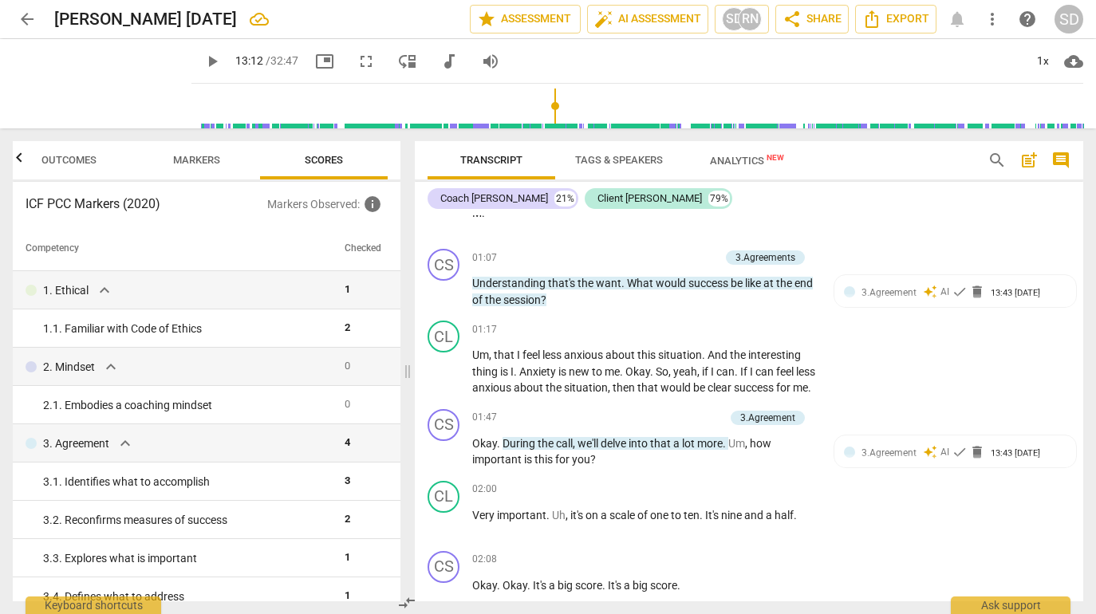
click at [189, 162] on span "Markers" at bounding box center [196, 160] width 47 height 12
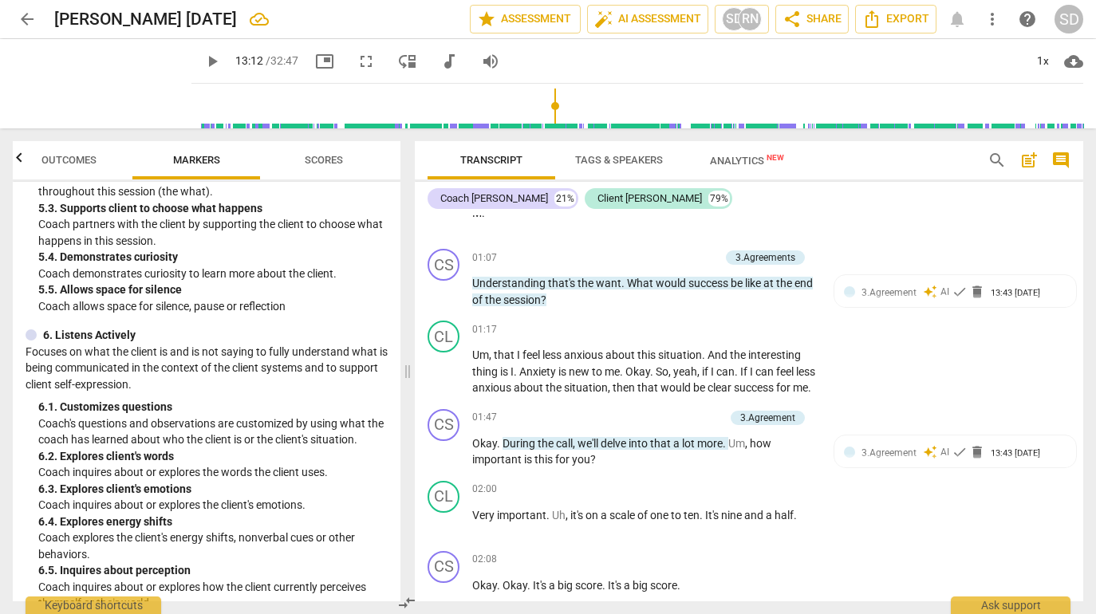
scroll to position [983, 0]
click at [720, 337] on div "+" at bounding box center [718, 329] width 16 height 16
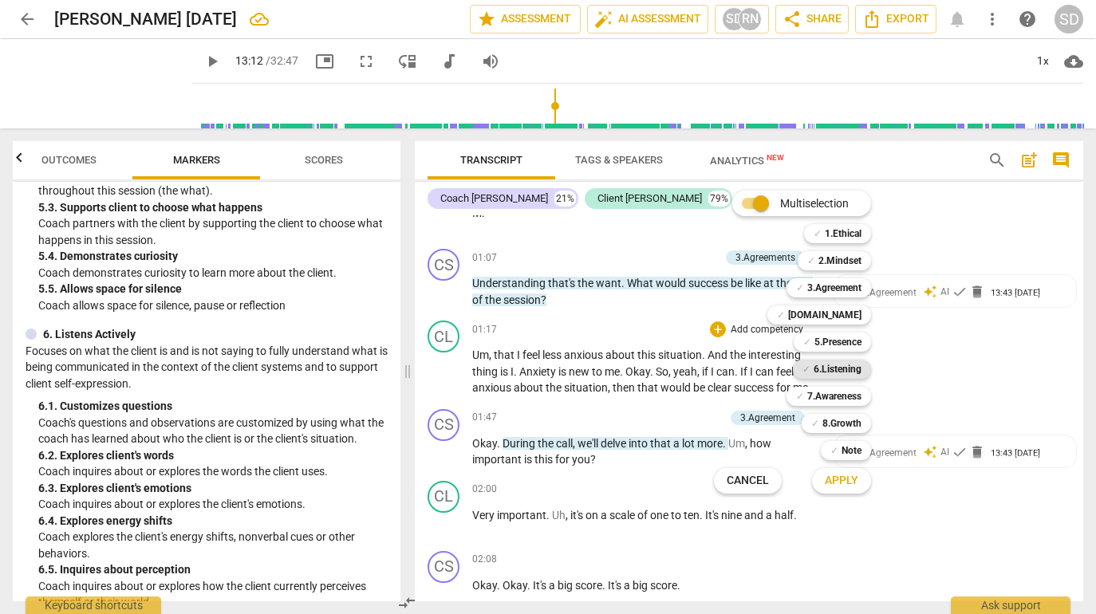
click at [826, 369] on b "6.Listening" at bounding box center [838, 369] width 48 height 19
click at [826, 483] on span "Apply" at bounding box center [841, 481] width 33 height 16
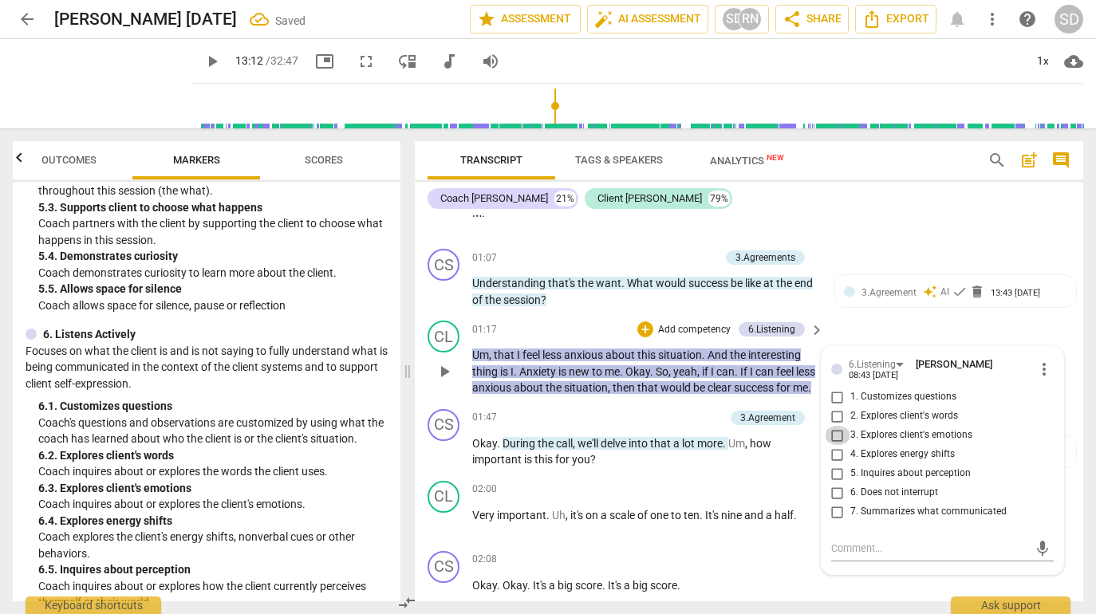
click at [826, 445] on input "3. Explores client's emotions" at bounding box center [838, 435] width 26 height 19
click at [826, 556] on textarea at bounding box center [929, 548] width 197 height 15
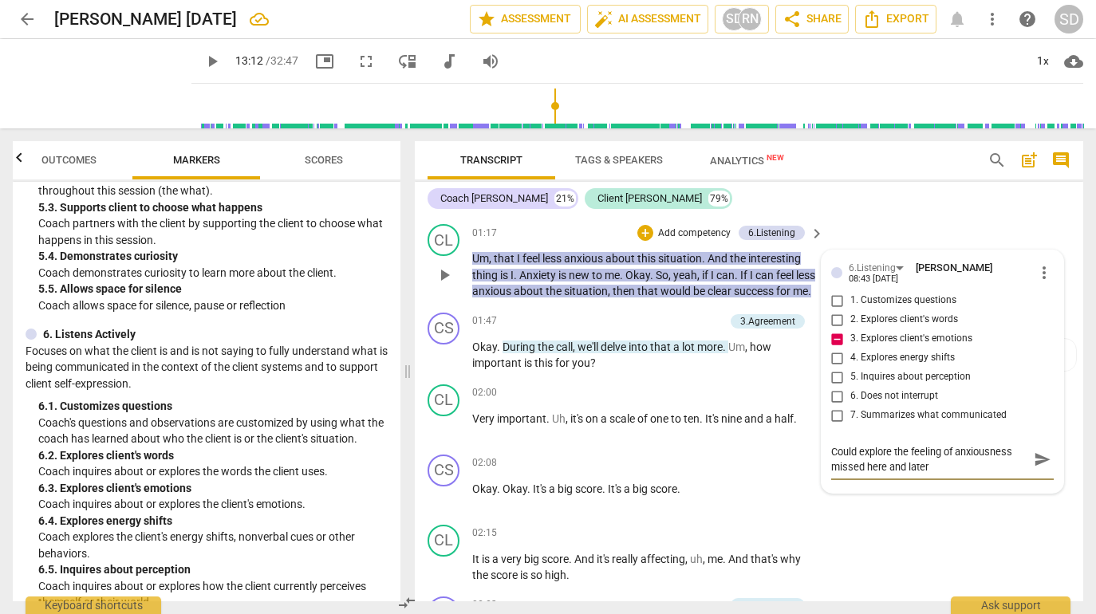
scroll to position [739, 0]
click at [826, 467] on span "send" at bounding box center [1043, 458] width 18 height 18
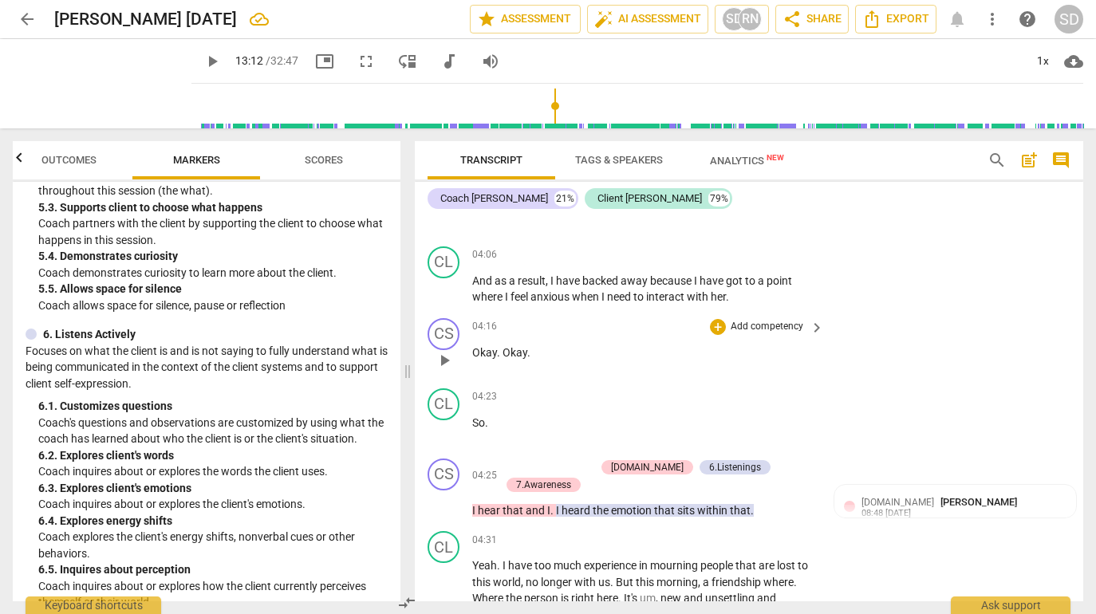
scroll to position [1574, 0]
click at [719, 262] on div "+" at bounding box center [718, 254] width 16 height 16
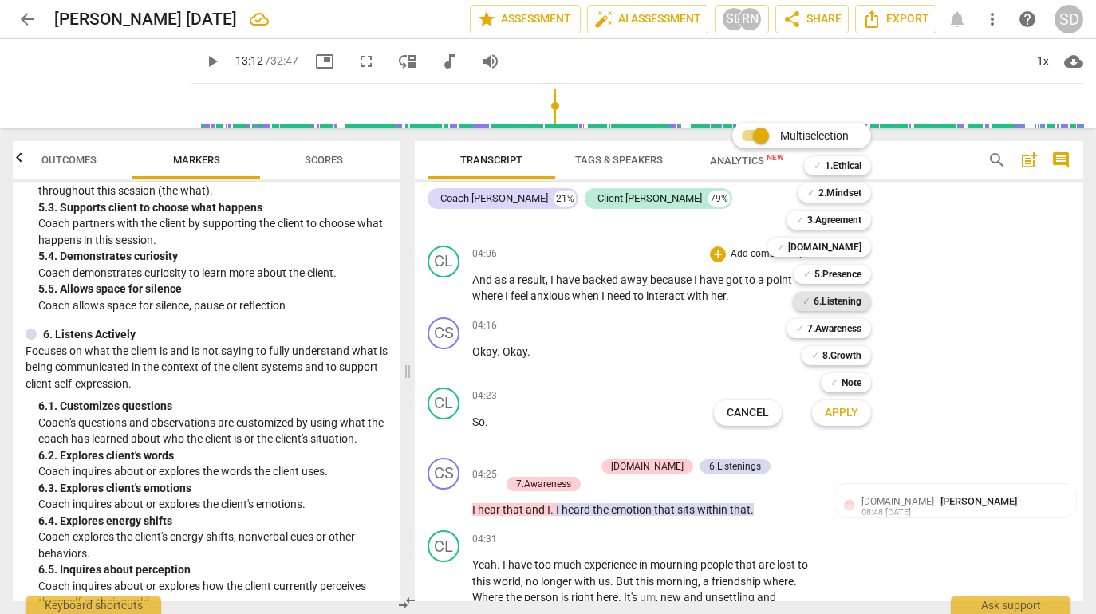
click at [821, 299] on b "6.Listening" at bounding box center [838, 301] width 48 height 19
click at [826, 406] on span "Apply" at bounding box center [841, 413] width 33 height 16
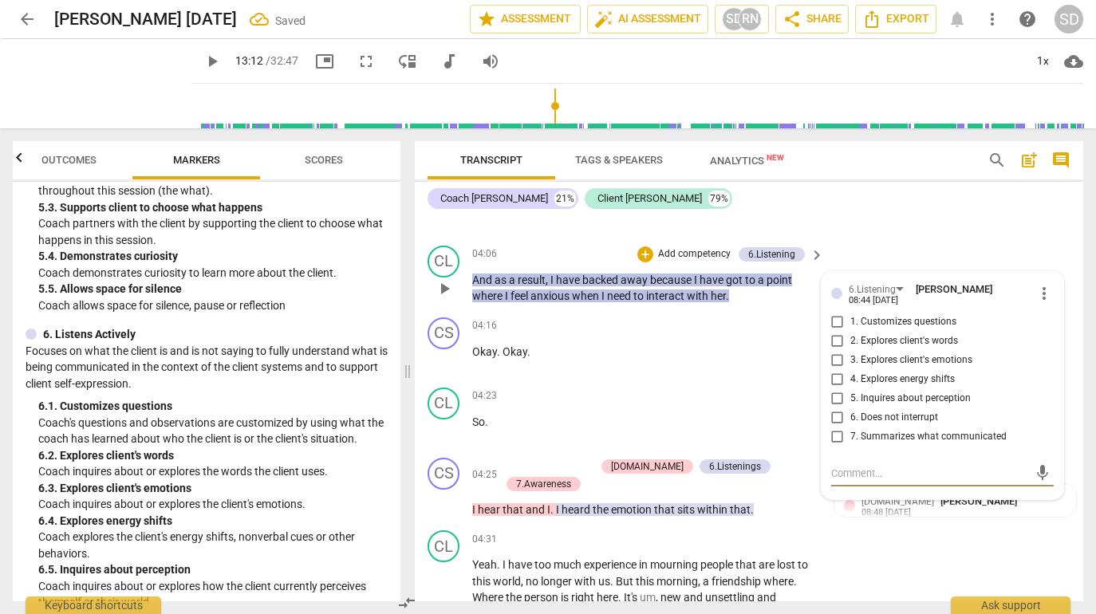
click at [826, 370] on input "3. Explores client's emotions" at bounding box center [838, 360] width 26 height 19
click at [826, 481] on textarea at bounding box center [929, 473] width 197 height 15
click at [826, 482] on span "send" at bounding box center [1043, 473] width 18 height 18
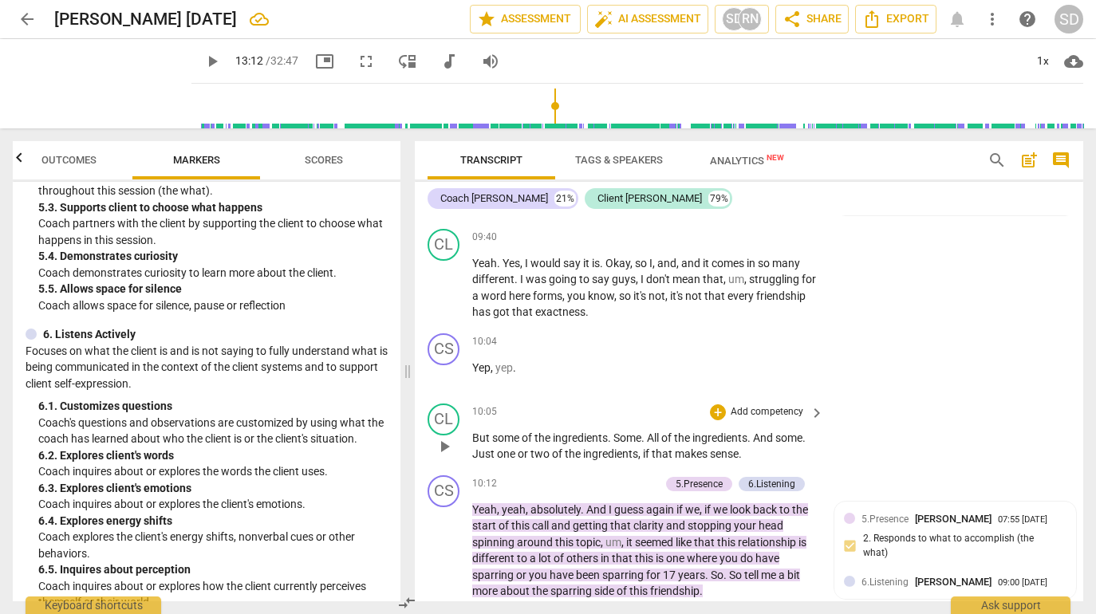
scroll to position [3072, 0]
click at [628, 285] on span "guys" at bounding box center [624, 278] width 24 height 13
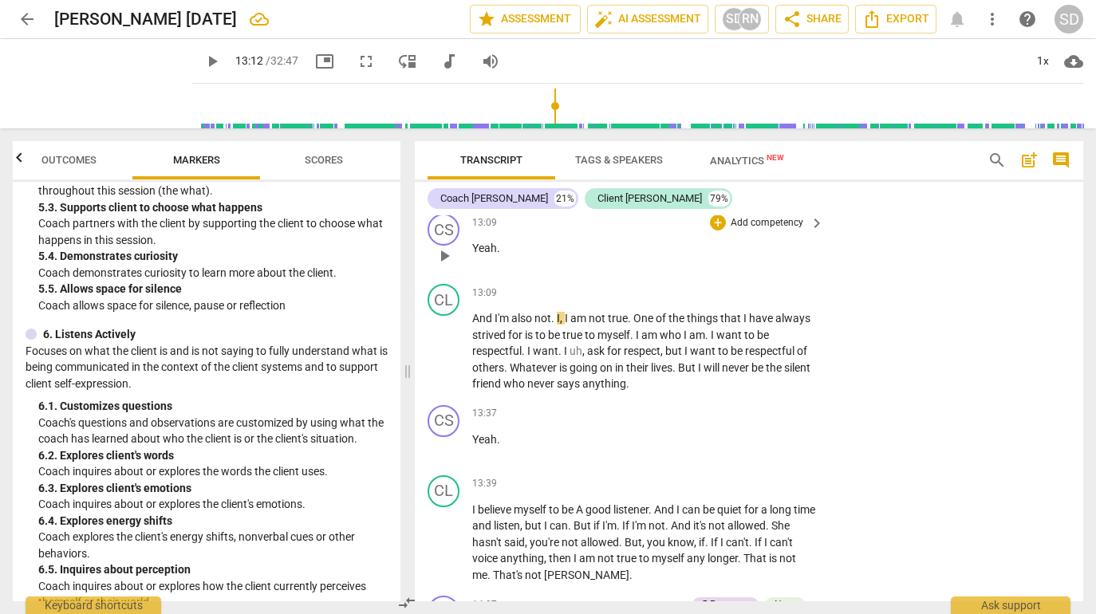
scroll to position [4432, 0]
click at [567, 309] on span "I" at bounding box center [568, 315] width 6 height 13
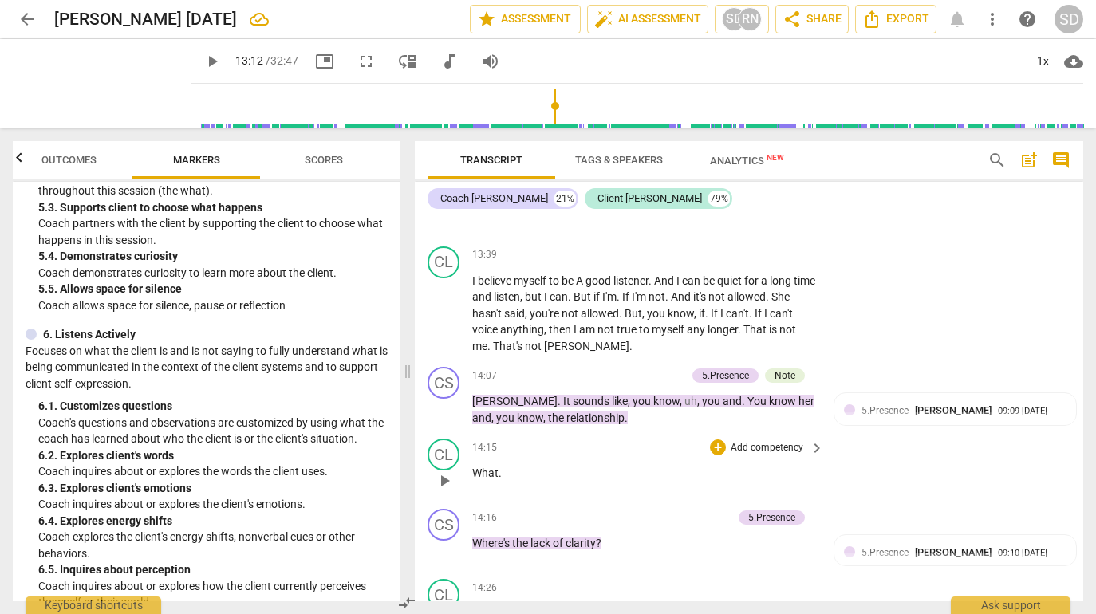
scroll to position [4663, 0]
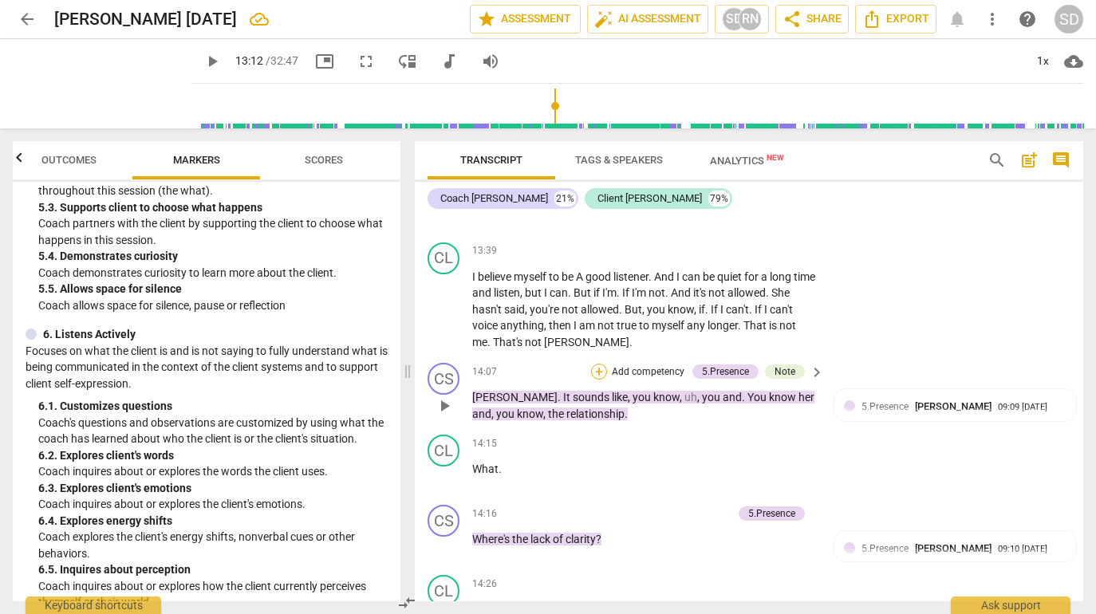
click at [600, 364] on div "+" at bounding box center [599, 372] width 16 height 16
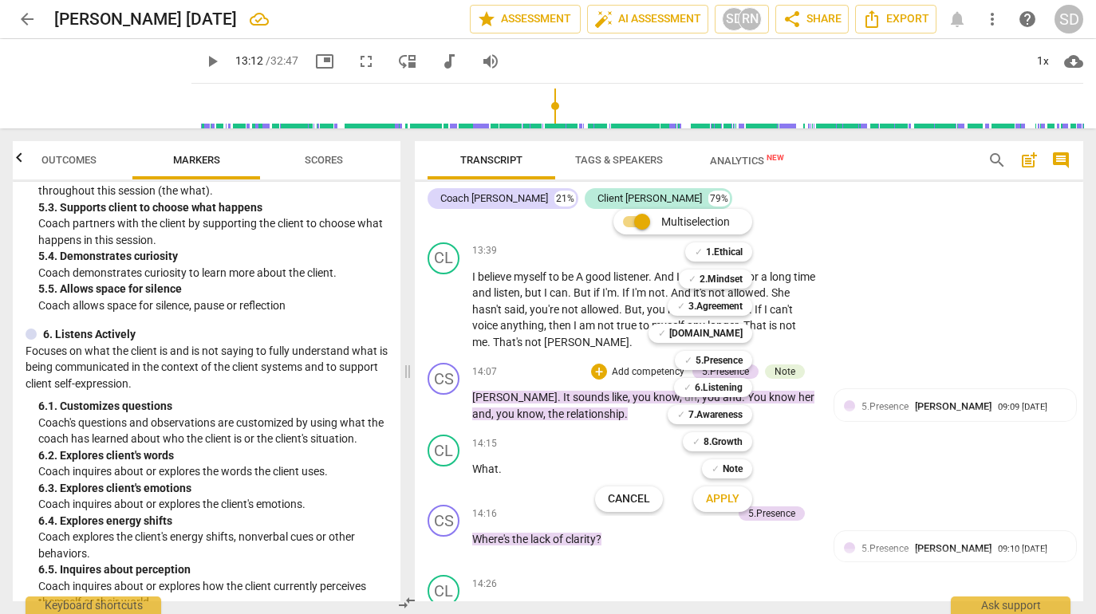
click at [154, 452] on div at bounding box center [548, 307] width 1096 height 614
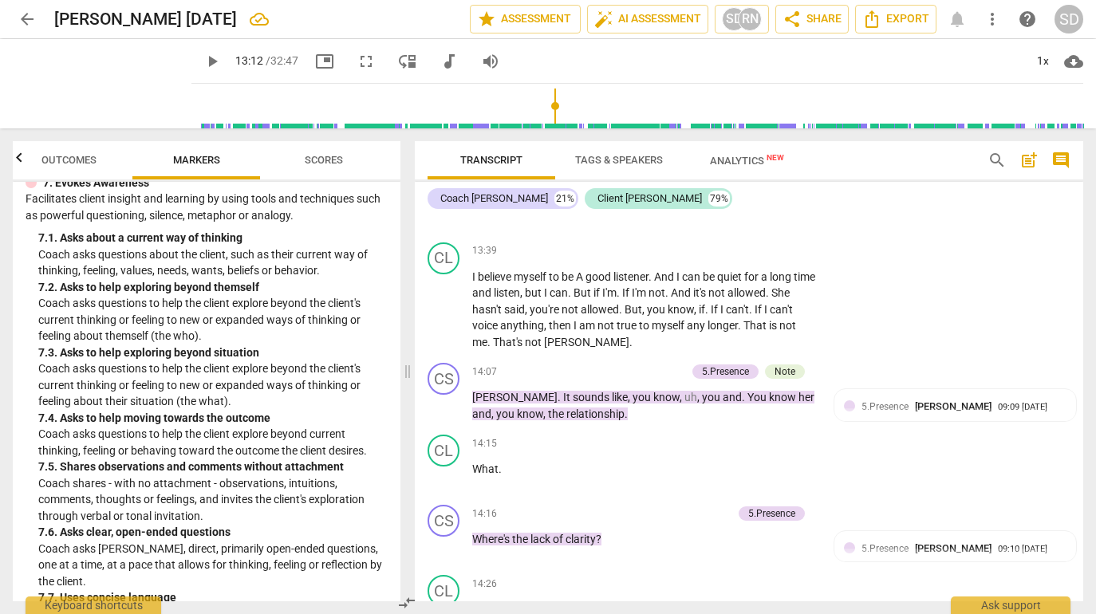
scroll to position [1532, 0]
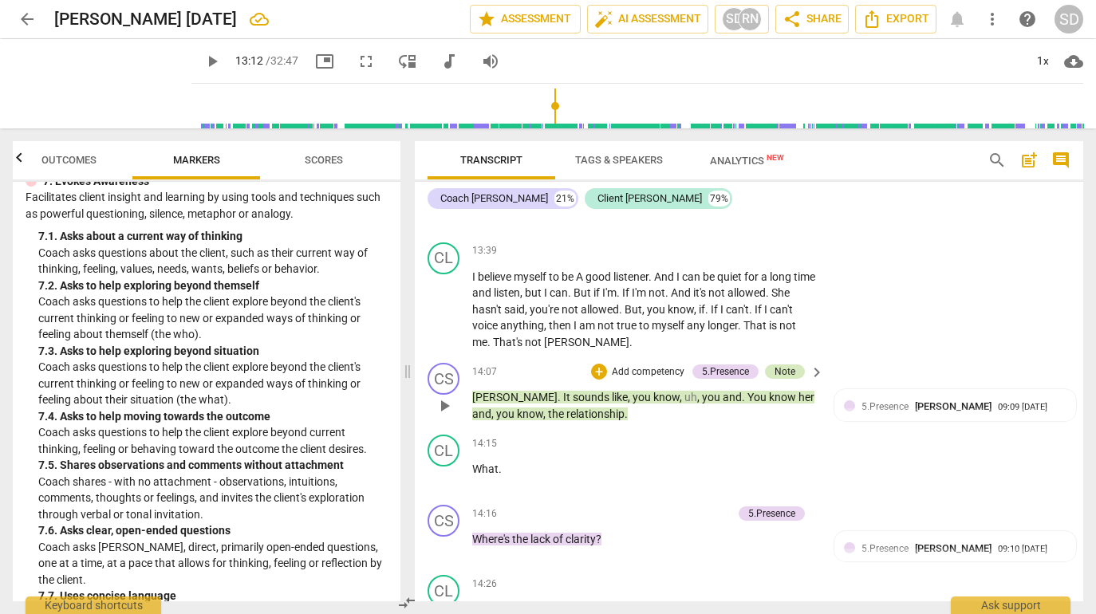
click at [782, 365] on div "Note" at bounding box center [784, 372] width 21 height 14
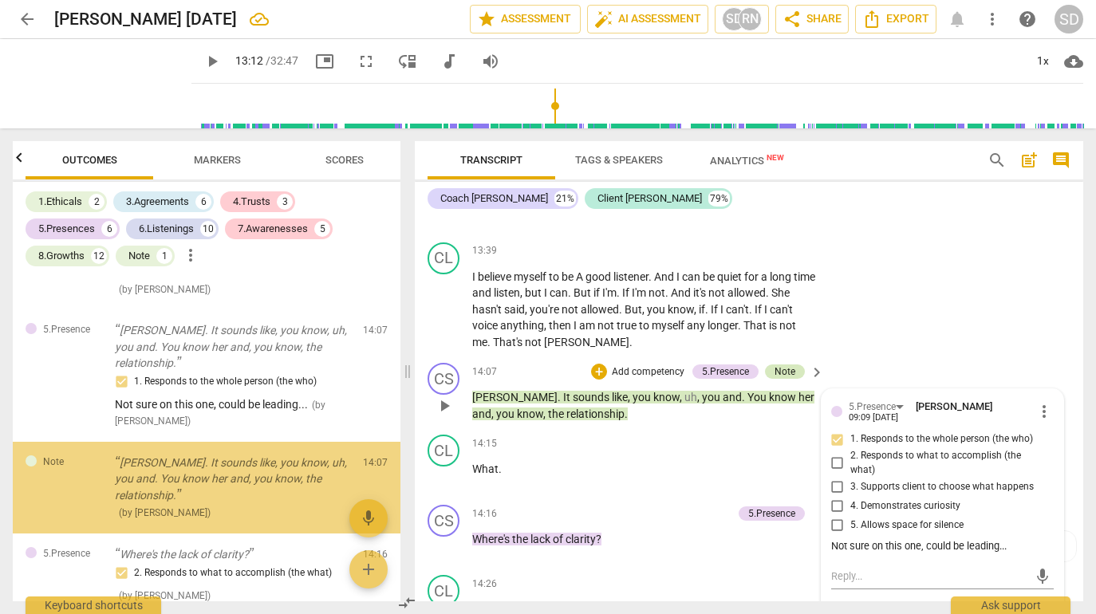
scroll to position [0, 0]
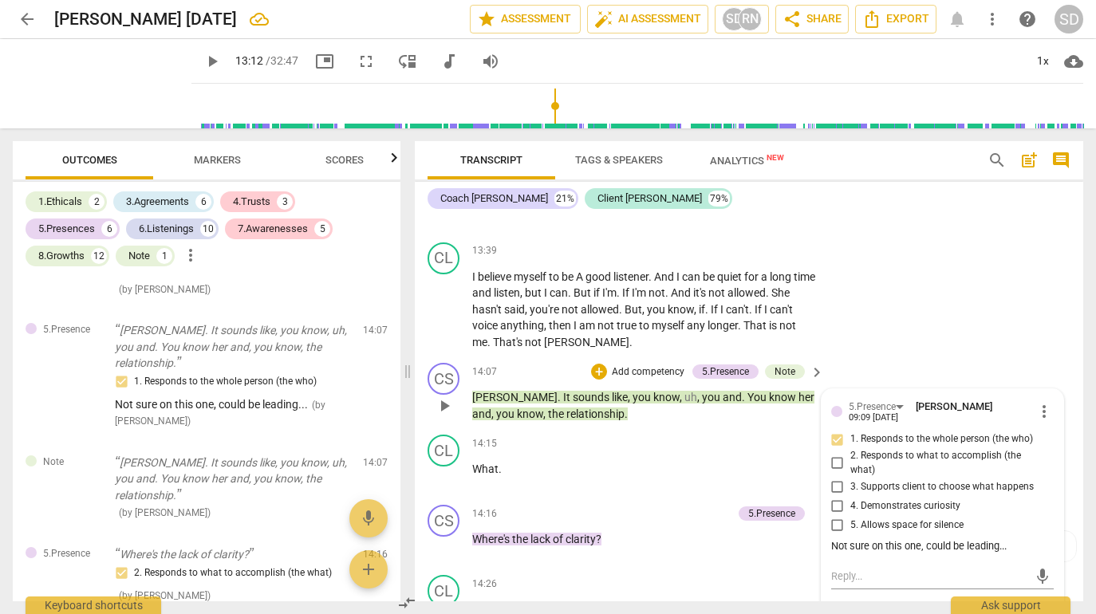
click at [826, 539] on div "Not sure on this one, could be leading..." at bounding box center [942, 546] width 223 height 15
click at [826, 333] on div "CL play_arrow pause 13:39 + Add competency keyboard_arrow_right I believe mysel…" at bounding box center [749, 296] width 668 height 121
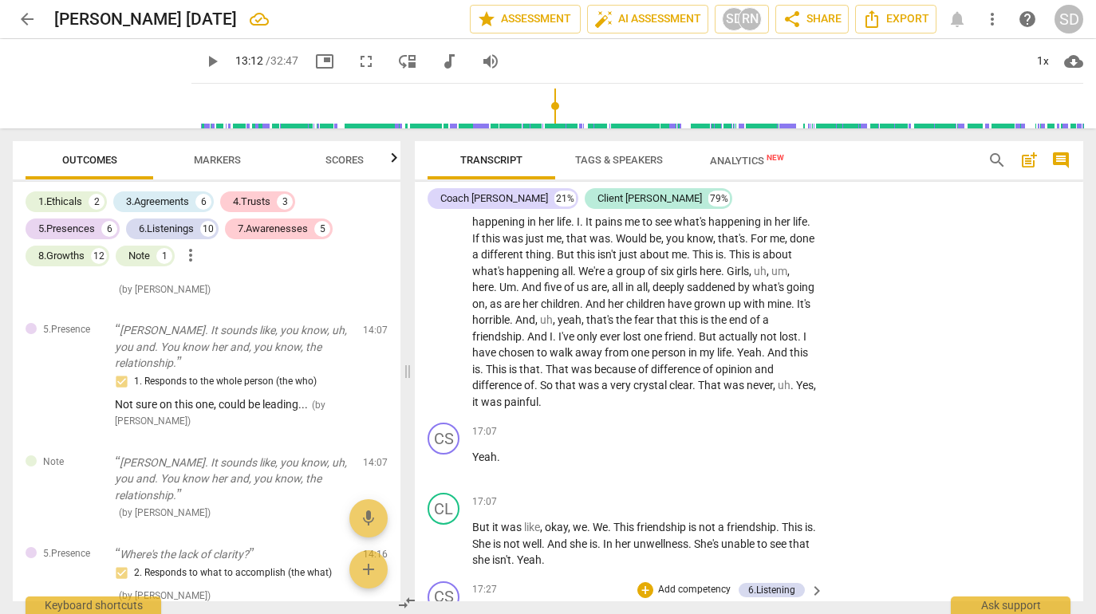
scroll to position [5383, 0]
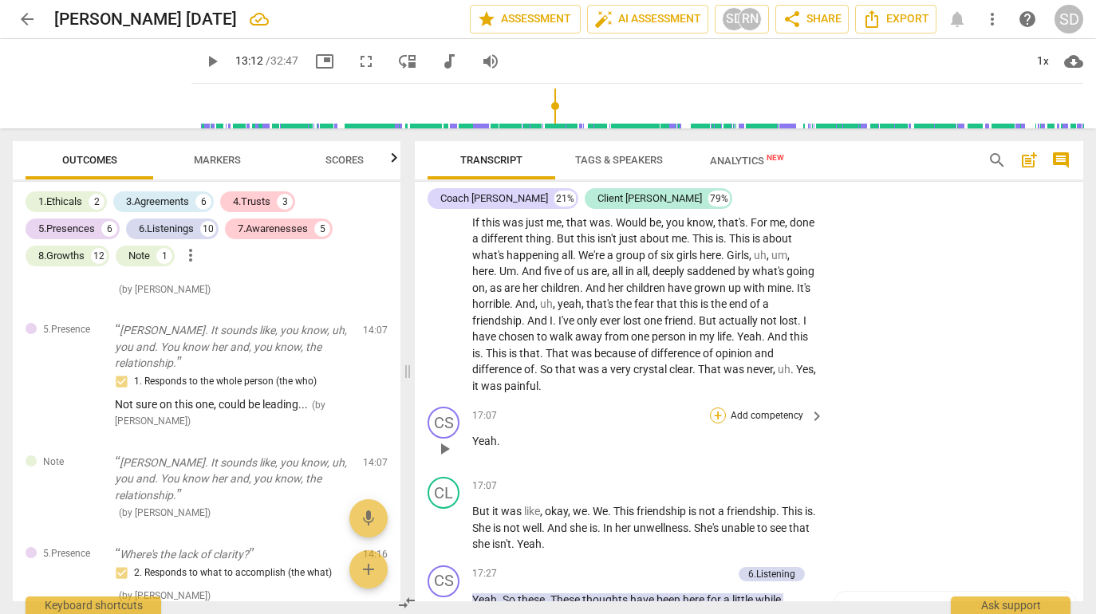
click at [719, 408] on div "+" at bounding box center [718, 416] width 16 height 16
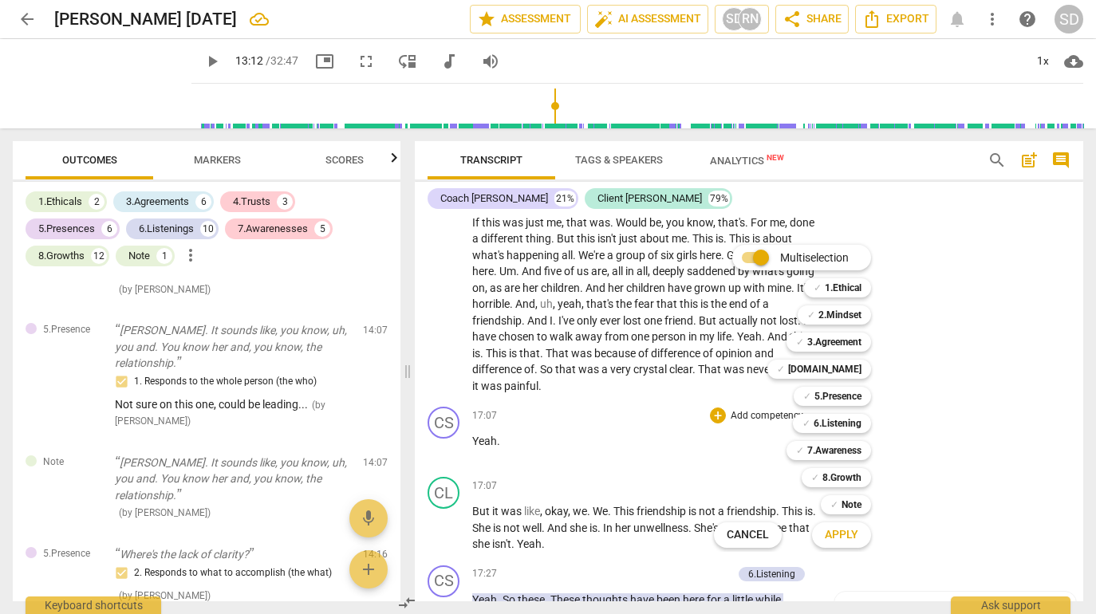
click at [220, 161] on div at bounding box center [548, 307] width 1096 height 614
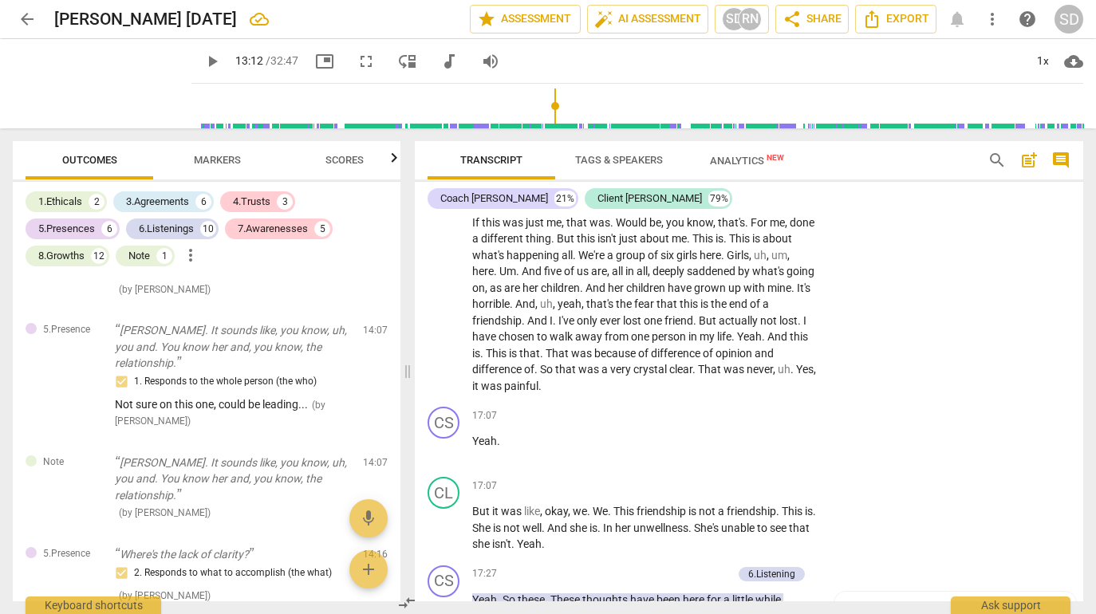
click at [212, 159] on span "Markers" at bounding box center [217, 160] width 47 height 12
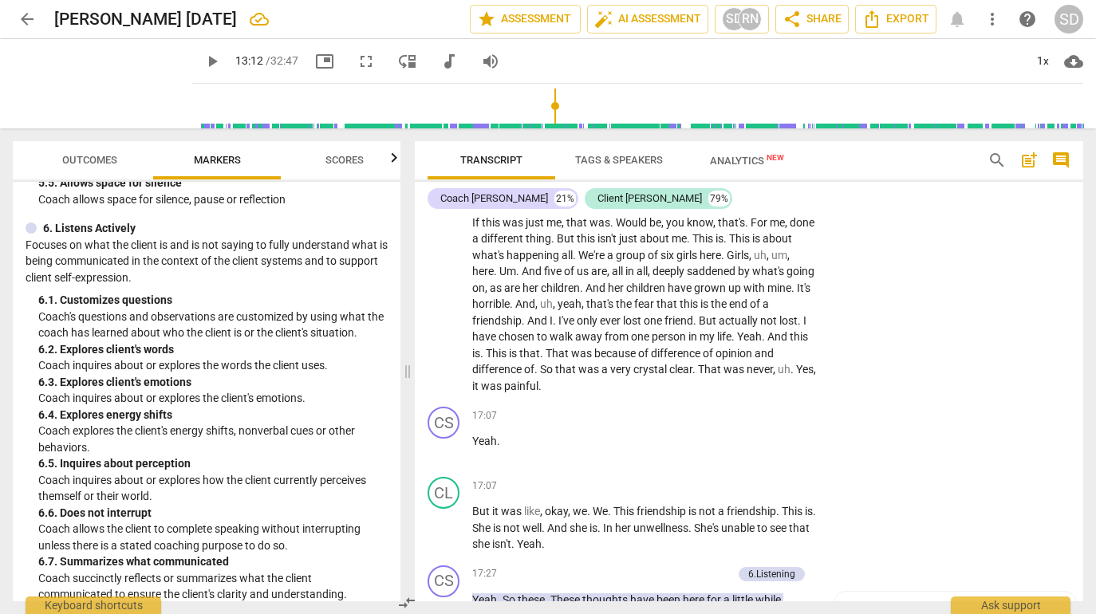
scroll to position [1091, 0]
click at [719, 408] on div "+" at bounding box center [718, 416] width 16 height 16
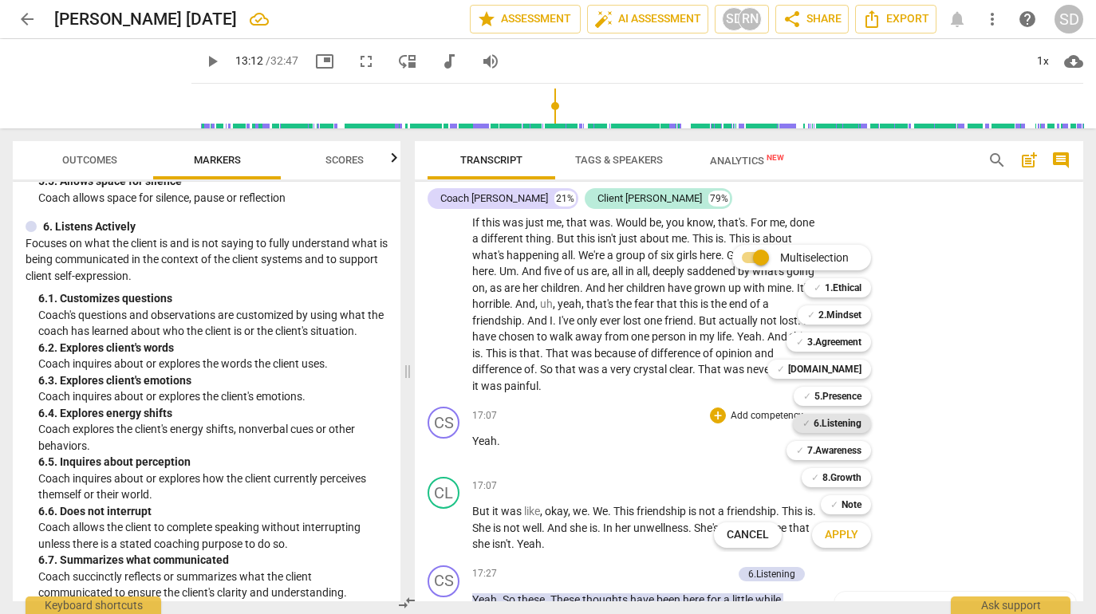
click at [826, 423] on b "6.Listening" at bounding box center [838, 423] width 48 height 19
click at [826, 538] on span "Apply" at bounding box center [841, 535] width 33 height 16
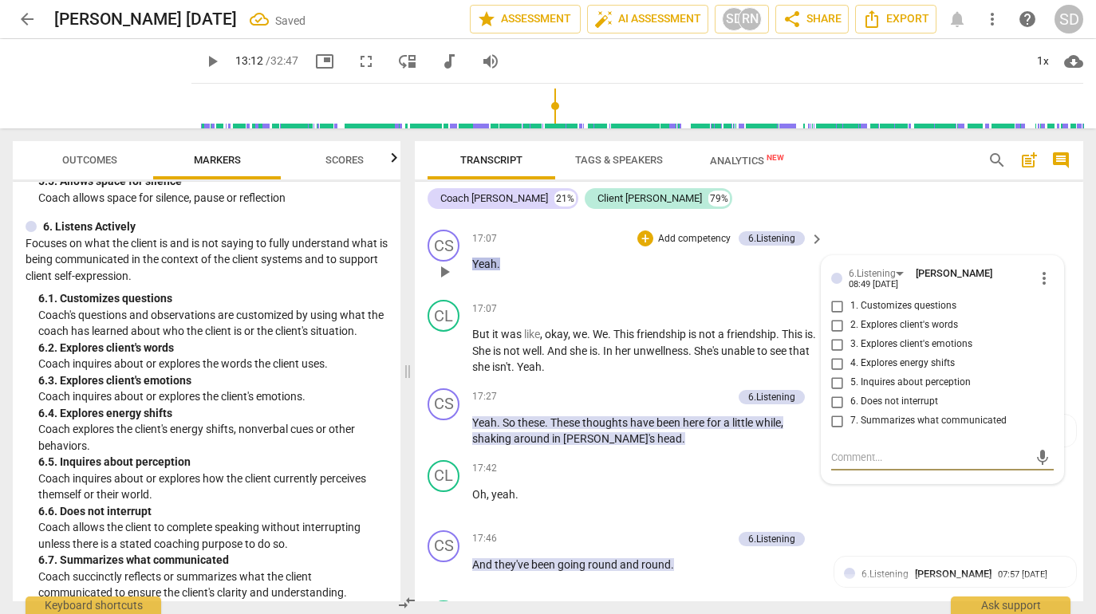
scroll to position [5559, 0]
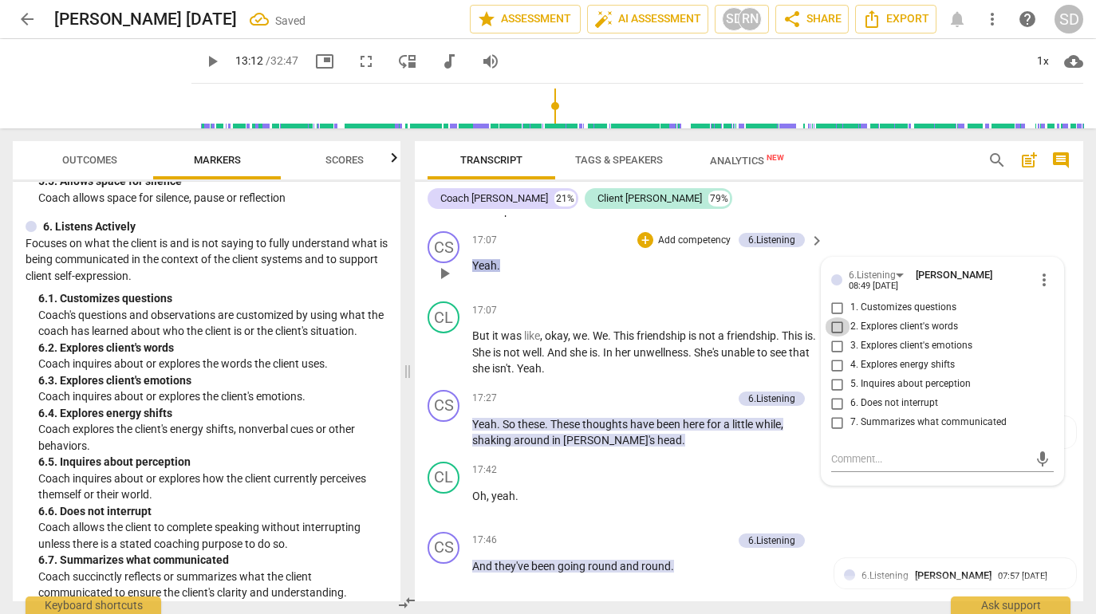
click at [826, 317] on input "2. Explores client's words" at bounding box center [838, 326] width 26 height 19
click at [826, 451] on textarea at bounding box center [929, 458] width 197 height 15
click at [826, 451] on span "send" at bounding box center [1043, 460] width 18 height 18
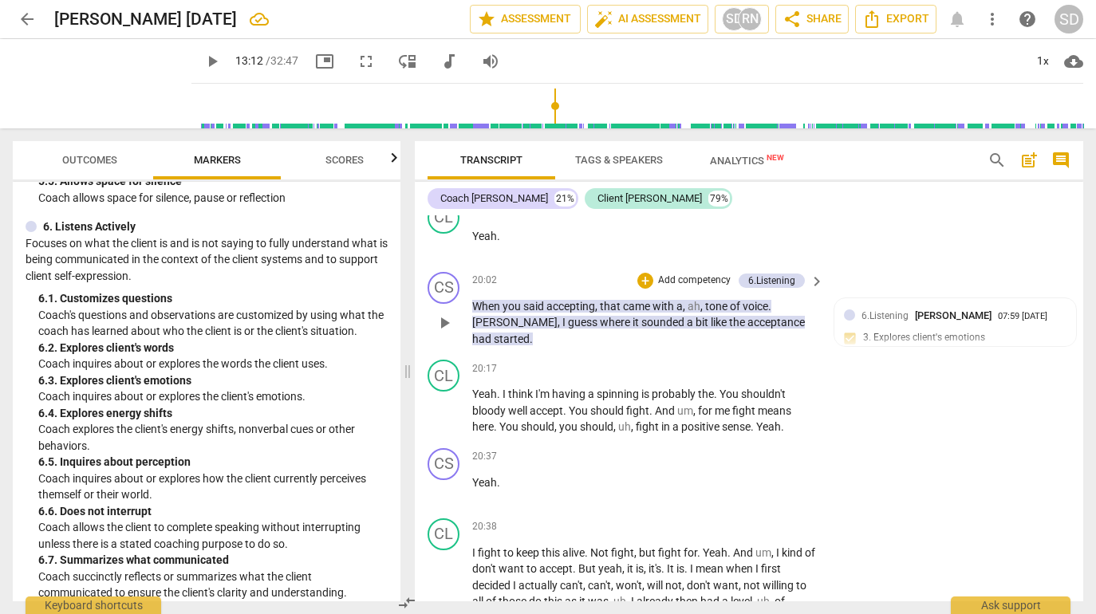
scroll to position [6937, 0]
click at [644, 274] on div "+" at bounding box center [645, 282] width 16 height 16
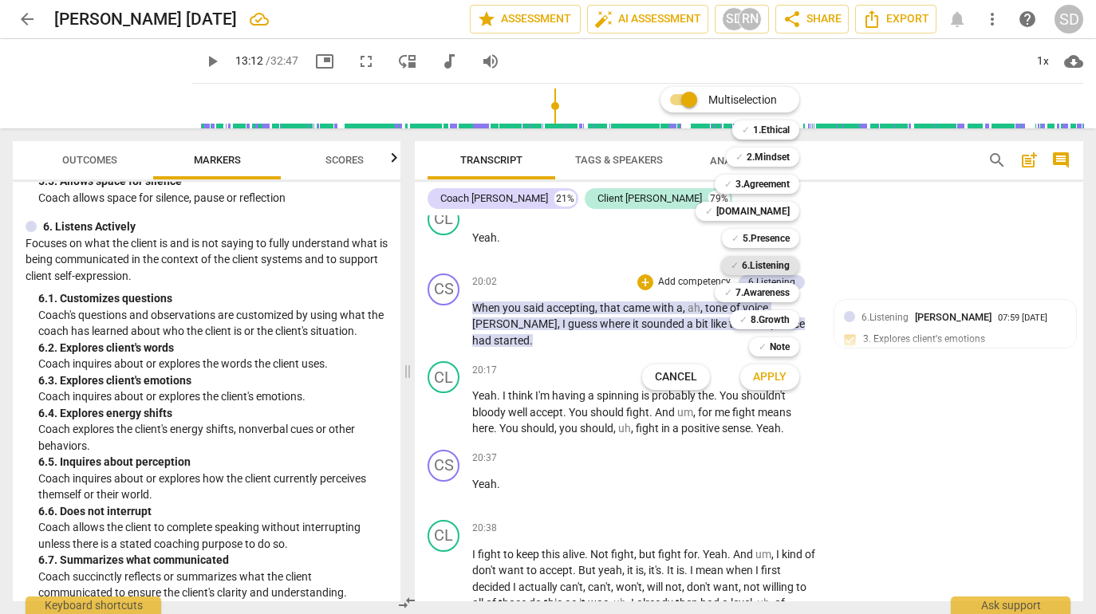
click at [773, 266] on b "6.Listening" at bounding box center [766, 265] width 48 height 19
click at [778, 378] on span "Apply" at bounding box center [769, 377] width 33 height 16
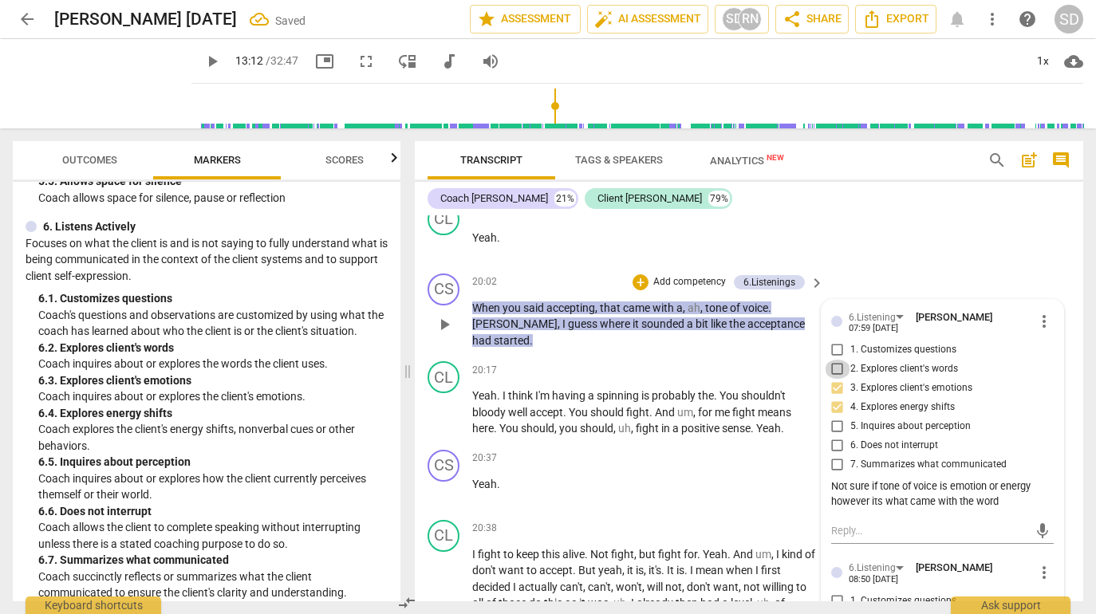
click at [826, 360] on input "2. Explores client's words" at bounding box center [838, 369] width 26 height 19
click at [826, 523] on textarea at bounding box center [929, 530] width 197 height 15
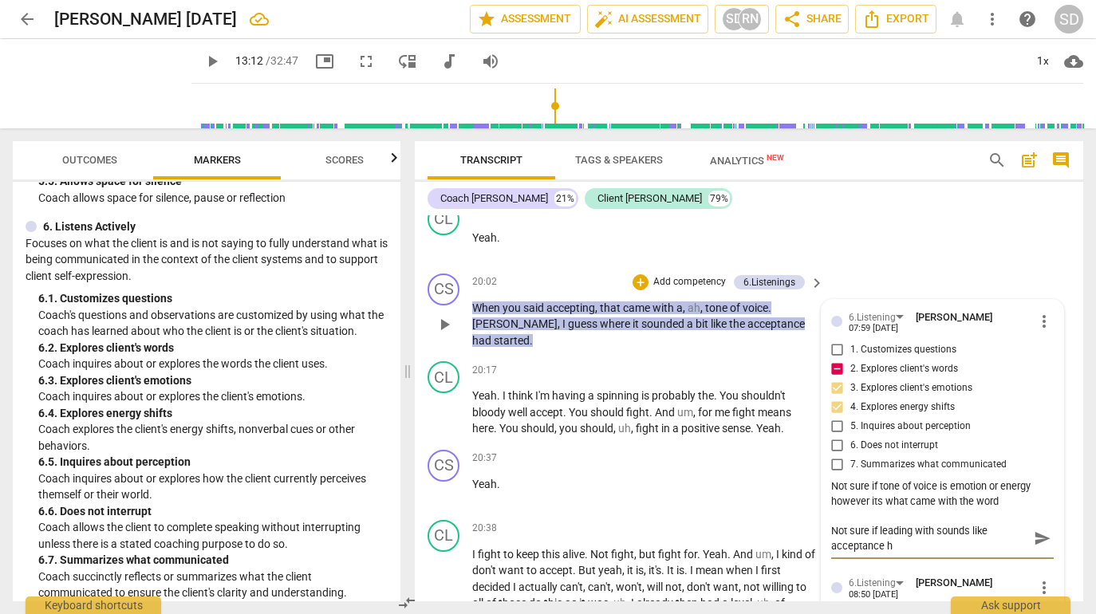
scroll to position [0, 0]
click at [826, 530] on span "send" at bounding box center [1043, 539] width 18 height 18
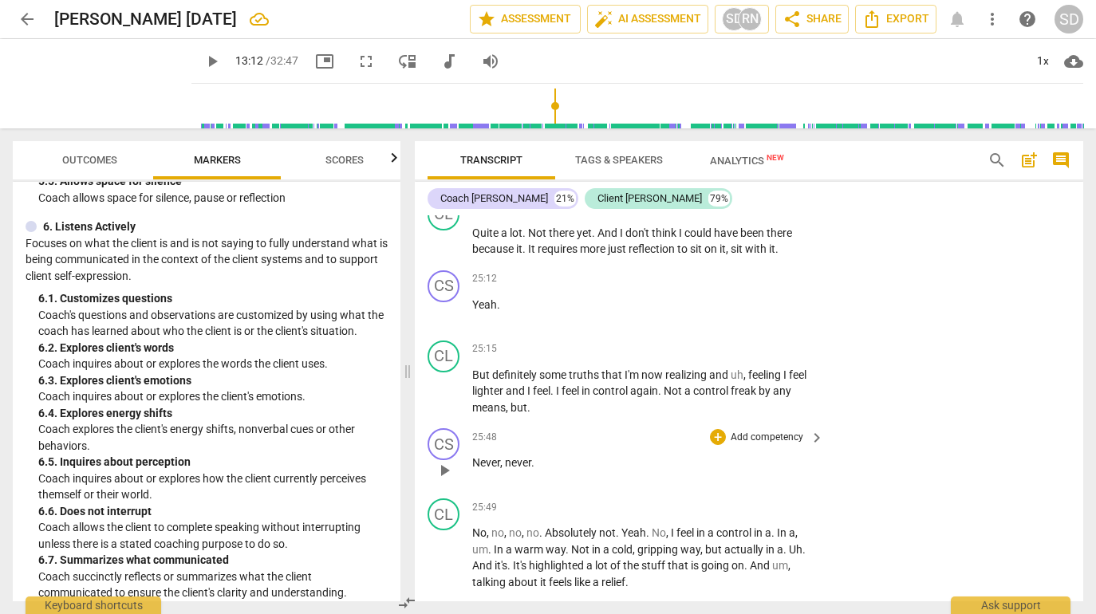
scroll to position [8936, 0]
click at [439, 380] on span "play_arrow" at bounding box center [444, 389] width 19 height 19
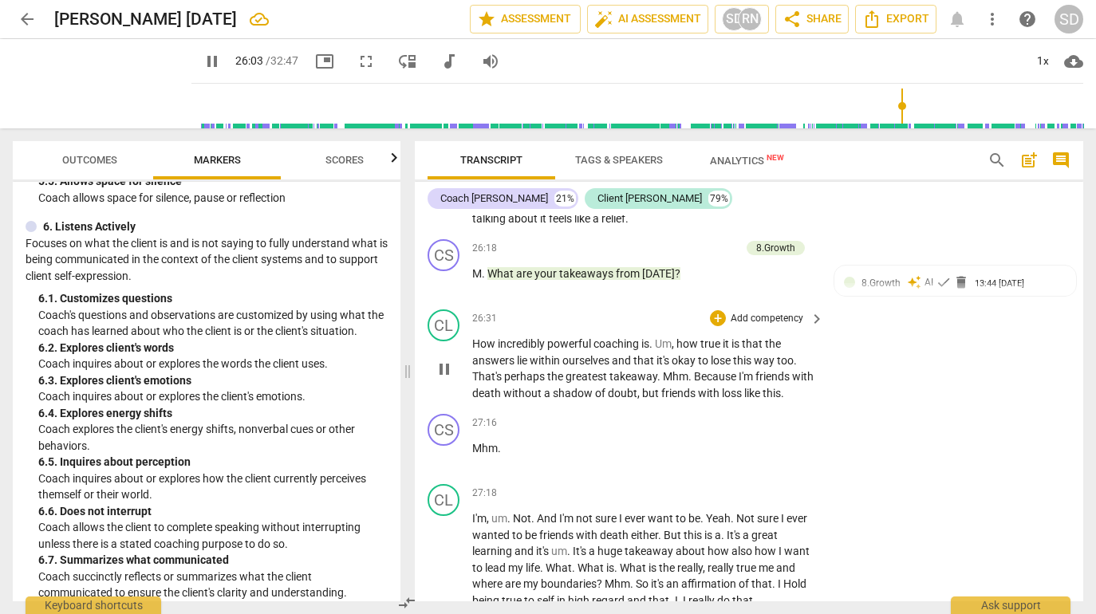
scroll to position [9300, 0]
click at [203, 54] on span "pause" at bounding box center [212, 61] width 19 height 19
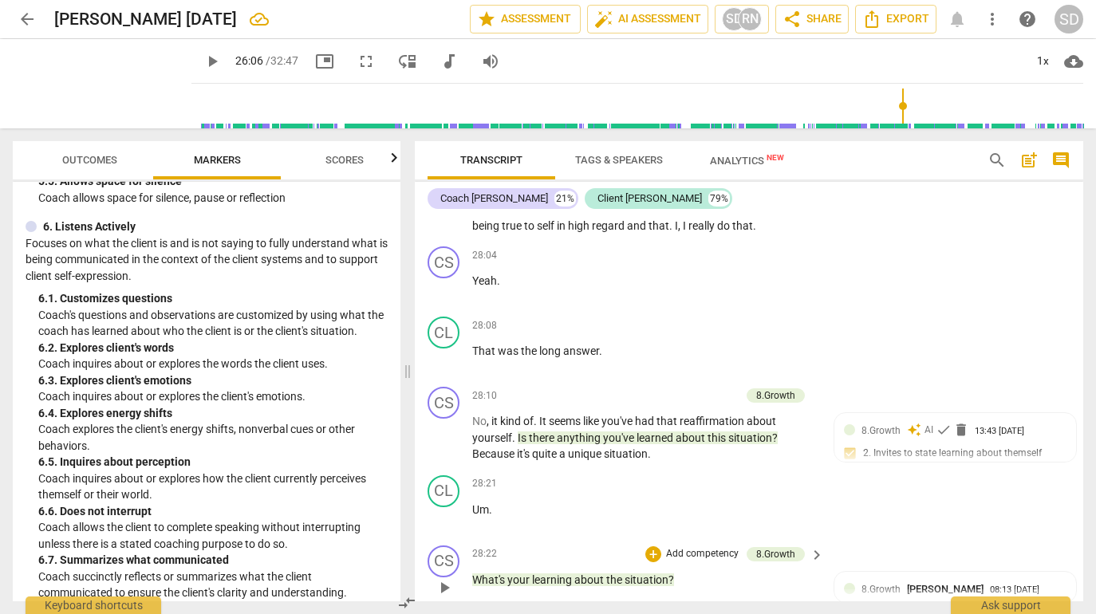
scroll to position [9669, 0]
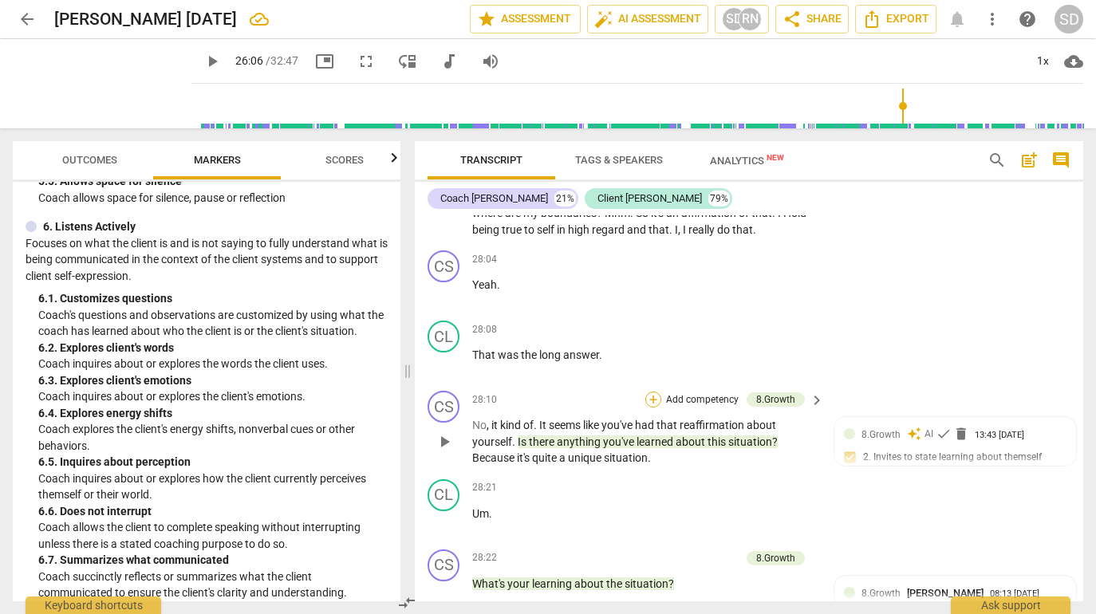
click at [650, 392] on div "+" at bounding box center [653, 400] width 16 height 16
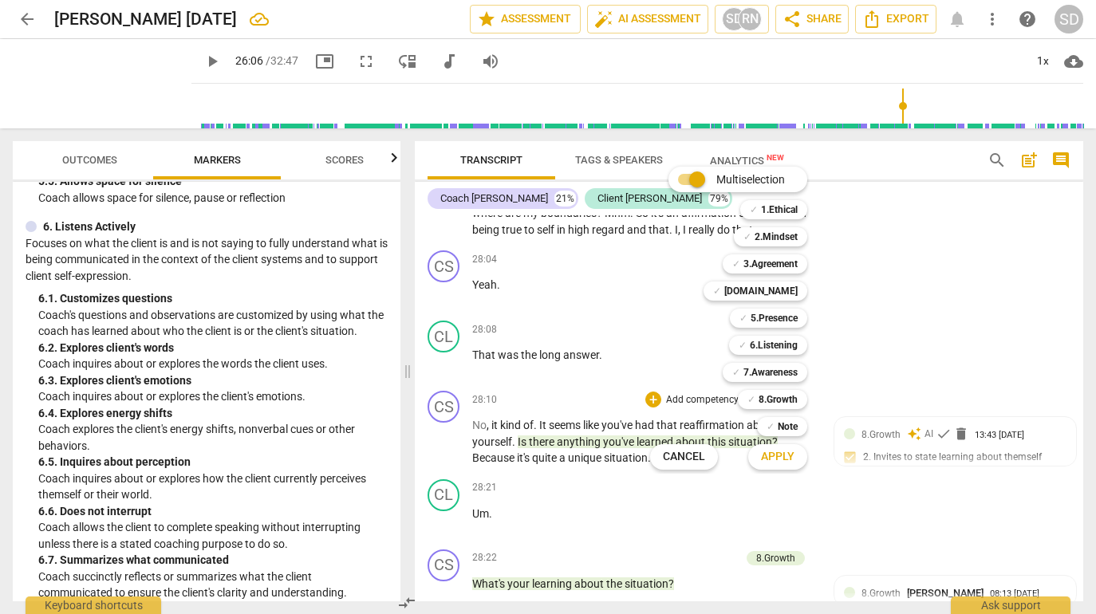
click at [216, 372] on div at bounding box center [548, 307] width 1096 height 614
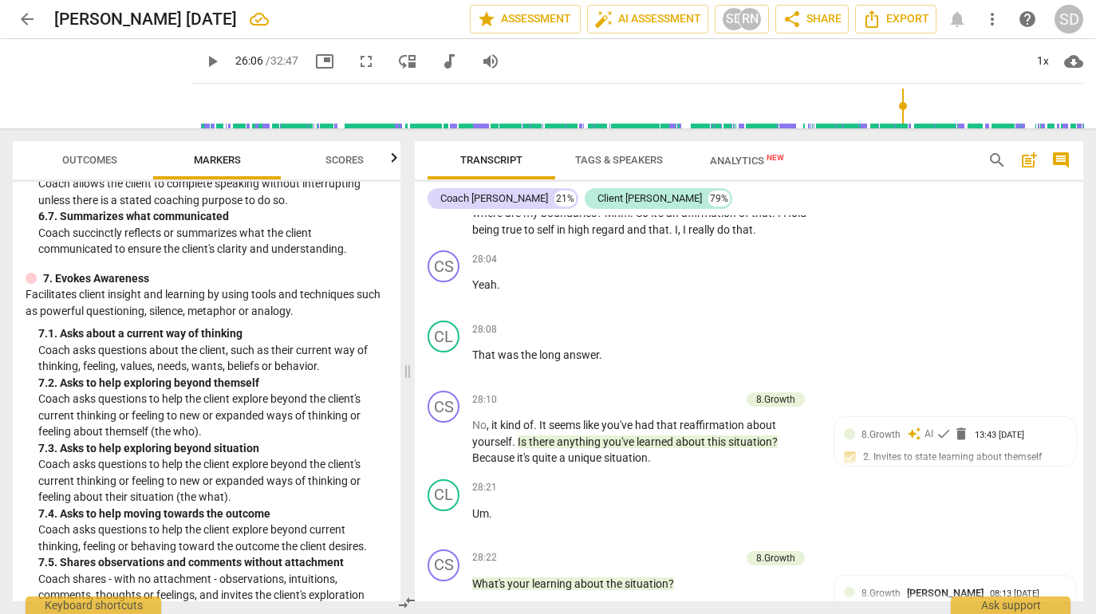
scroll to position [1433, 0]
click at [655, 392] on div "+" at bounding box center [653, 400] width 16 height 16
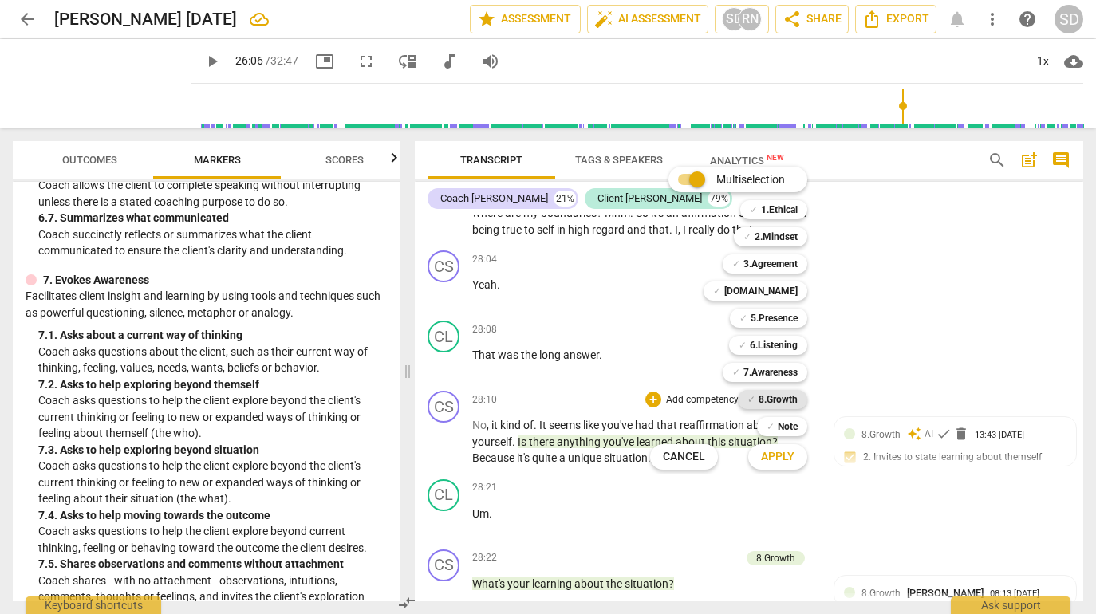
click at [780, 396] on b "8.Growth" at bounding box center [778, 399] width 39 height 19
click at [780, 459] on span "Apply" at bounding box center [777, 457] width 33 height 16
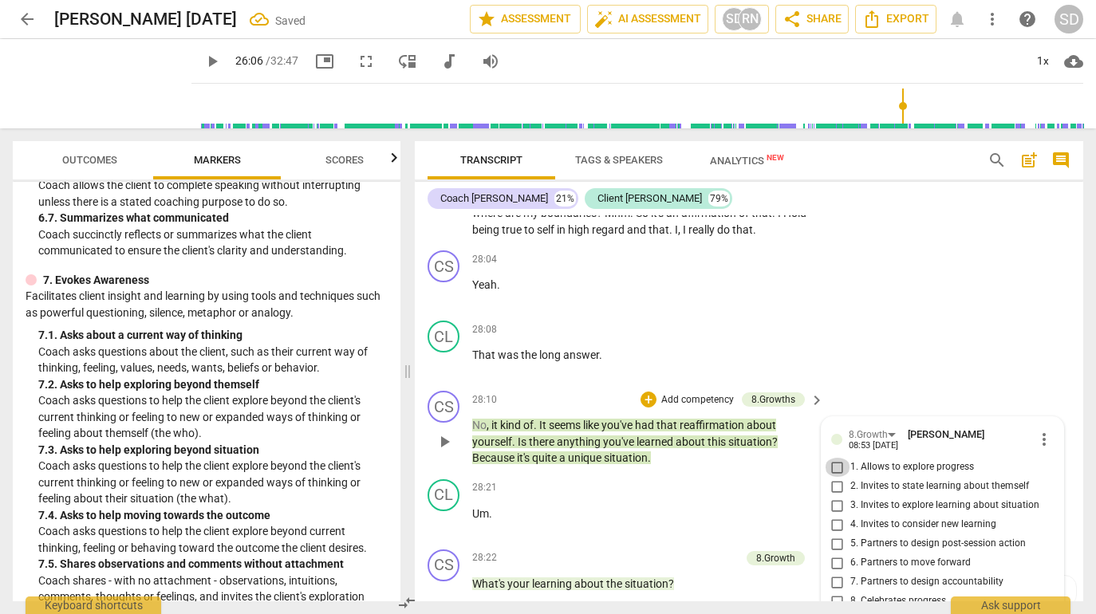
click at [826, 458] on input "1. Allows to explore progress" at bounding box center [838, 467] width 26 height 19
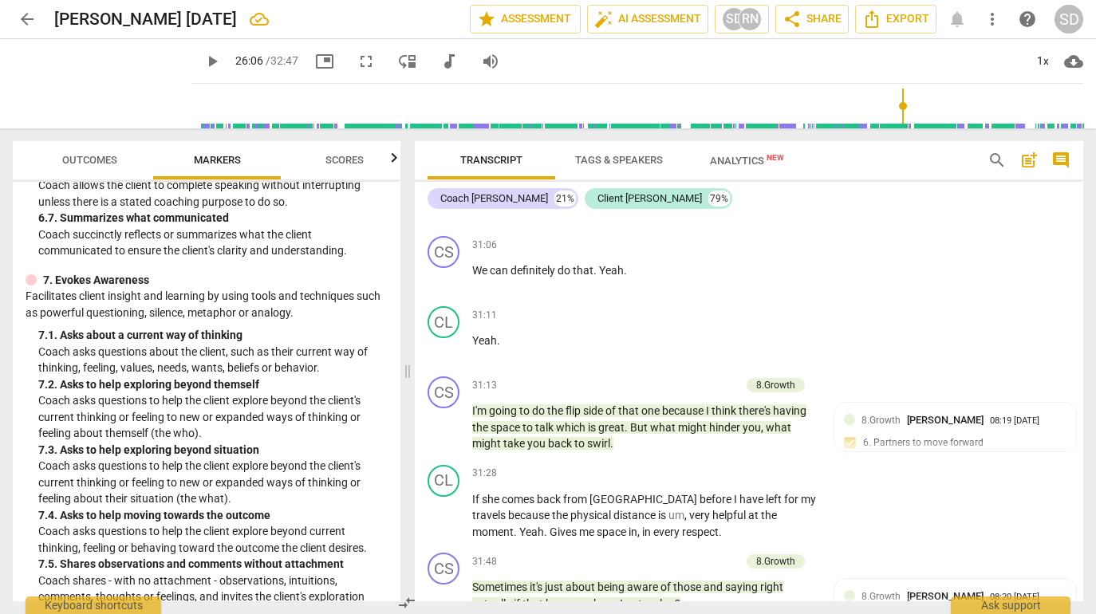
scroll to position [10760, 0]
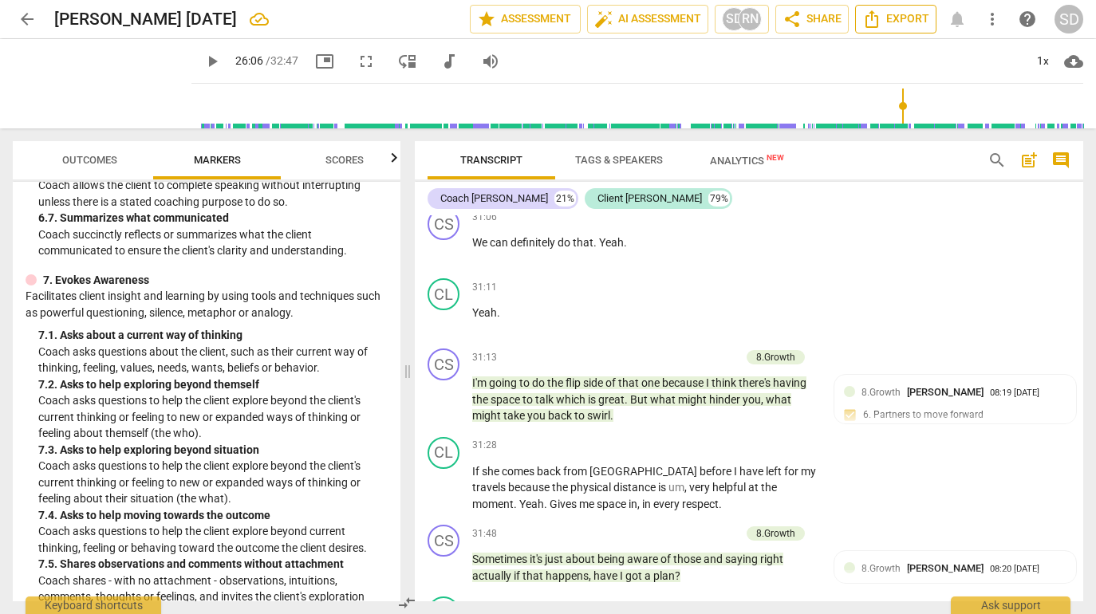
click at [826, 17] on span "Export" at bounding box center [895, 19] width 67 height 19
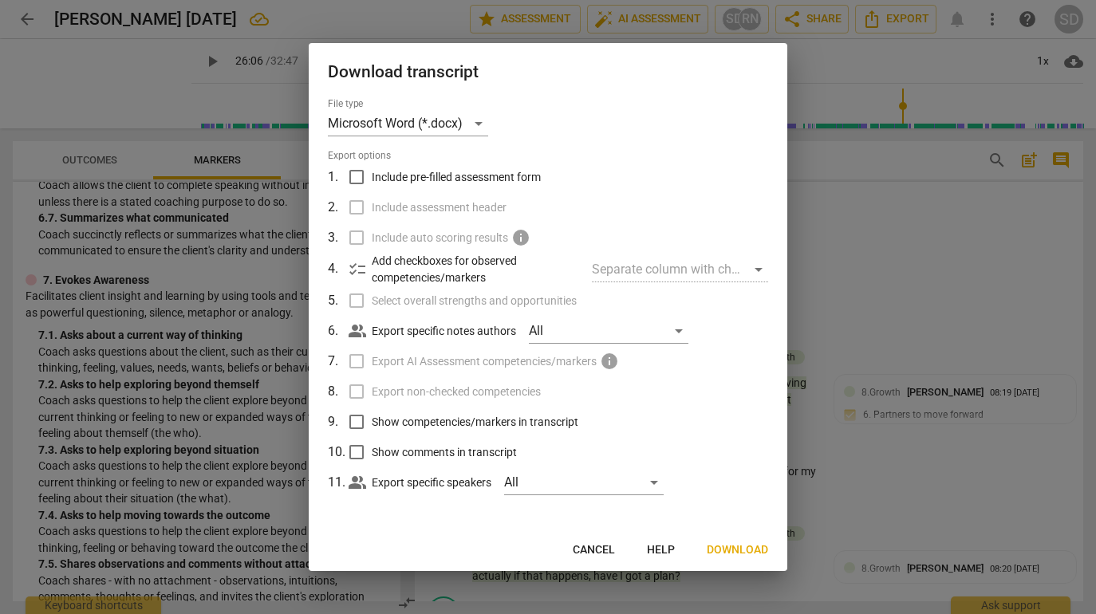
click at [361, 176] on input "Include pre-filled assessment form" at bounding box center [356, 177] width 30 height 30
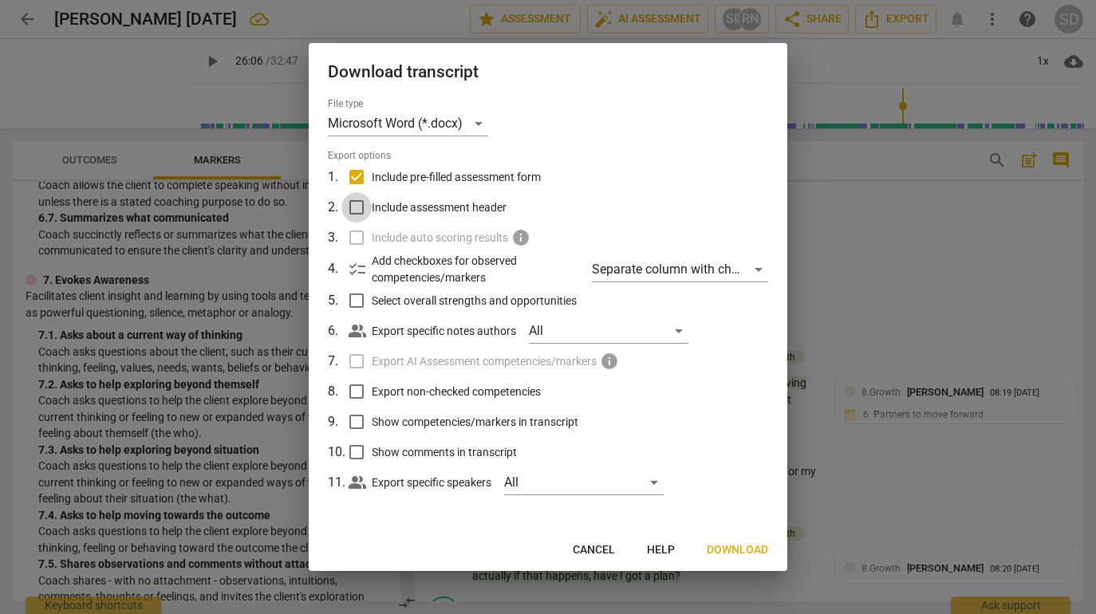
click at [357, 210] on input "Include assessment header" at bounding box center [356, 207] width 30 height 30
click at [356, 300] on input "Select overall strengths and opportunities" at bounding box center [356, 301] width 30 height 30
click at [361, 392] on input "Export non-checked competencies" at bounding box center [356, 391] width 30 height 30
click at [365, 426] on input "Show competencies/markers in transcript" at bounding box center [356, 422] width 30 height 30
click at [363, 454] on input "Show comments in transcript" at bounding box center [356, 452] width 30 height 30
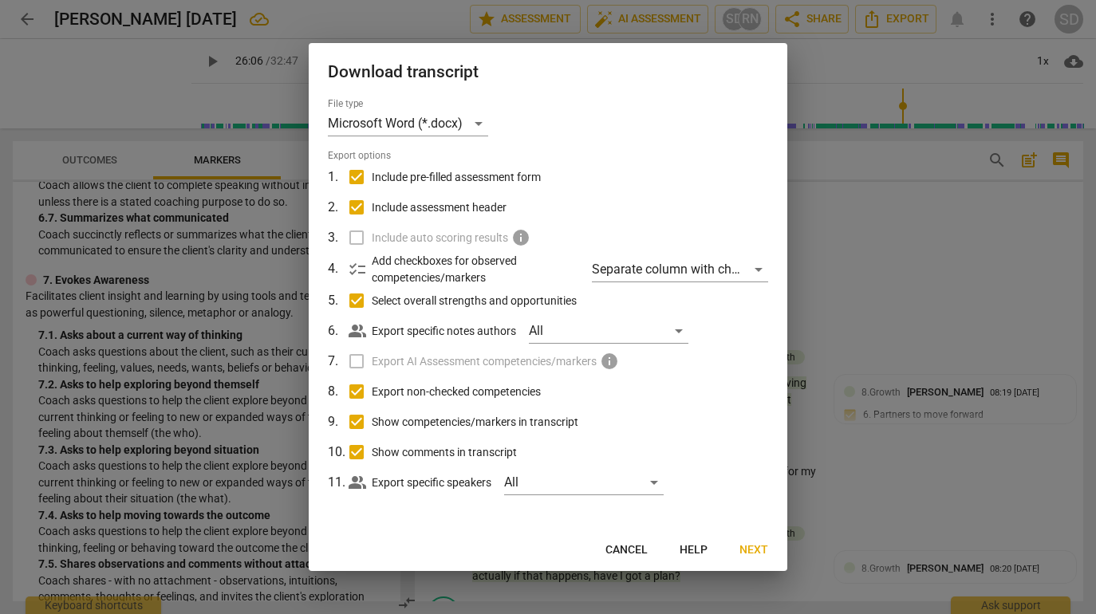
click at [755, 549] on span "Next" at bounding box center [753, 550] width 29 height 16
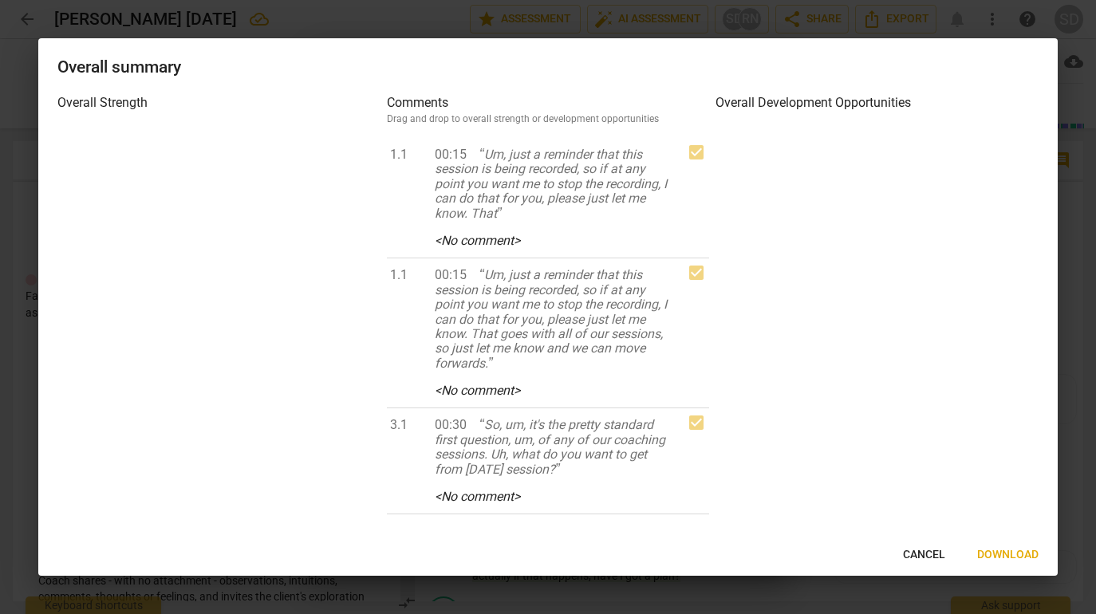
click at [826, 553] on span "Download" at bounding box center [1007, 555] width 61 height 16
